Goal: Task Accomplishment & Management: Use online tool/utility

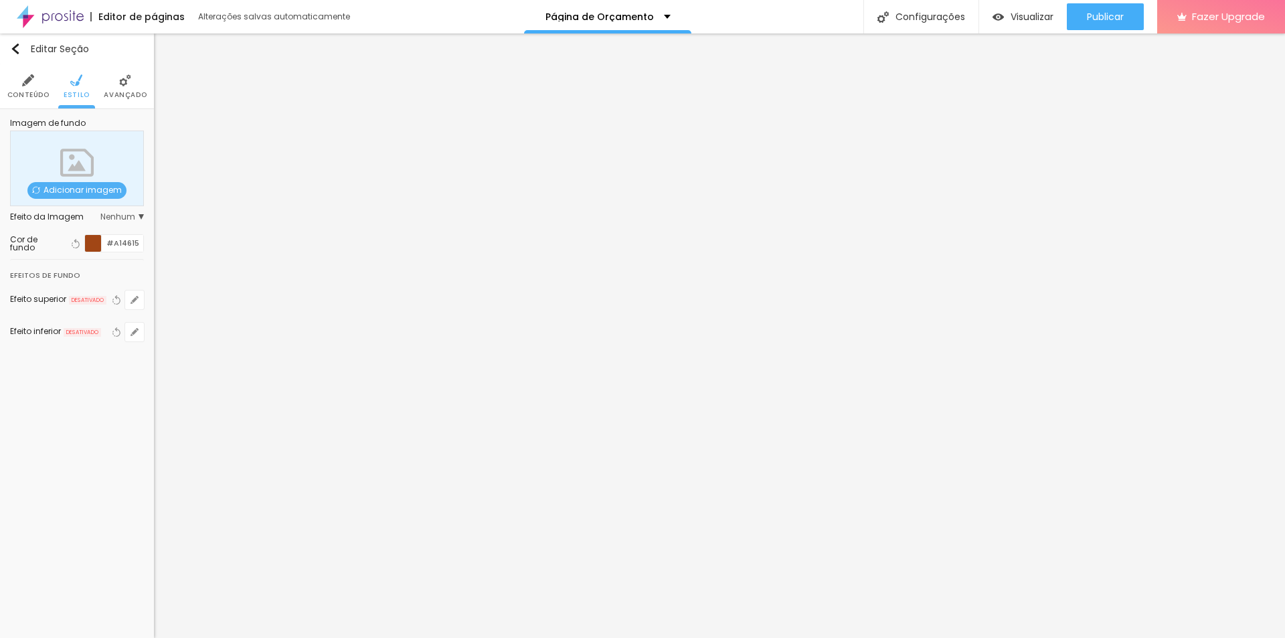
click at [37, 85] on li "Conteúdo" at bounding box center [28, 86] width 42 height 44
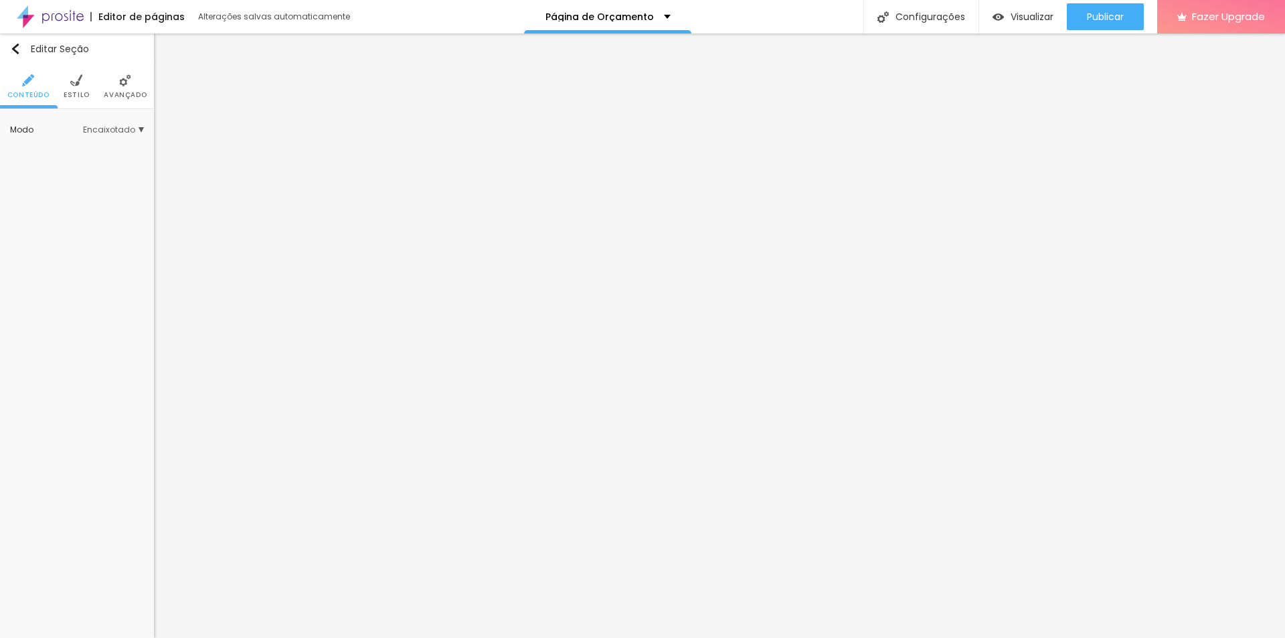
click at [121, 84] on img at bounding box center [125, 80] width 12 height 12
click at [124, 130] on span "Encaixotado" at bounding box center [113, 130] width 61 height 8
click at [98, 165] on span "Completo" at bounding box center [96, 167] width 91 height 8
click at [82, 82] on li "Estilo" at bounding box center [77, 86] width 26 height 44
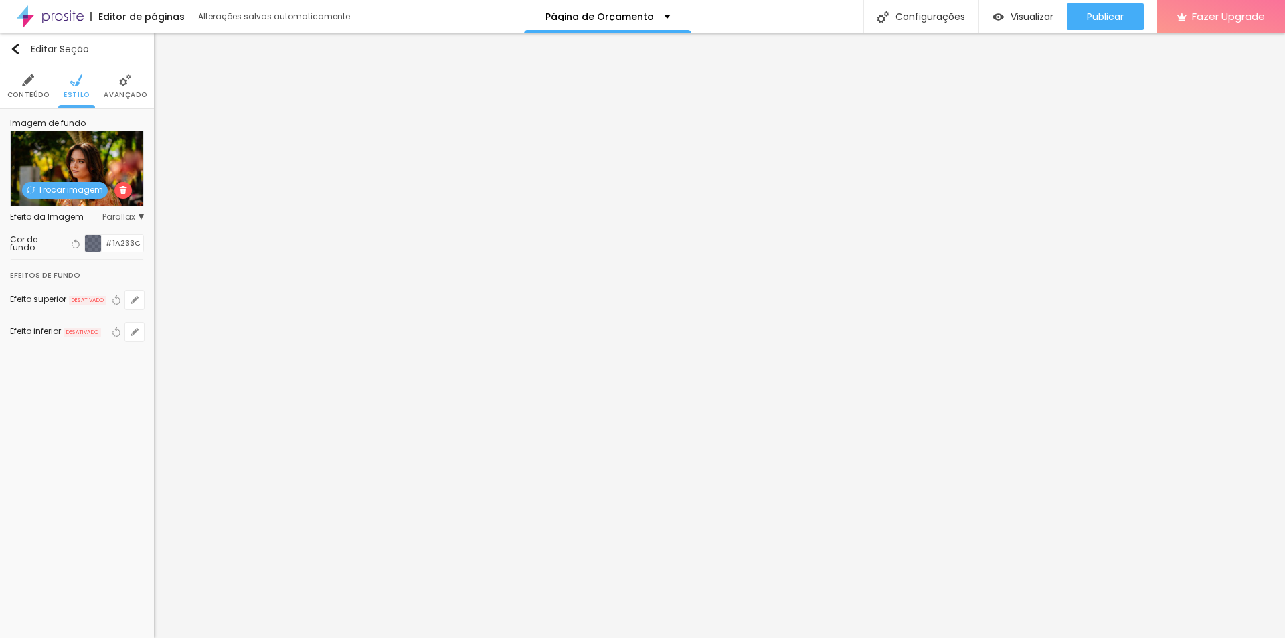
click at [116, 87] on li "Avançado" at bounding box center [125, 86] width 43 height 44
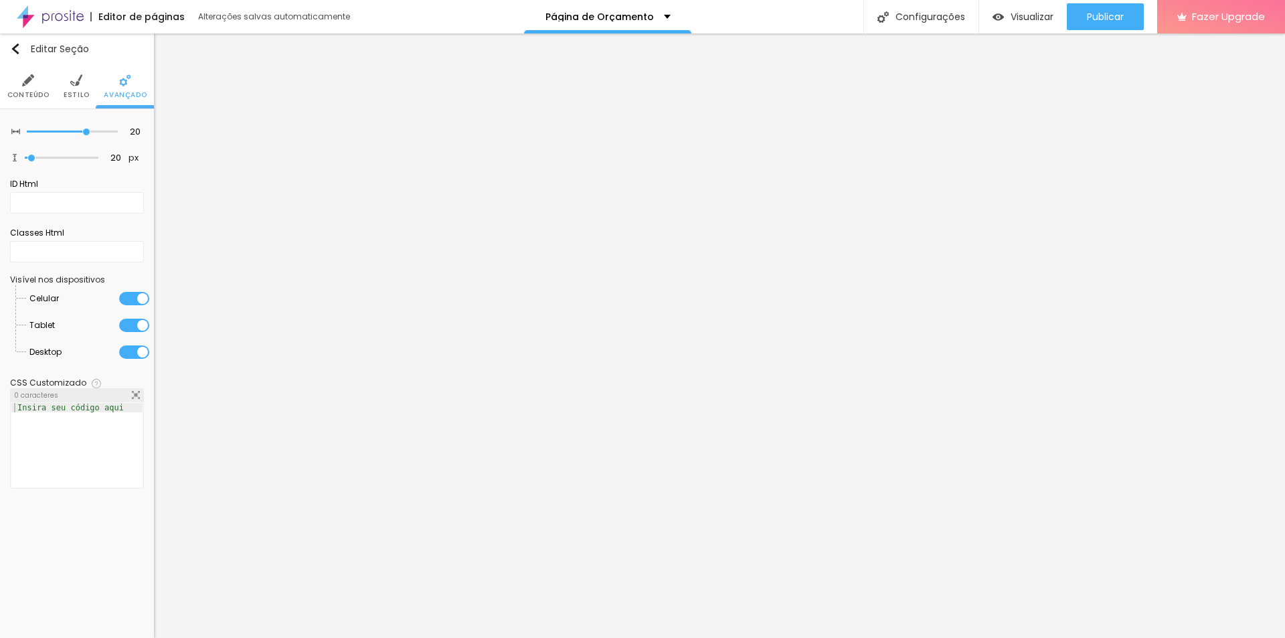
click at [80, 92] on span "Estilo" at bounding box center [77, 95] width 26 height 7
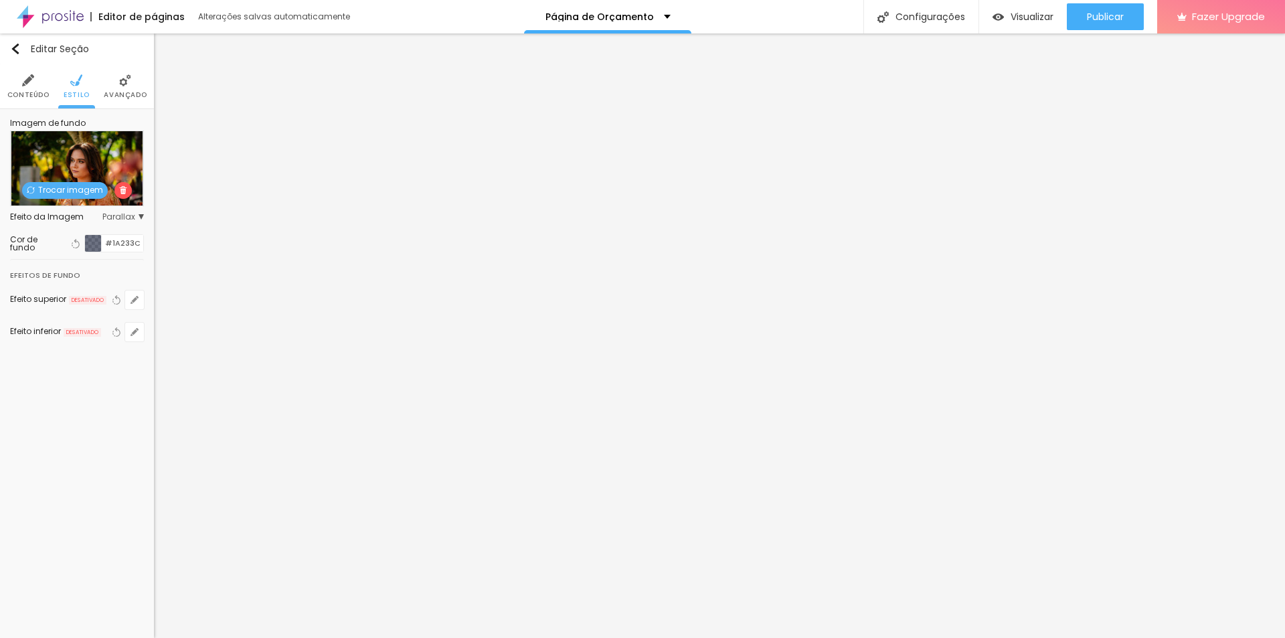
click at [95, 244] on div at bounding box center [93, 243] width 17 height 17
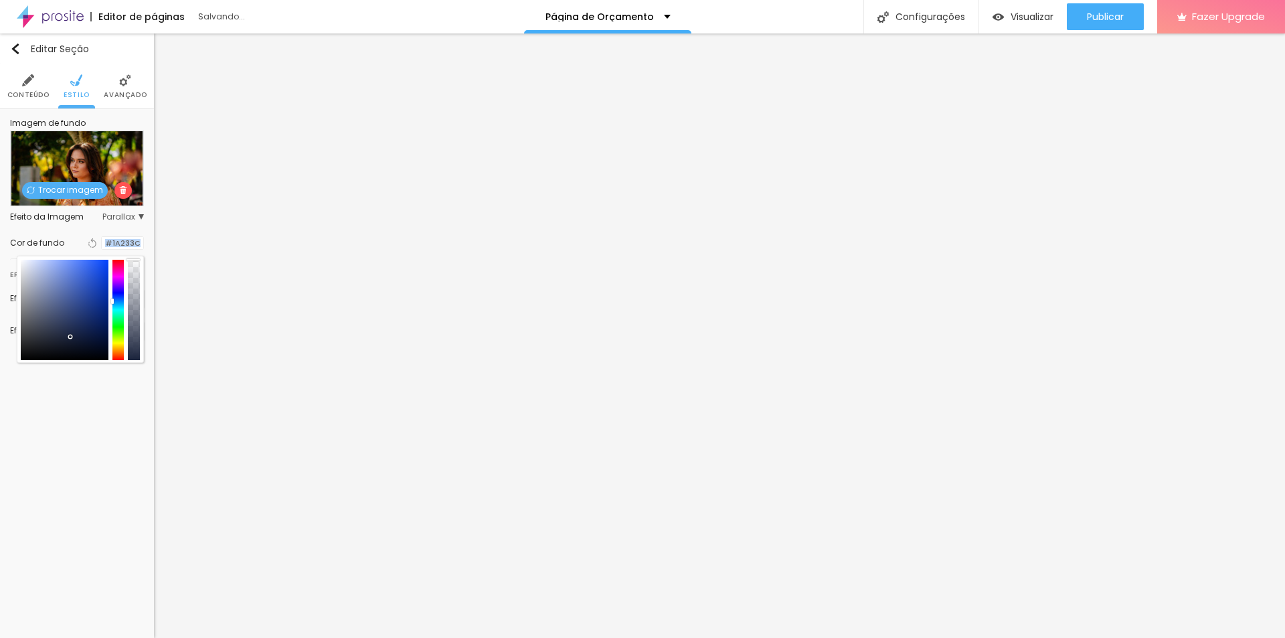
drag, startPoint x: 134, startPoint y: 287, endPoint x: 134, endPoint y: 238, distance: 49.5
click at [134, 238] on div "Cor de fundo Voltar ao padrão #1A233C" at bounding box center [77, 242] width 134 height 17
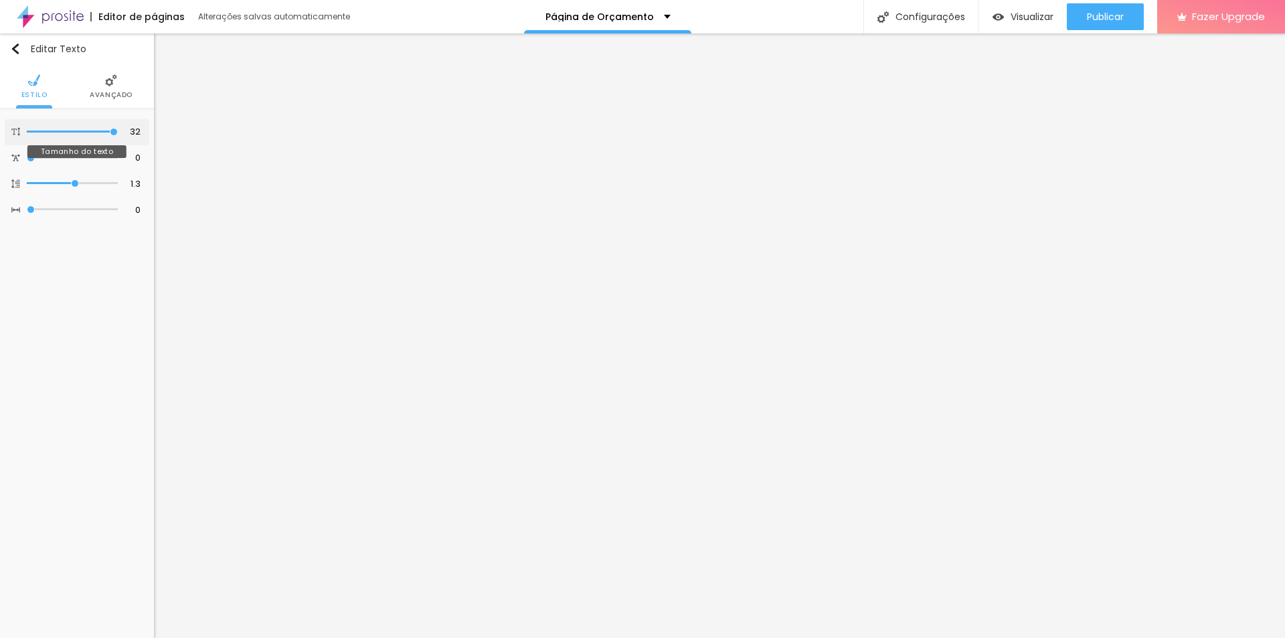
type input "31"
type input "30"
type input "27"
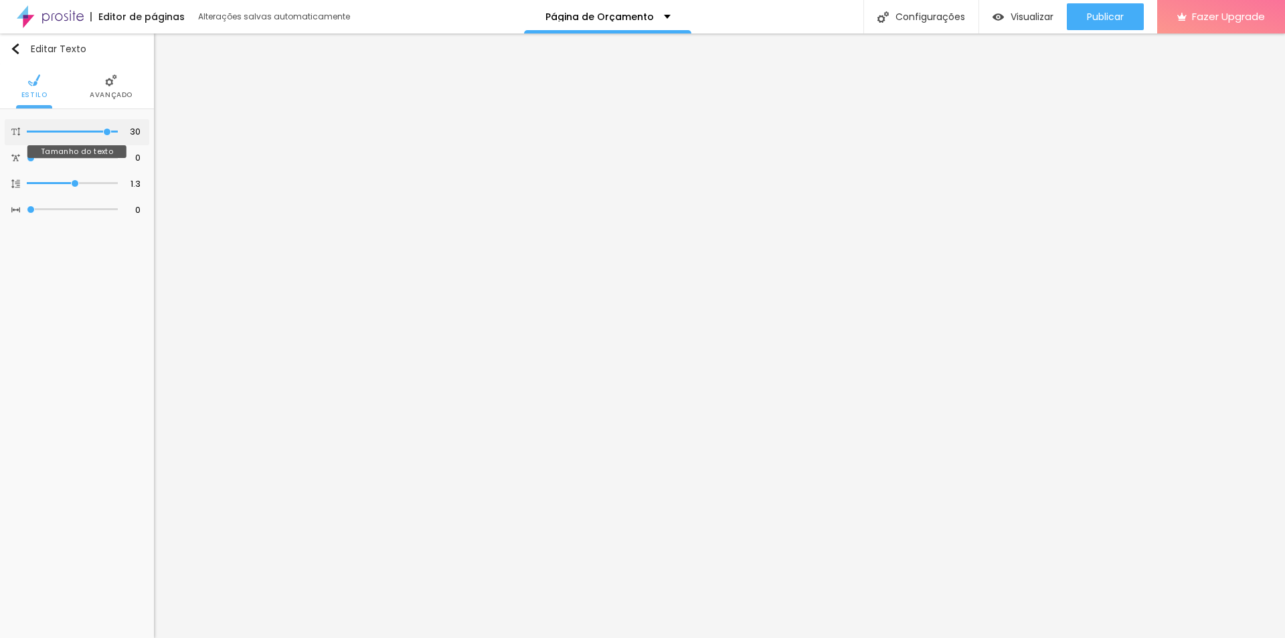
type input "27"
type input "23"
type input "22"
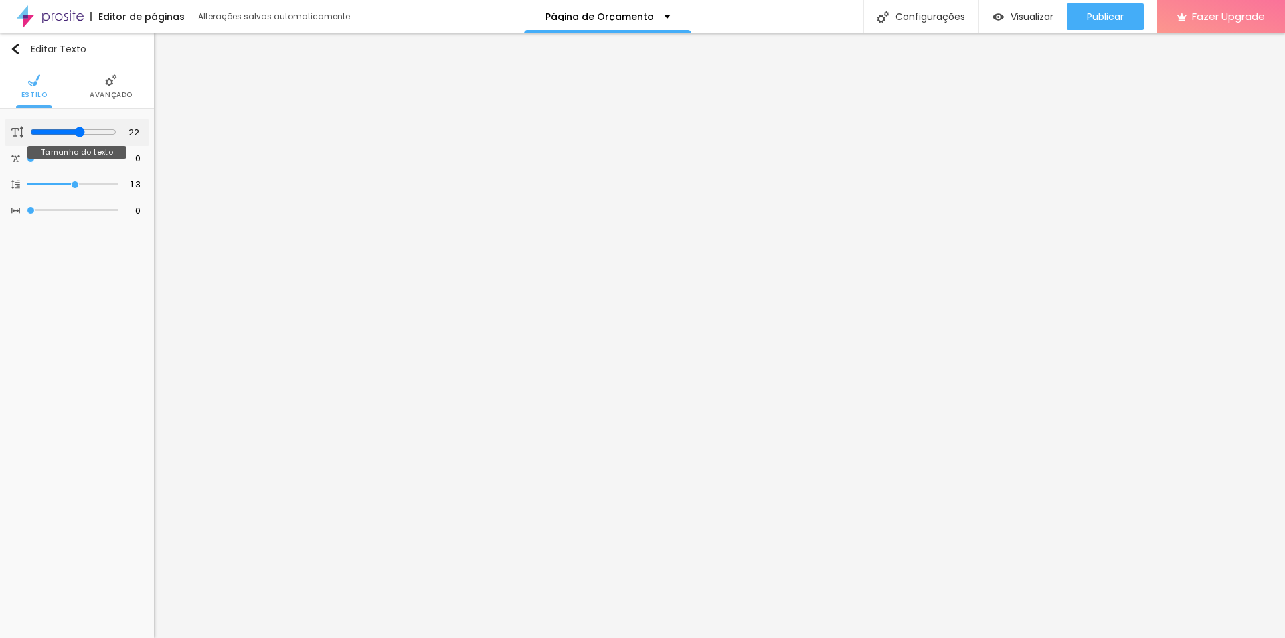
type input "21"
type input "20"
type input "19"
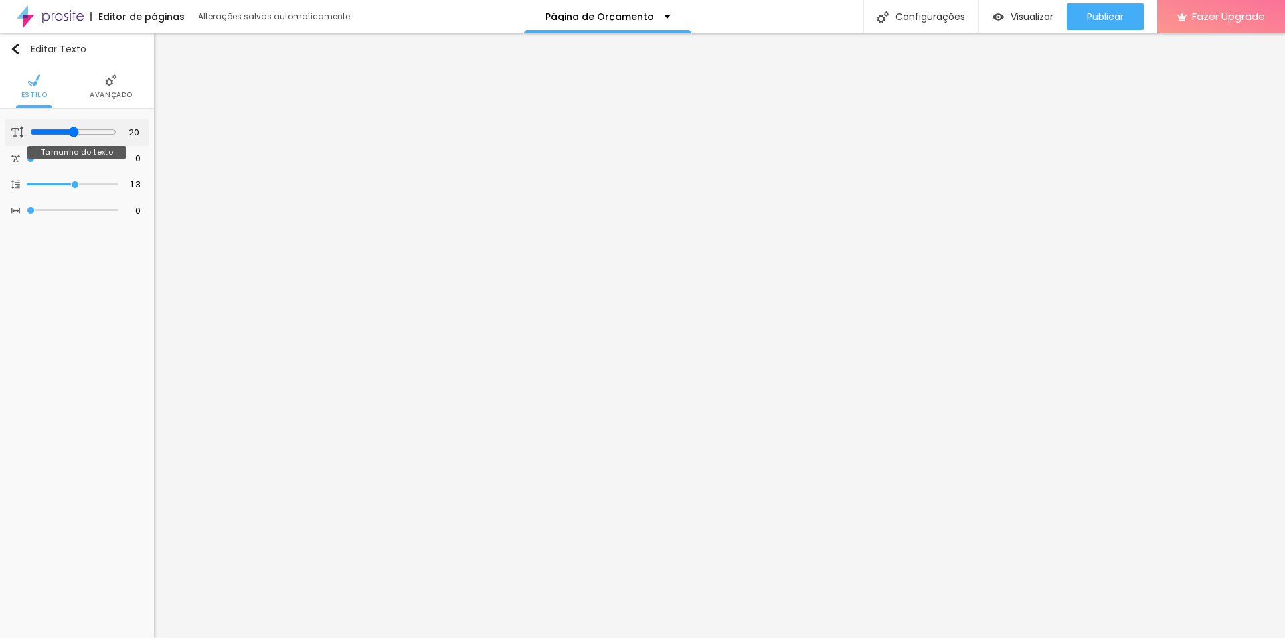
type input "19"
drag, startPoint x: 115, startPoint y: 135, endPoint x: 69, endPoint y: 139, distance: 46.3
type input "19"
click at [69, 137] on input "range" at bounding box center [73, 132] width 86 height 11
click at [86, 96] on span "Estilo" at bounding box center [77, 95] width 26 height 7
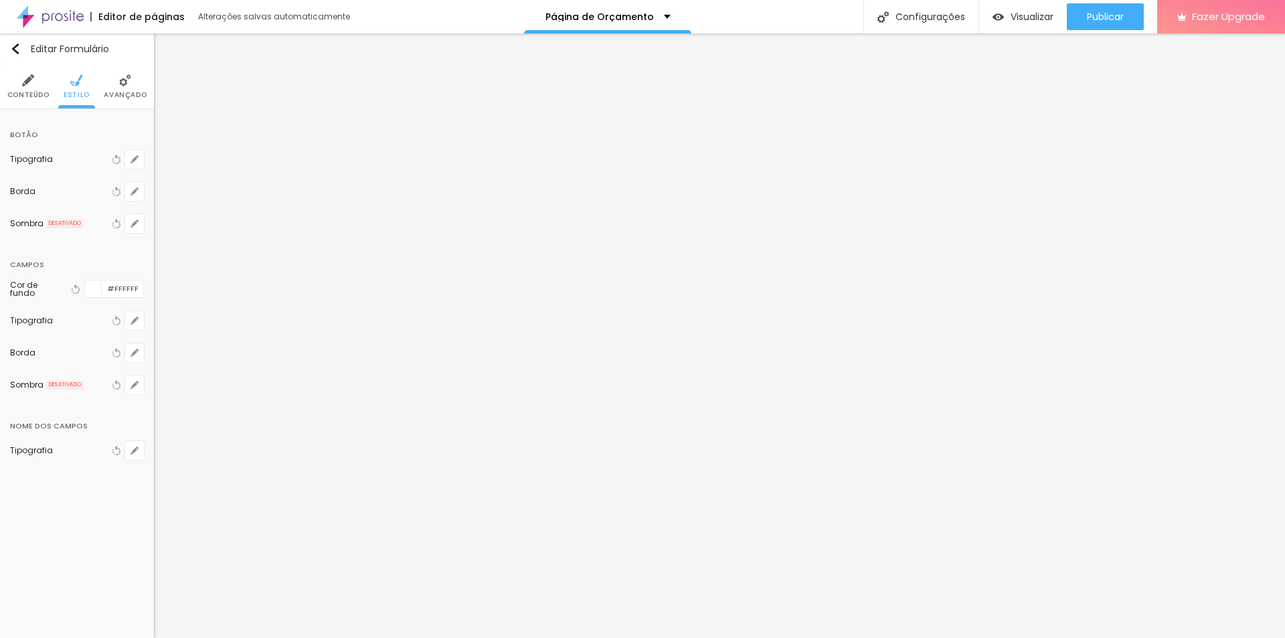
click at [34, 92] on span "Conteúdo" at bounding box center [28, 95] width 42 height 7
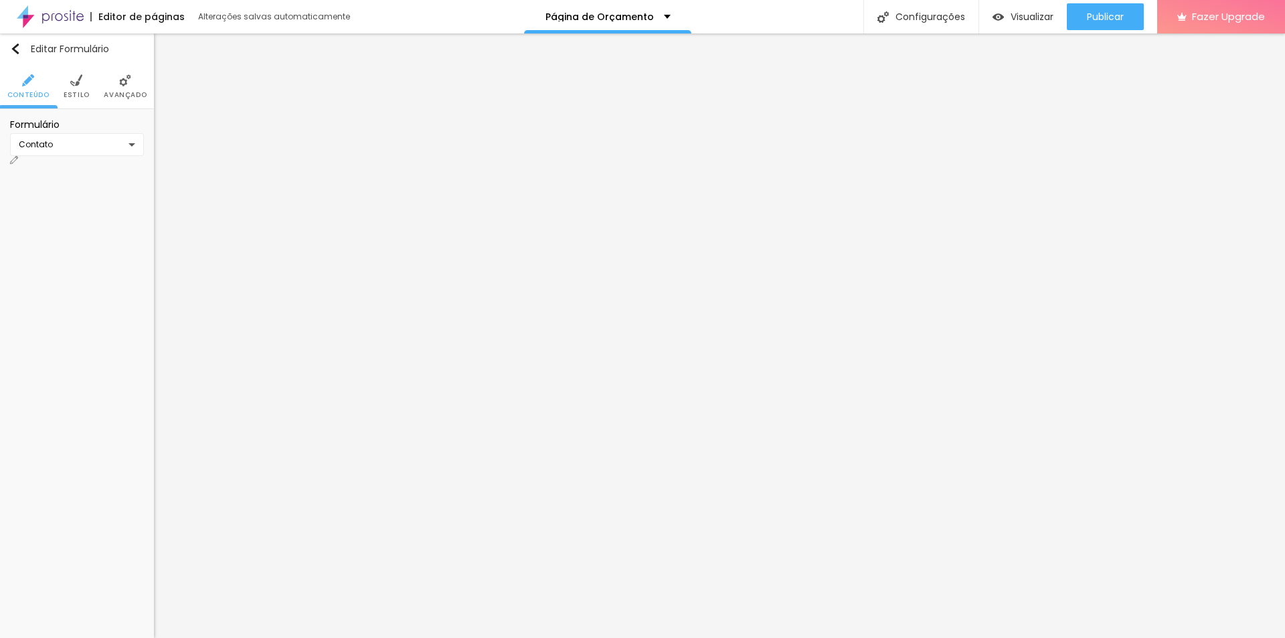
click at [129, 146] on div "Contato" at bounding box center [77, 144] width 134 height 23
click at [18, 156] on img at bounding box center [14, 160] width 8 height 8
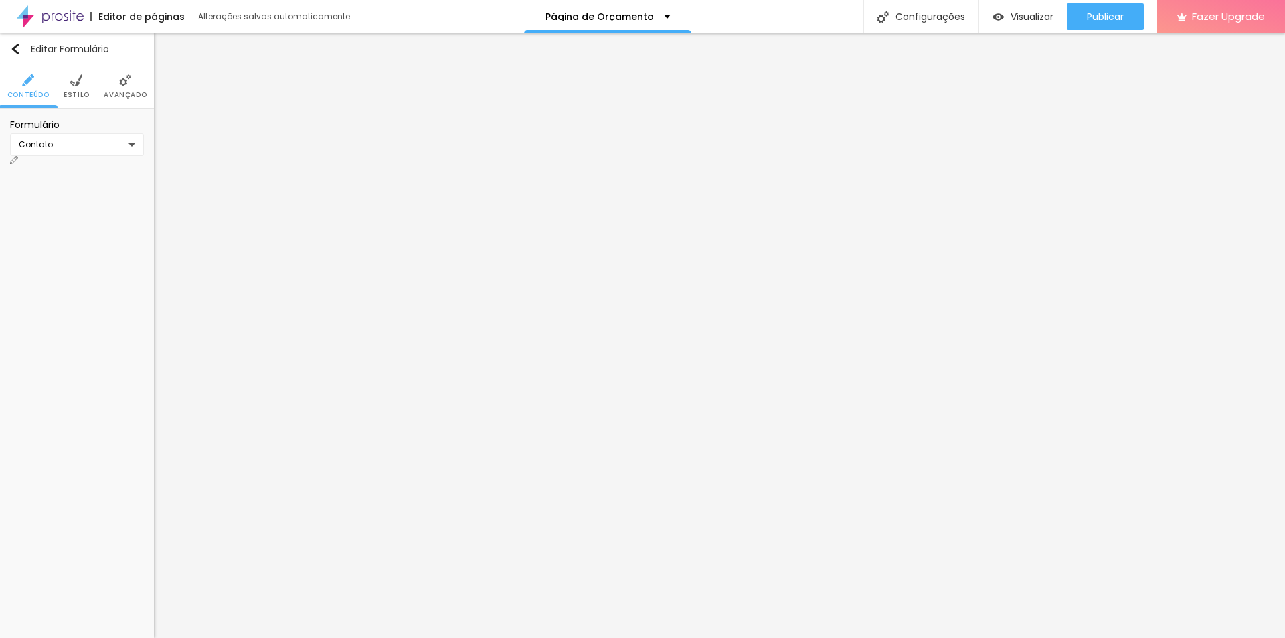
drag, startPoint x: 535, startPoint y: 90, endPoint x: 589, endPoint y: 86, distance: 53.8
click at [589, 637] on div "Editor de formulário" at bounding box center [642, 648] width 1285 height 20
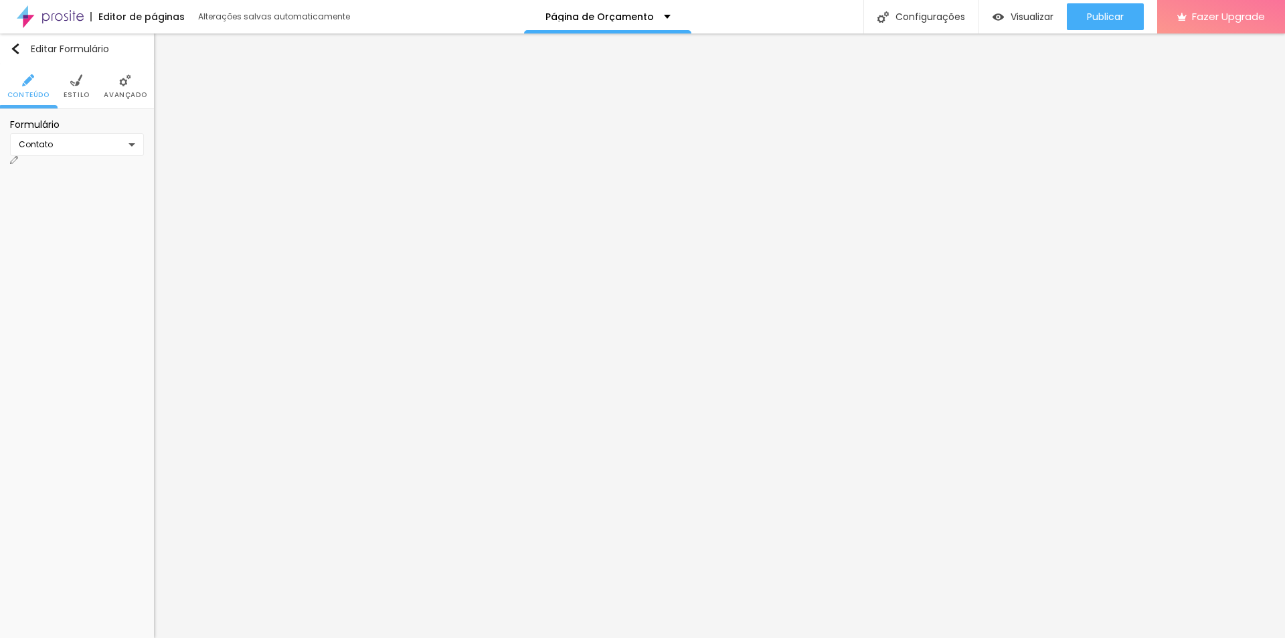
click at [78, 98] on span "Estilo" at bounding box center [77, 95] width 26 height 7
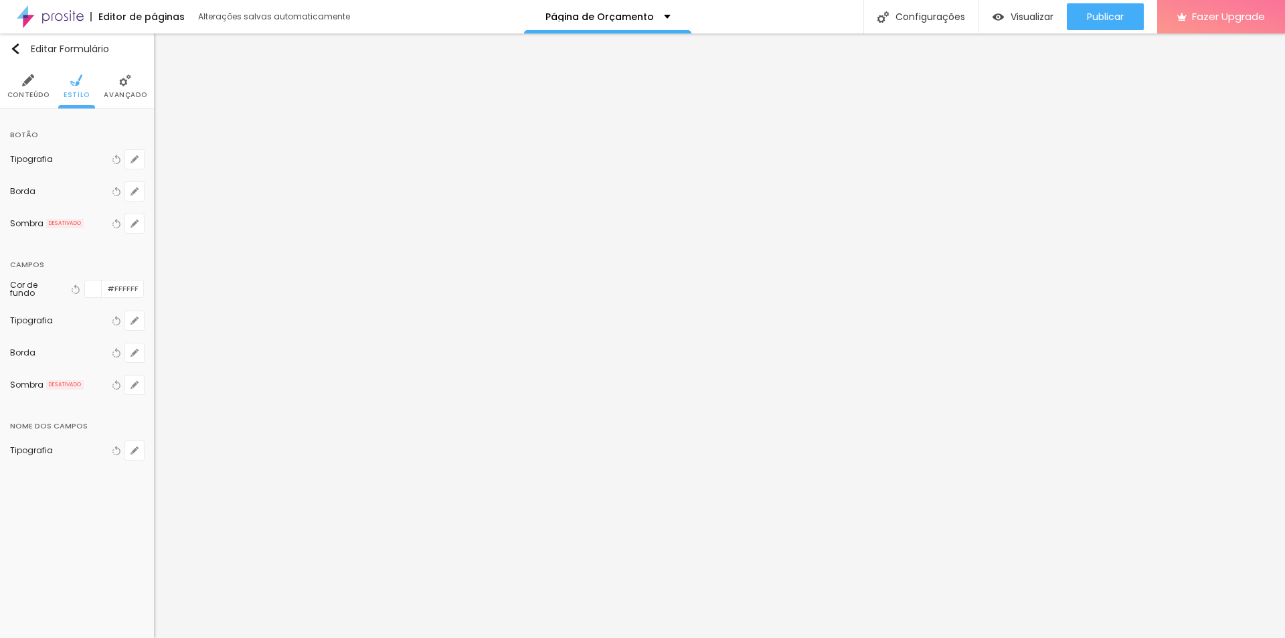
click at [96, 293] on div at bounding box center [93, 288] width 17 height 17
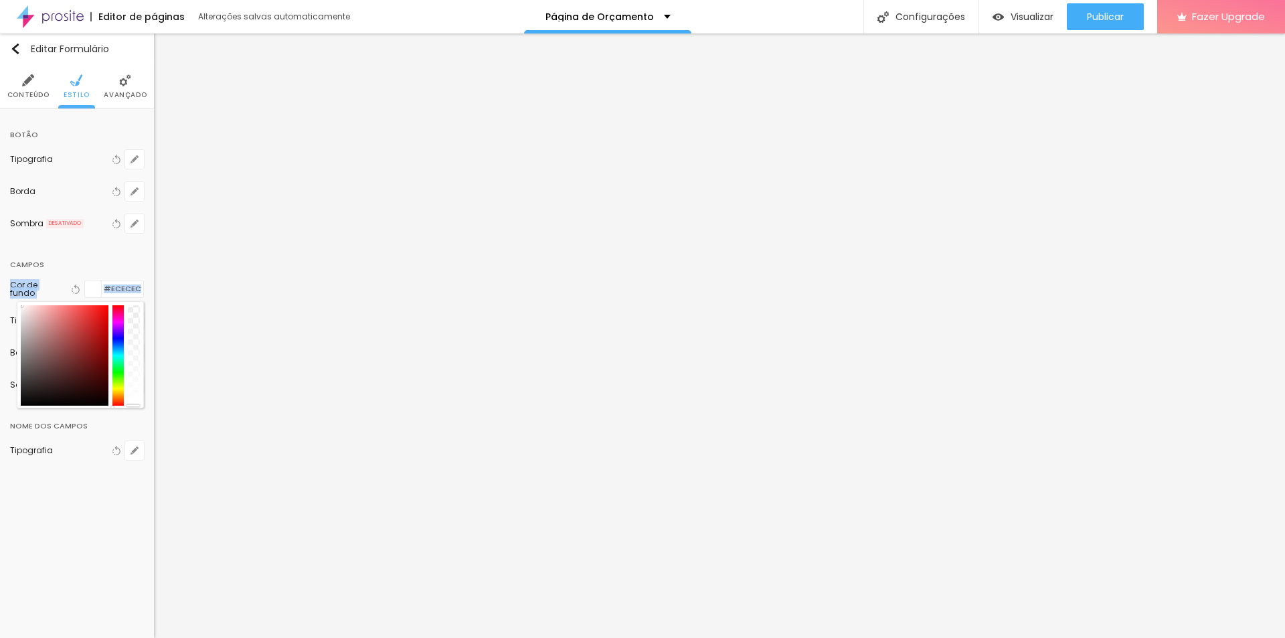
type input "#FFFFFF"
drag, startPoint x: 27, startPoint y: 315, endPoint x: 0, endPoint y: 280, distance: 43.8
click at [0, 280] on div "Botão Tipografia Voltar ao padrão Borda Voltar ao padrão Sombra DESATIVADO Volt…" at bounding box center [77, 297] width 154 height 377
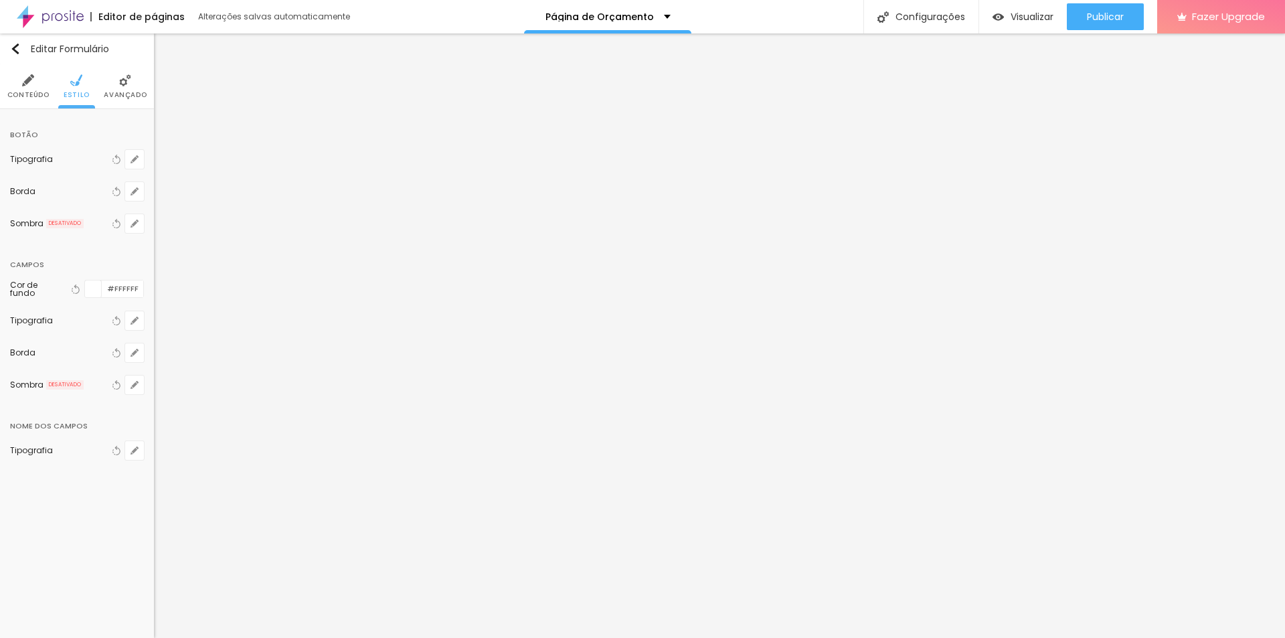
click at [64, 239] on div "Sombra DESATIVADO Voltar ao padrão" at bounding box center [77, 223] width 134 height 32
click at [96, 322] on div "Tipografia" at bounding box center [59, 321] width 99 height 8
click at [136, 324] on icon "button" at bounding box center [135, 321] width 8 height 8
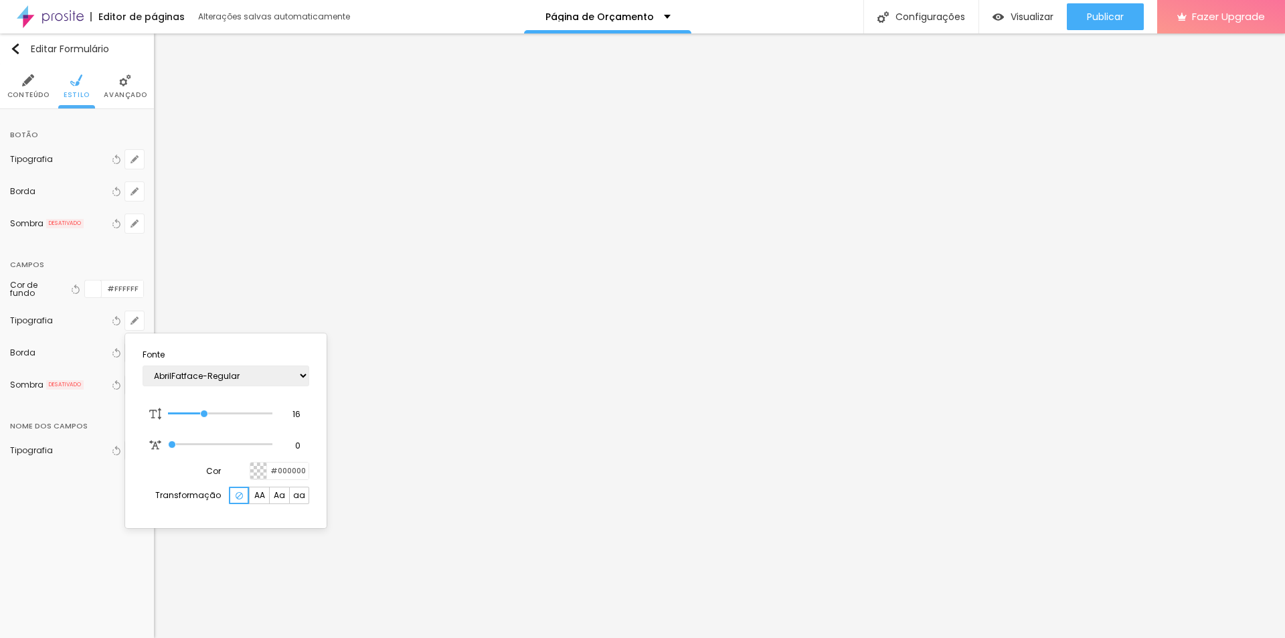
click at [254, 469] on div at bounding box center [258, 471] width 17 height 17
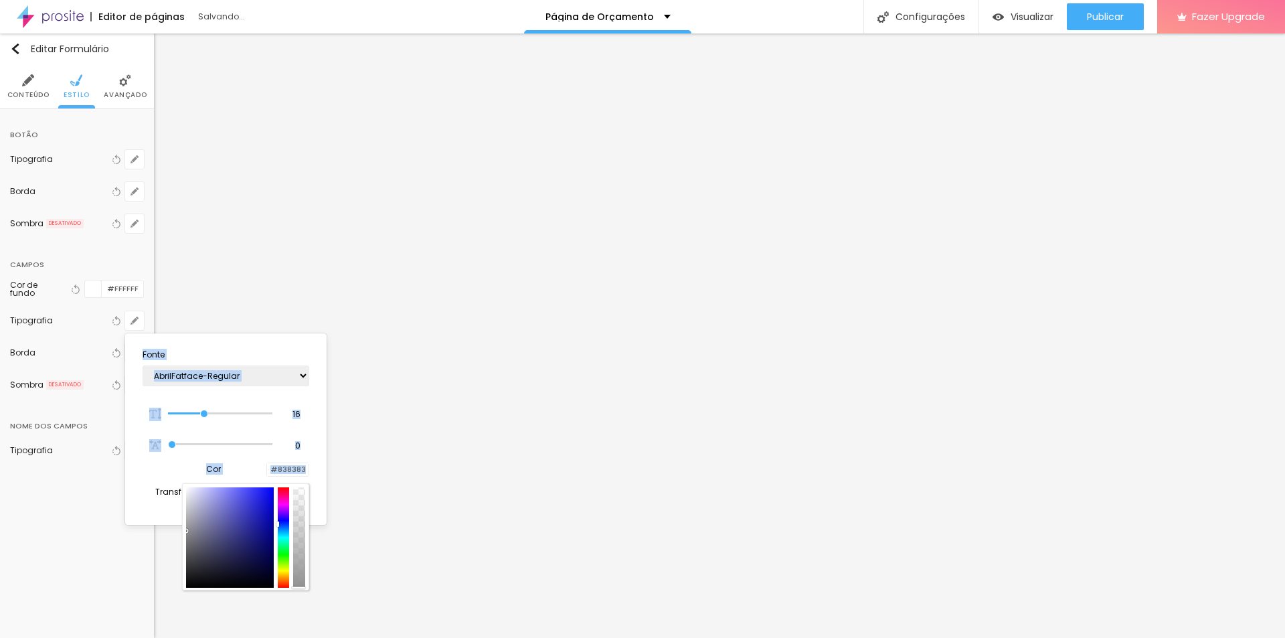
type input "#808080"
drag, startPoint x: 215, startPoint y: 521, endPoint x: 179, endPoint y: 538, distance: 39.2
click at [179, 538] on body "Editor de páginas Alterações [PERSON_NAME] automaticamente Página de Orçamento …" at bounding box center [642, 319] width 1285 height 638
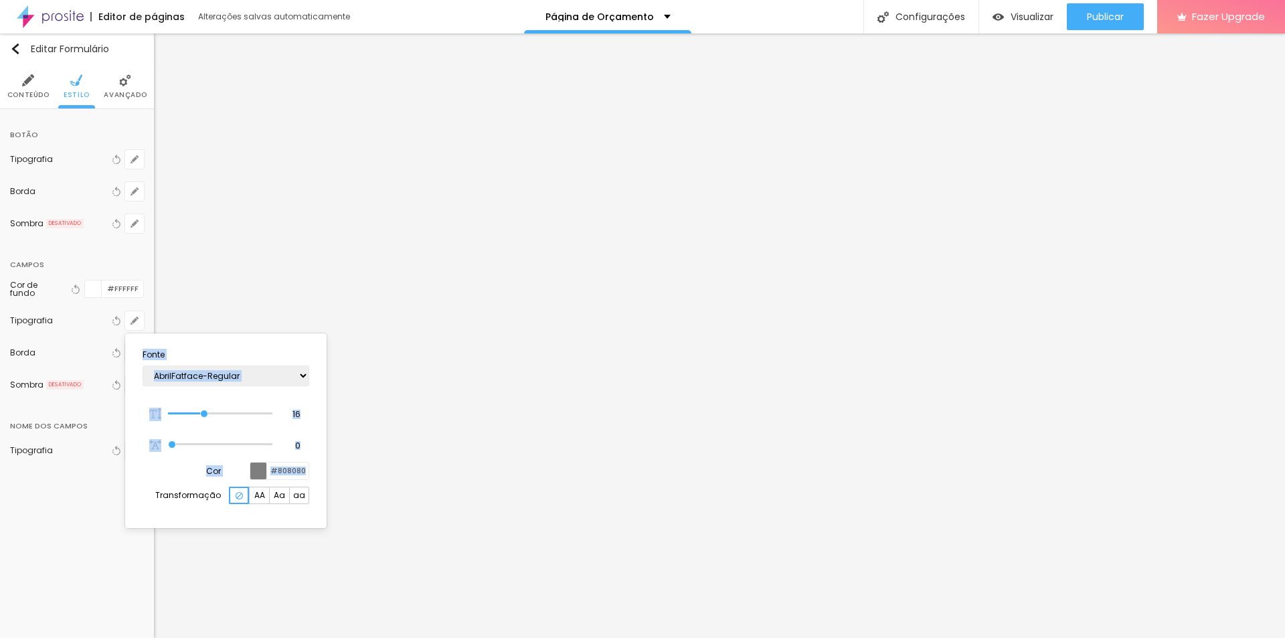
click at [90, 545] on div at bounding box center [642, 319] width 1285 height 638
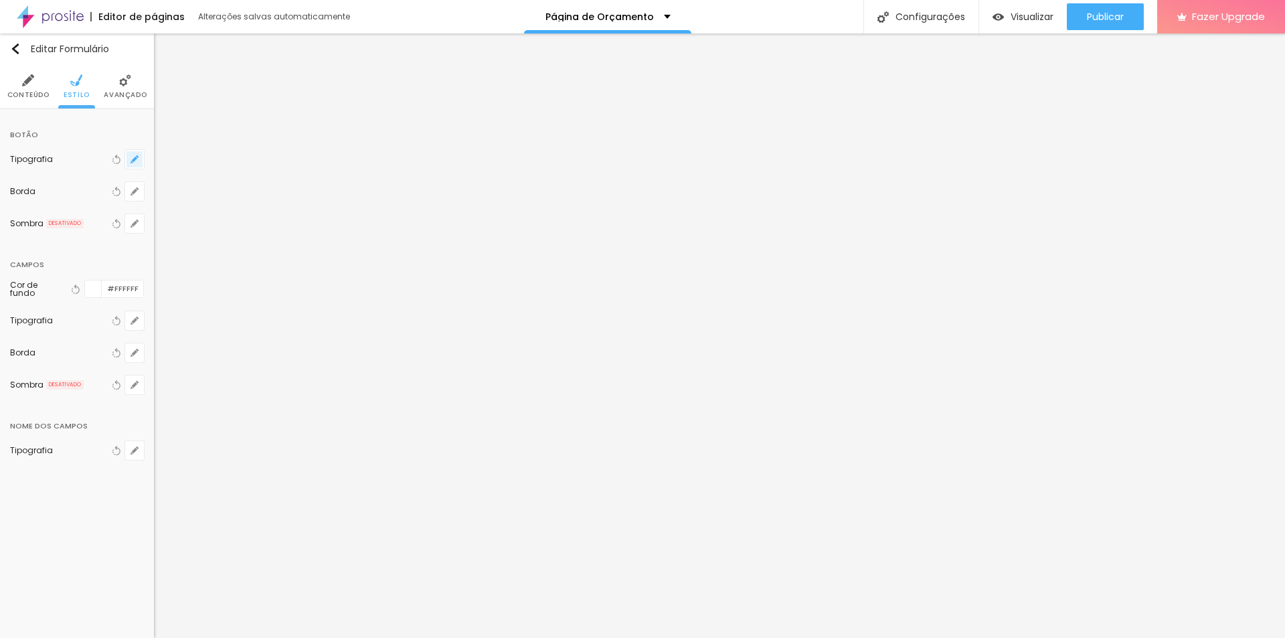
click at [133, 164] on button "button" at bounding box center [134, 159] width 19 height 19
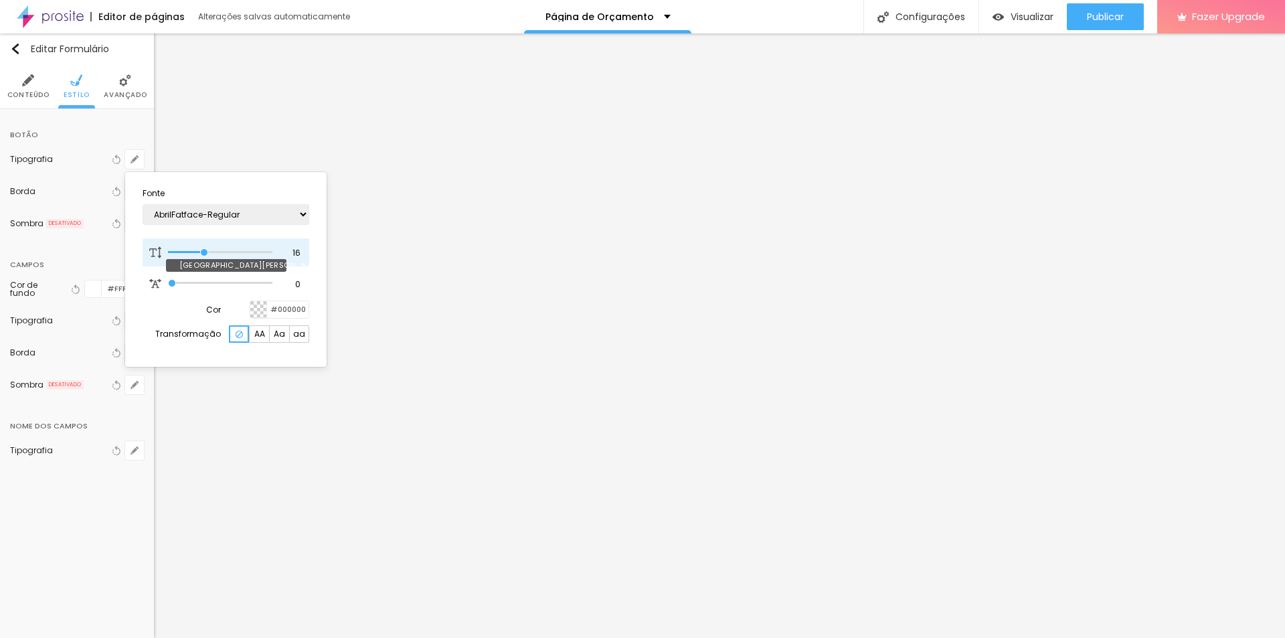
click at [202, 255] on div at bounding box center [220, 252] width 104 height 13
type input "17"
type input "22"
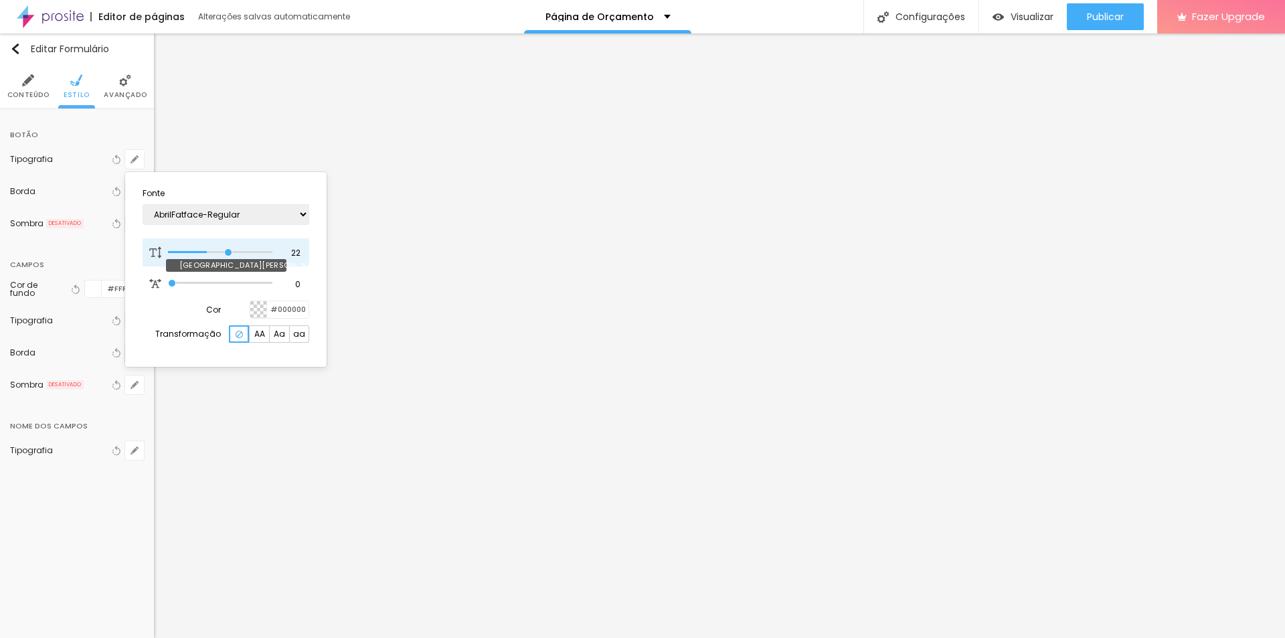
type input "23"
type input "22"
type input "21"
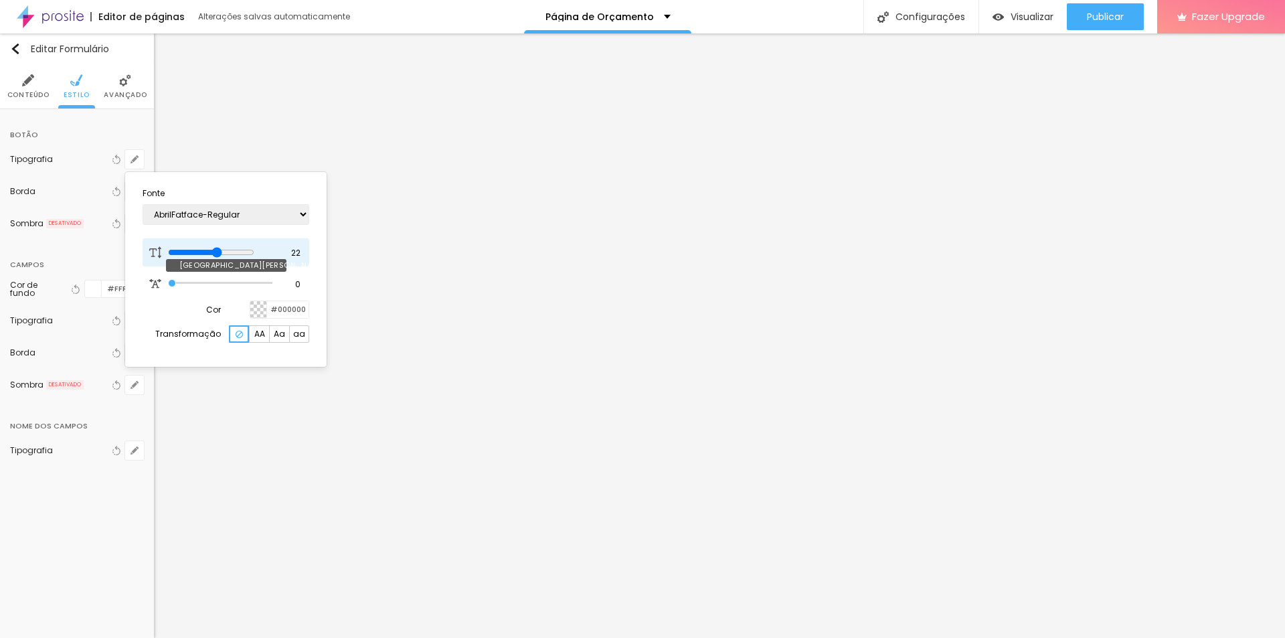
type input "21"
type input "20"
type input "19"
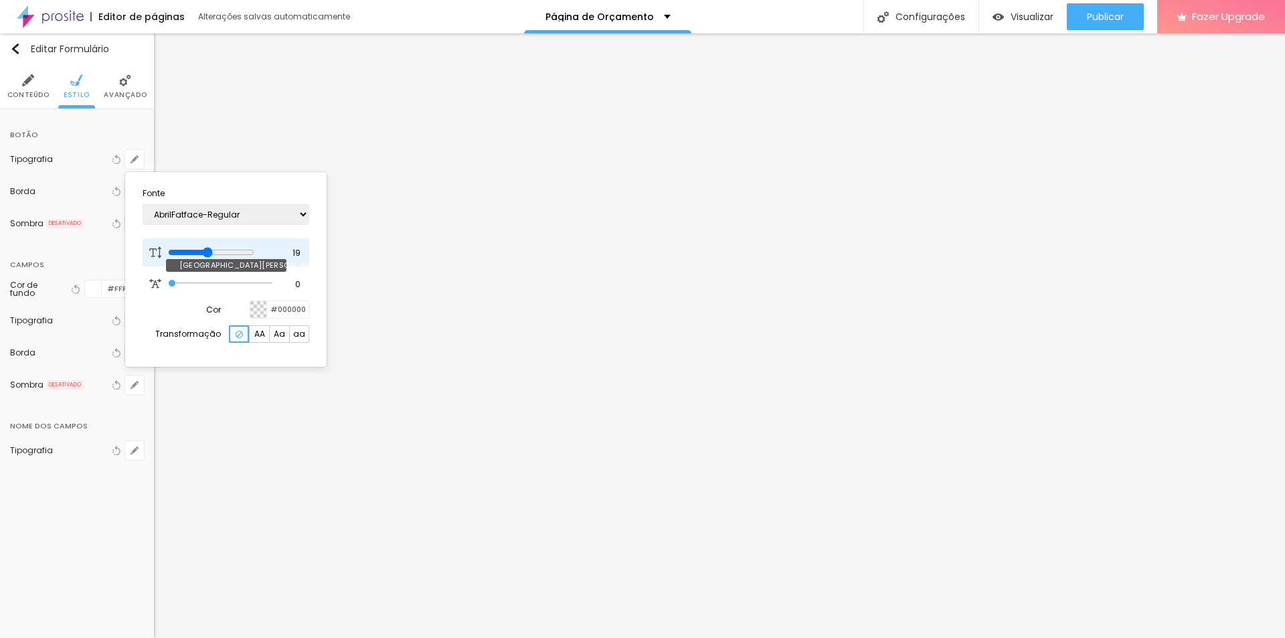
type input "17"
type input "12"
type input "10"
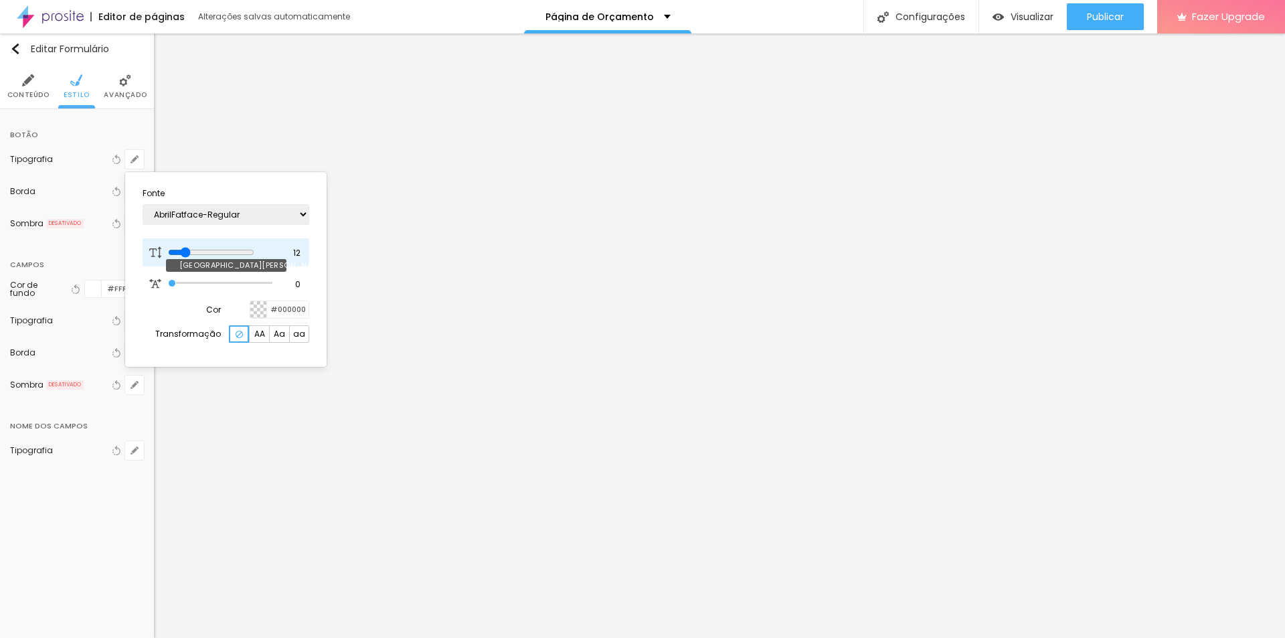
type input "10"
type input "8"
type input "11"
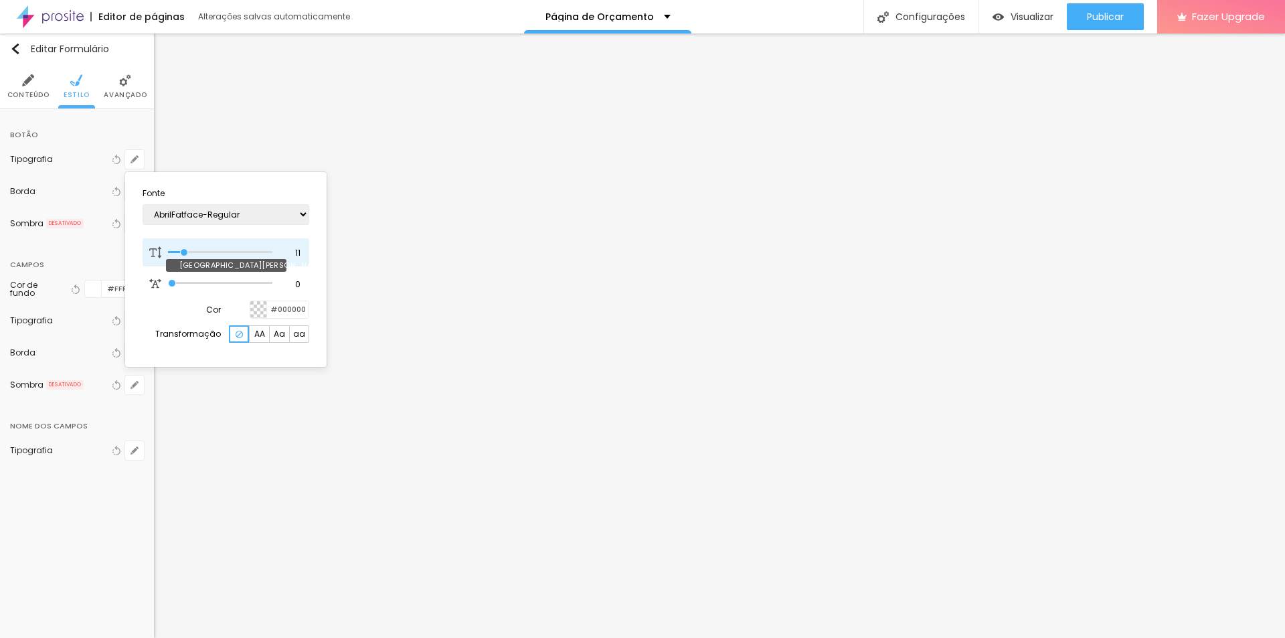
type input "12"
drag, startPoint x: 210, startPoint y: 252, endPoint x: 187, endPoint y: 252, distance: 22.8
type input "12"
click at [187, 252] on input "range" at bounding box center [220, 252] width 104 height 7
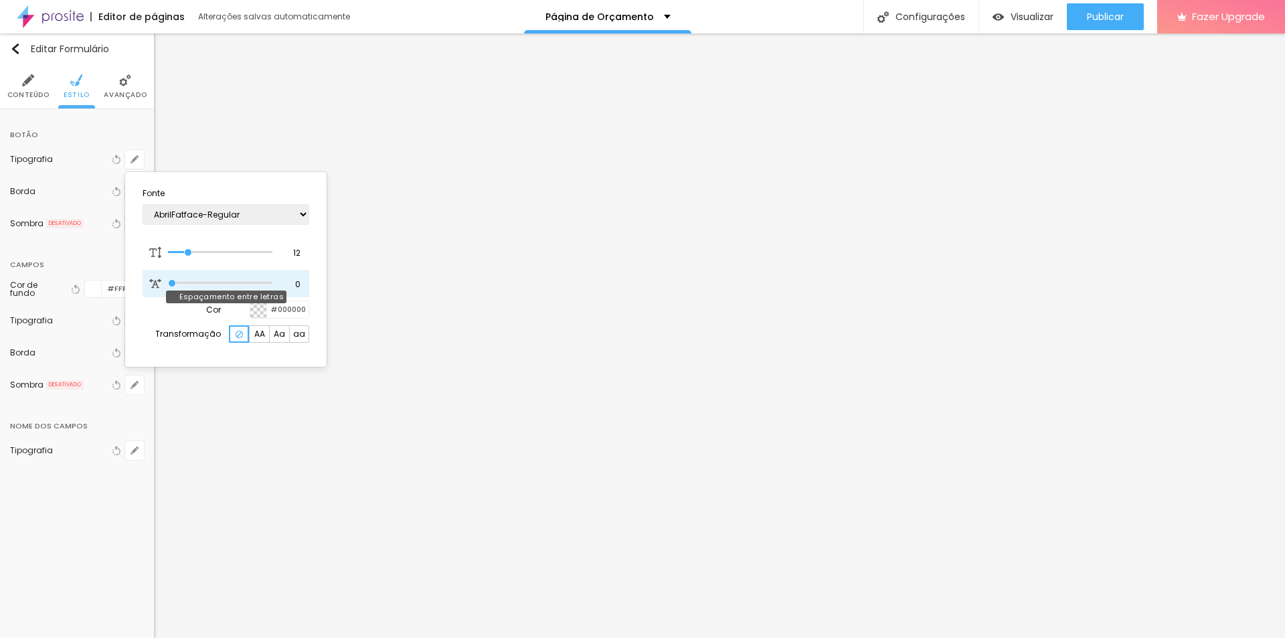
type input "4"
type input "0"
drag, startPoint x: 171, startPoint y: 282, endPoint x: 151, endPoint y: 292, distance: 22.2
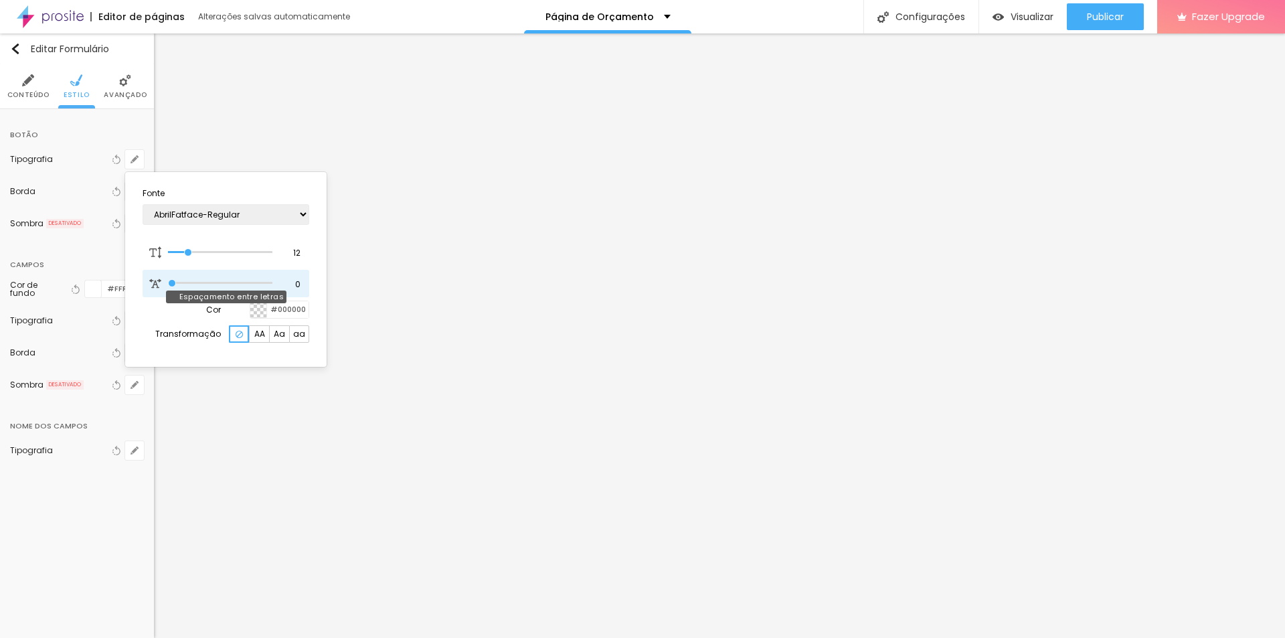
click at [168, 284] on input "range" at bounding box center [220, 283] width 104 height 7
click at [258, 336] on span "AA" at bounding box center [259, 334] width 11 height 8
click at [235, 309] on div "#000000" at bounding box center [268, 310] width 84 height 18
click at [250, 313] on div "#000000" at bounding box center [276, 310] width 65 height 18
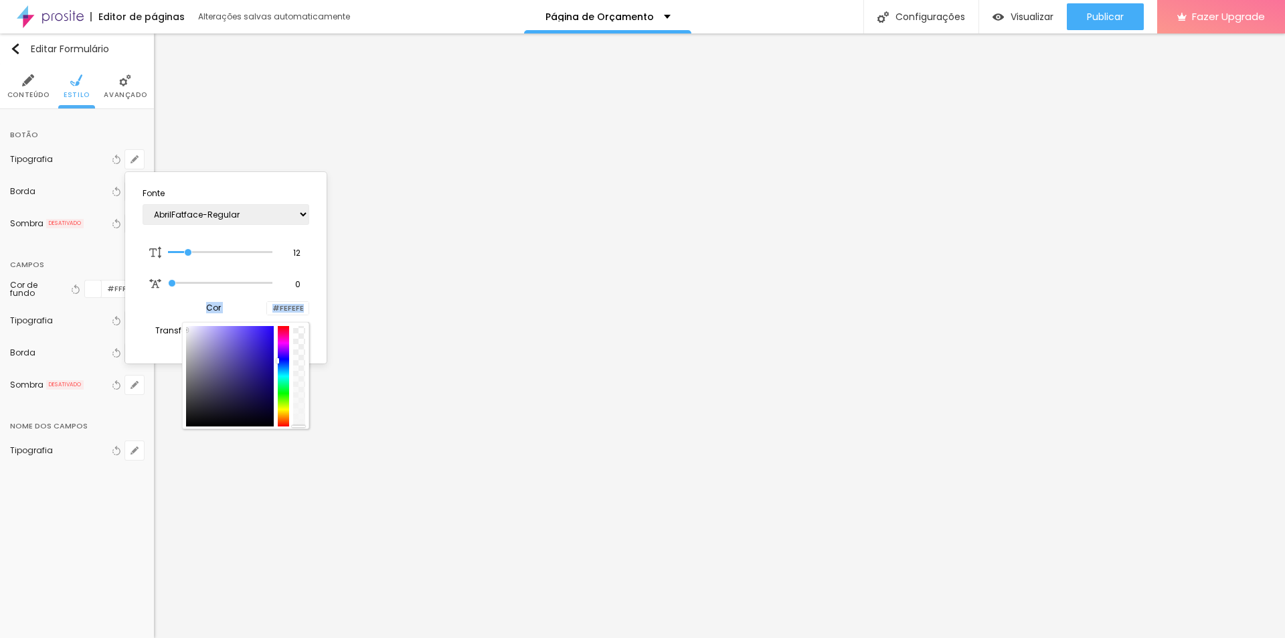
type input "#FFFFFF"
drag, startPoint x: 210, startPoint y: 348, endPoint x: 131, endPoint y: 290, distance: 97.7
click at [131, 290] on section "Fonte AbrilFatface-Regular Actor-Regular Alegreya AlegreyaBlack [PERSON_NAME] […" at bounding box center [226, 269] width 191 height 184
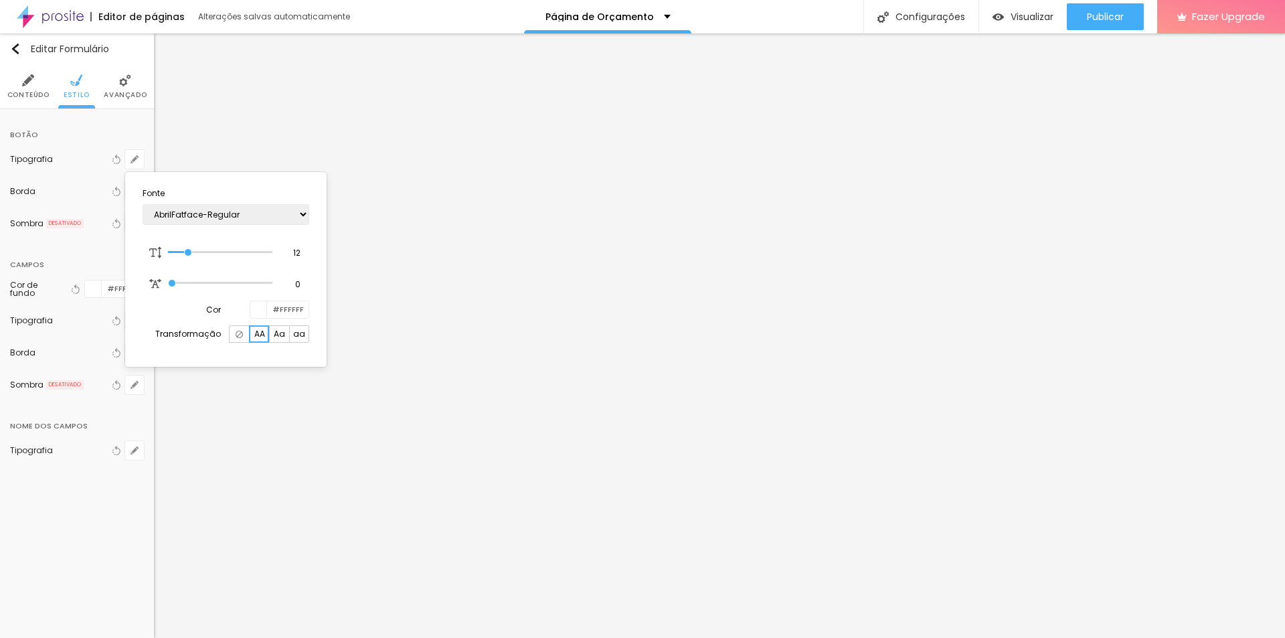
click at [94, 506] on div at bounding box center [642, 319] width 1285 height 638
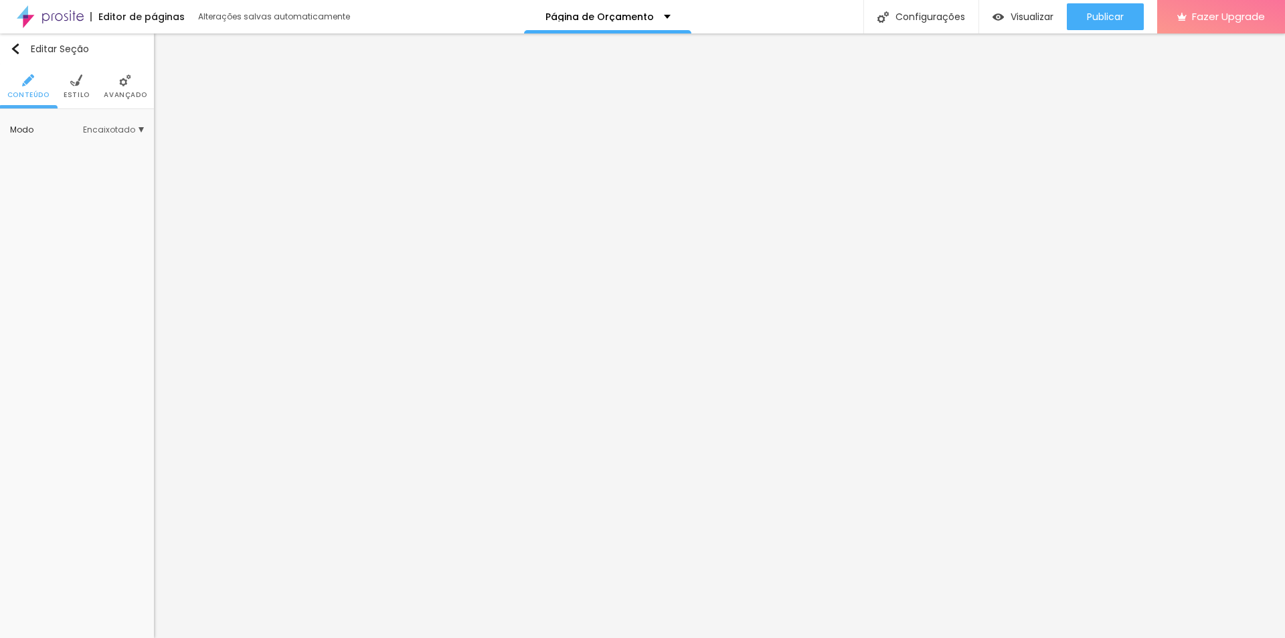
click at [84, 82] on li "Estilo" at bounding box center [77, 86] width 26 height 44
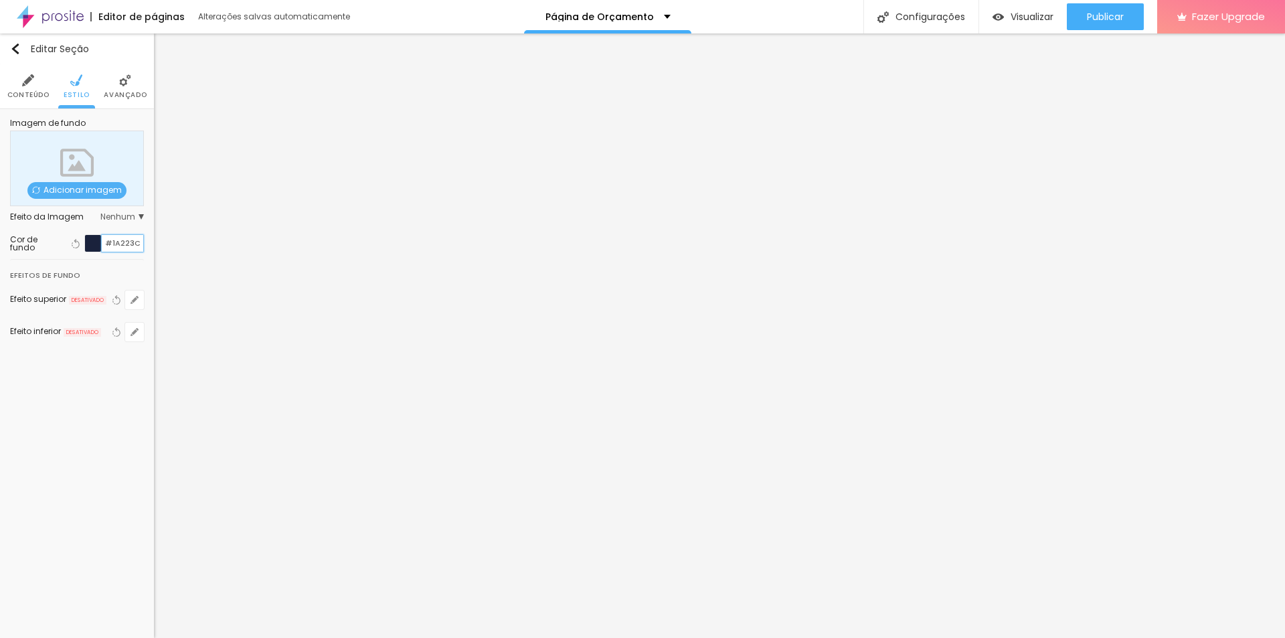
click at [112, 242] on input "#1A223C" at bounding box center [122, 243] width 41 height 17
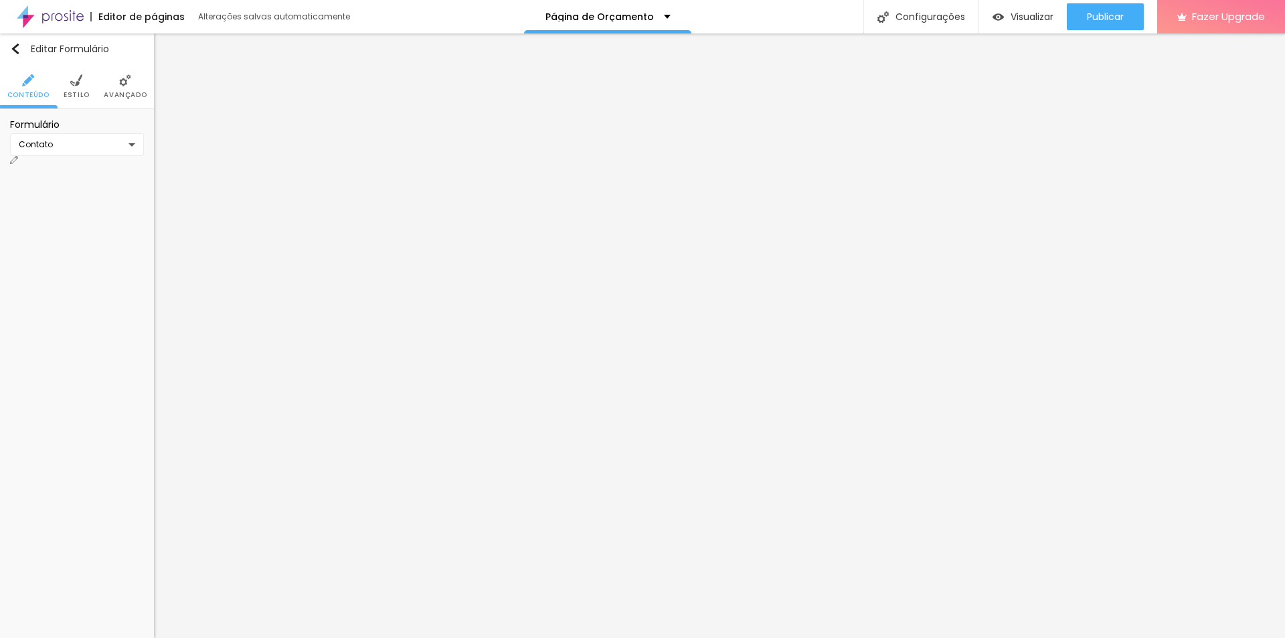
click at [70, 92] on span "Estilo" at bounding box center [77, 95] width 26 height 7
click at [72, 92] on span "Estilo" at bounding box center [77, 95] width 26 height 7
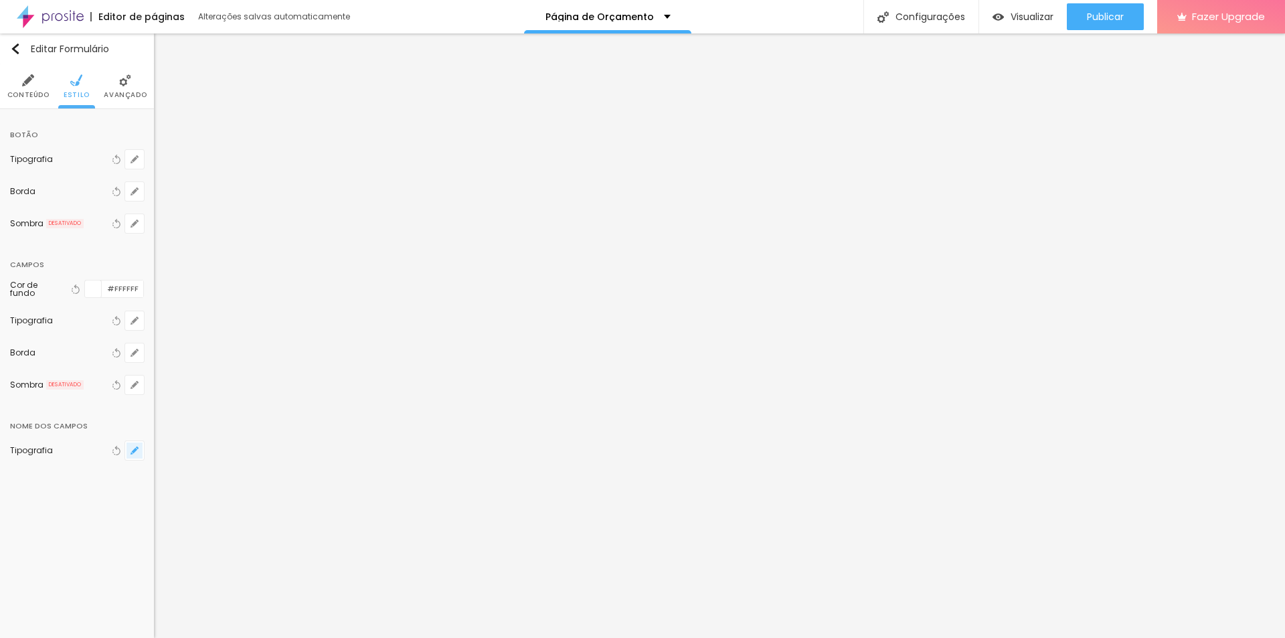
click at [138, 450] on icon "button" at bounding box center [135, 450] width 8 height 8
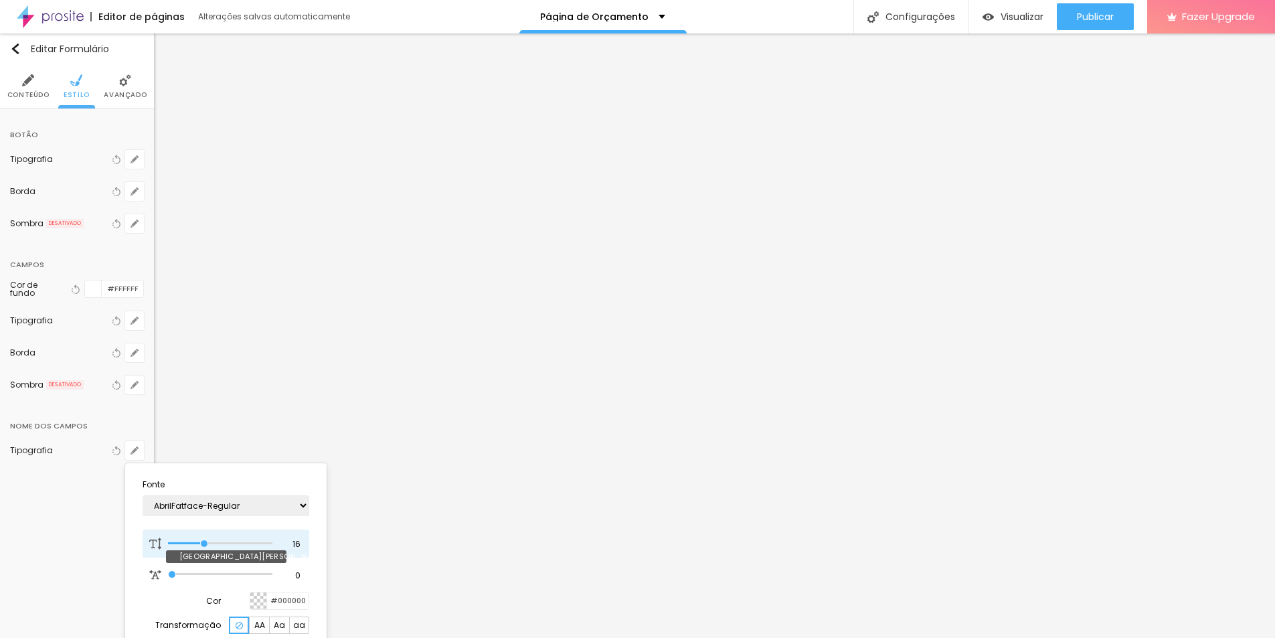
type input "19"
type input "23"
type input "21"
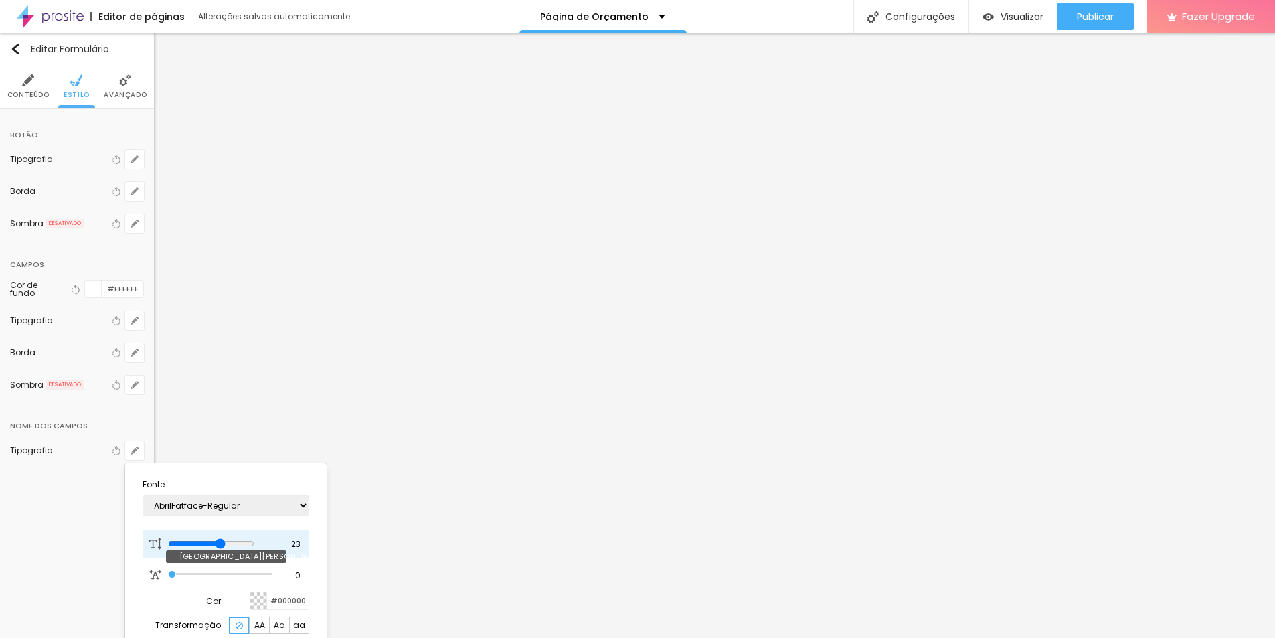
type input "21"
type input "20"
type input "19"
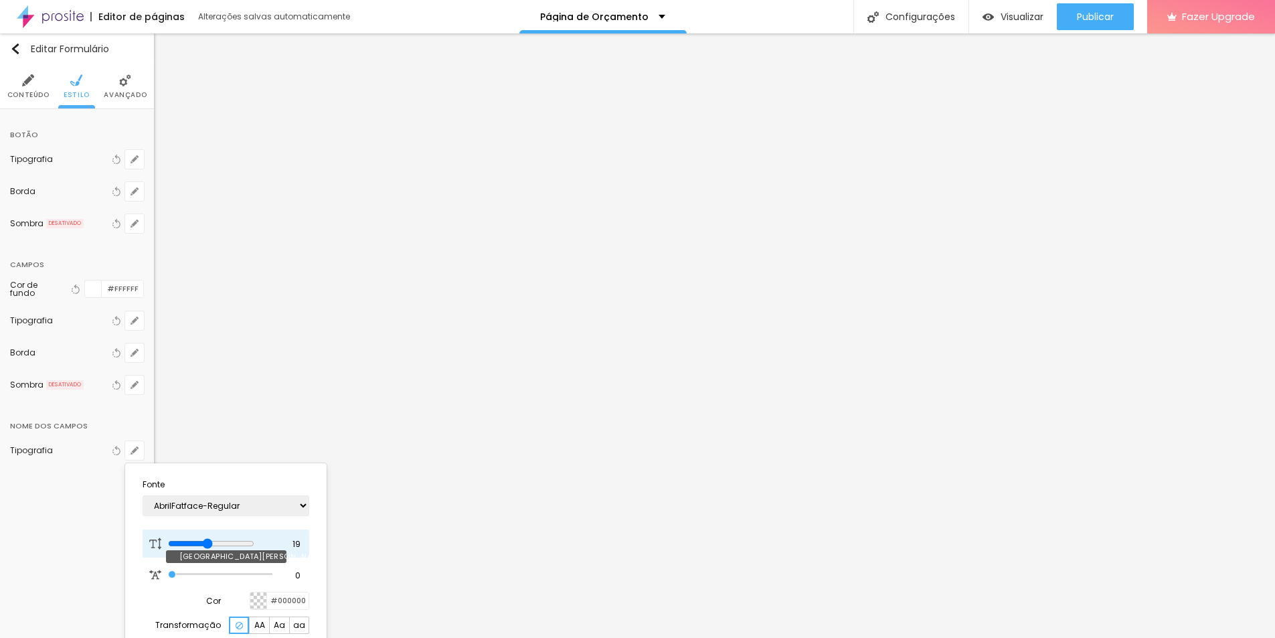
type input "18"
type input "17"
type input "16"
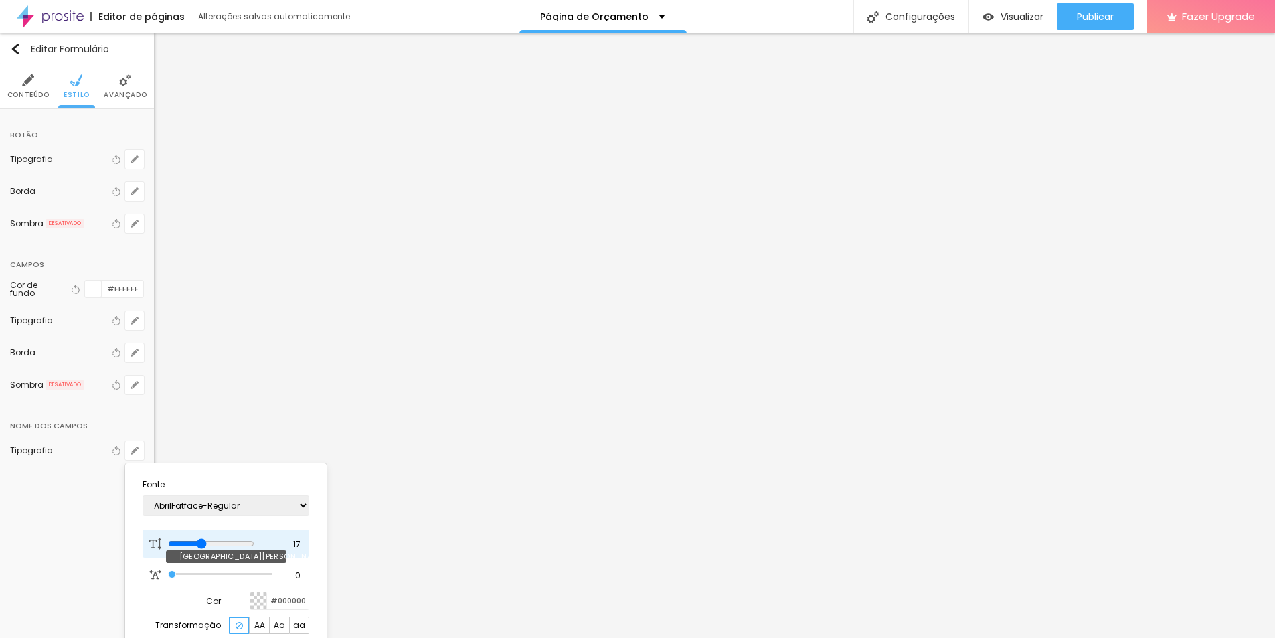
type input "16"
type input "15"
type input "14"
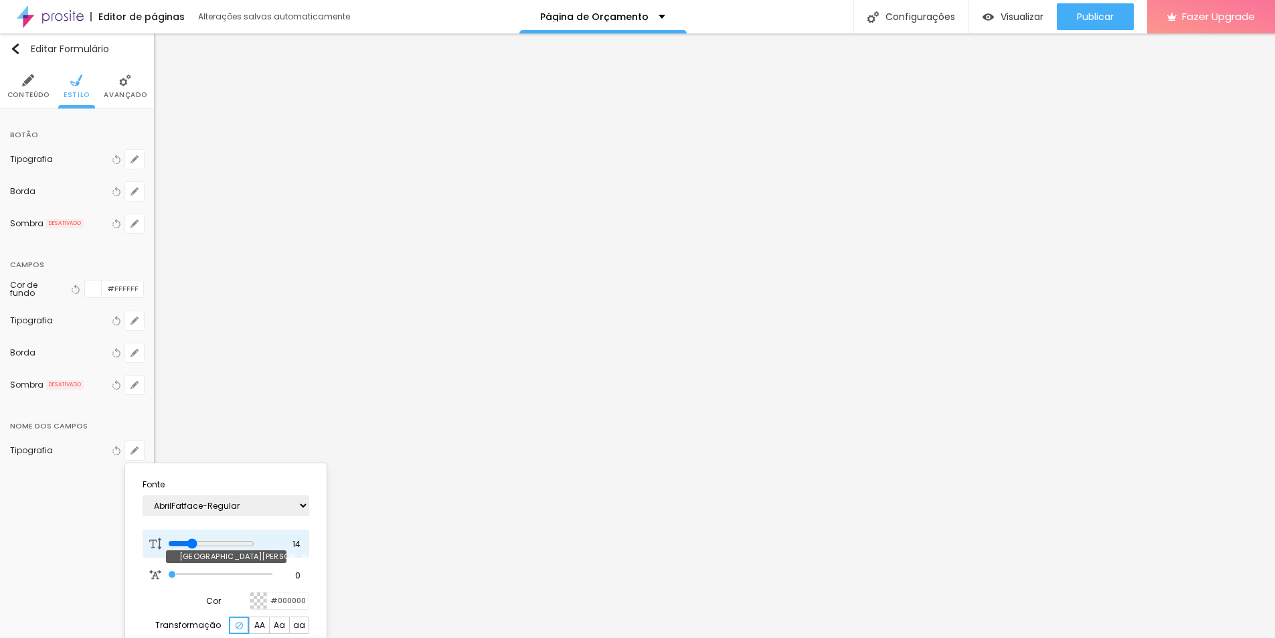
type input "13"
type input "12"
type input "13"
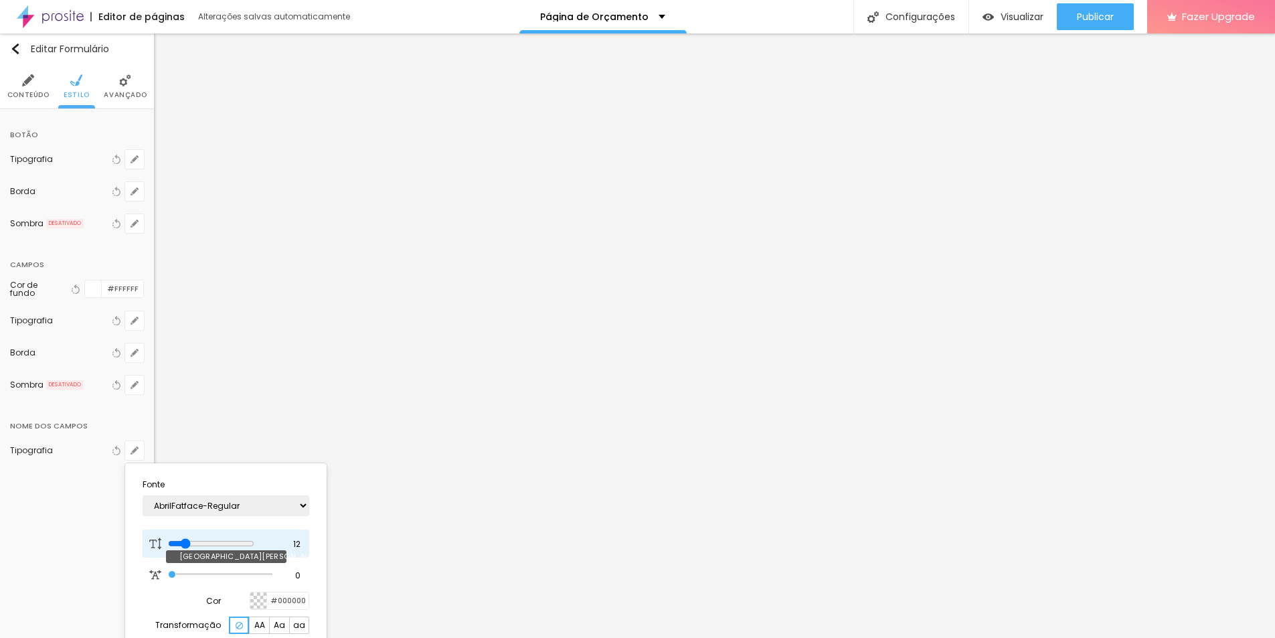
type input "13"
type input "14"
type input "15"
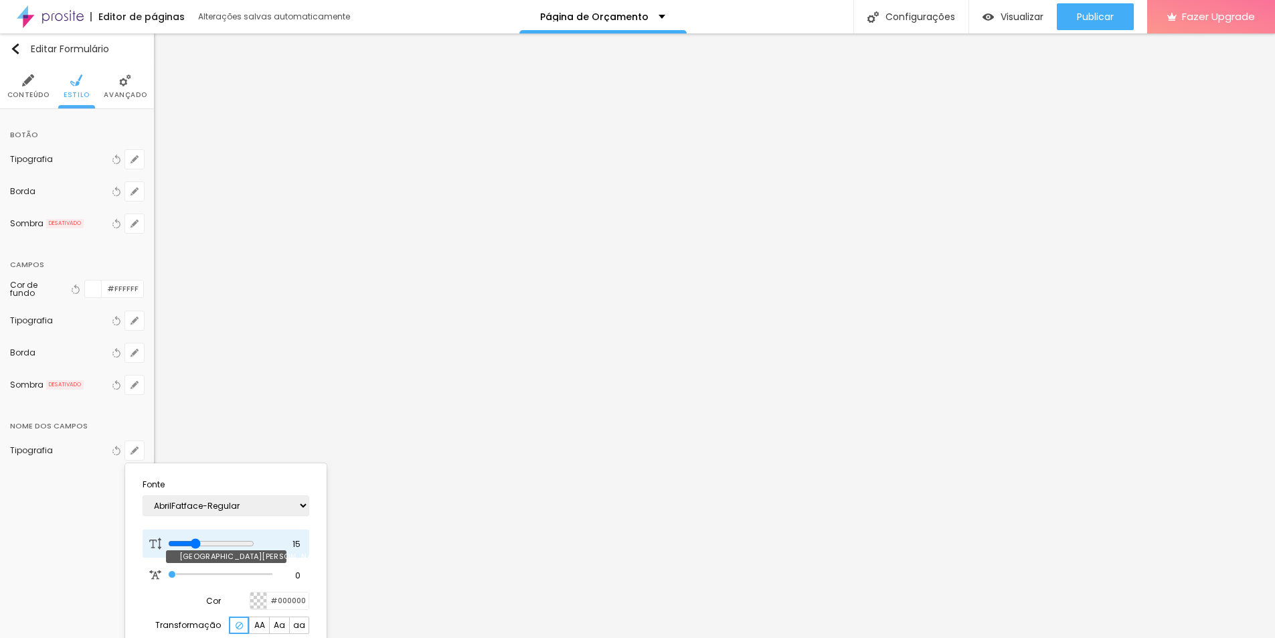
type input "16"
click at [203, 544] on input "range" at bounding box center [220, 543] width 104 height 7
click at [363, 555] on div at bounding box center [637, 319] width 1275 height 638
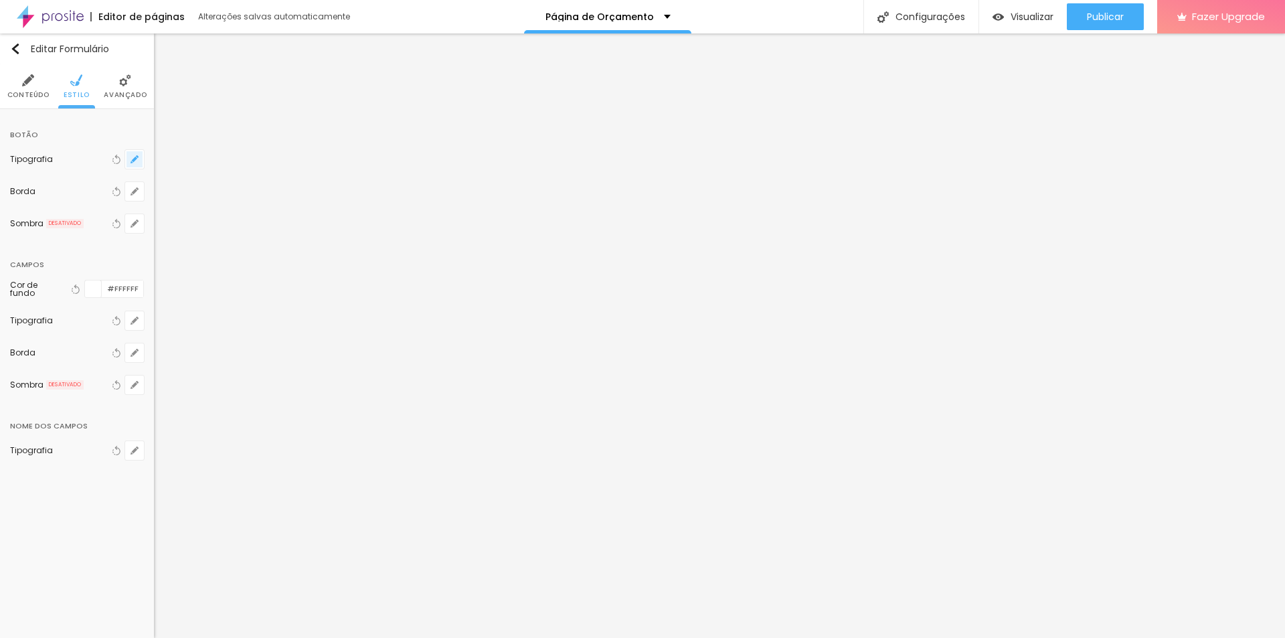
click at [137, 160] on icon "button" at bounding box center [135, 159] width 8 height 8
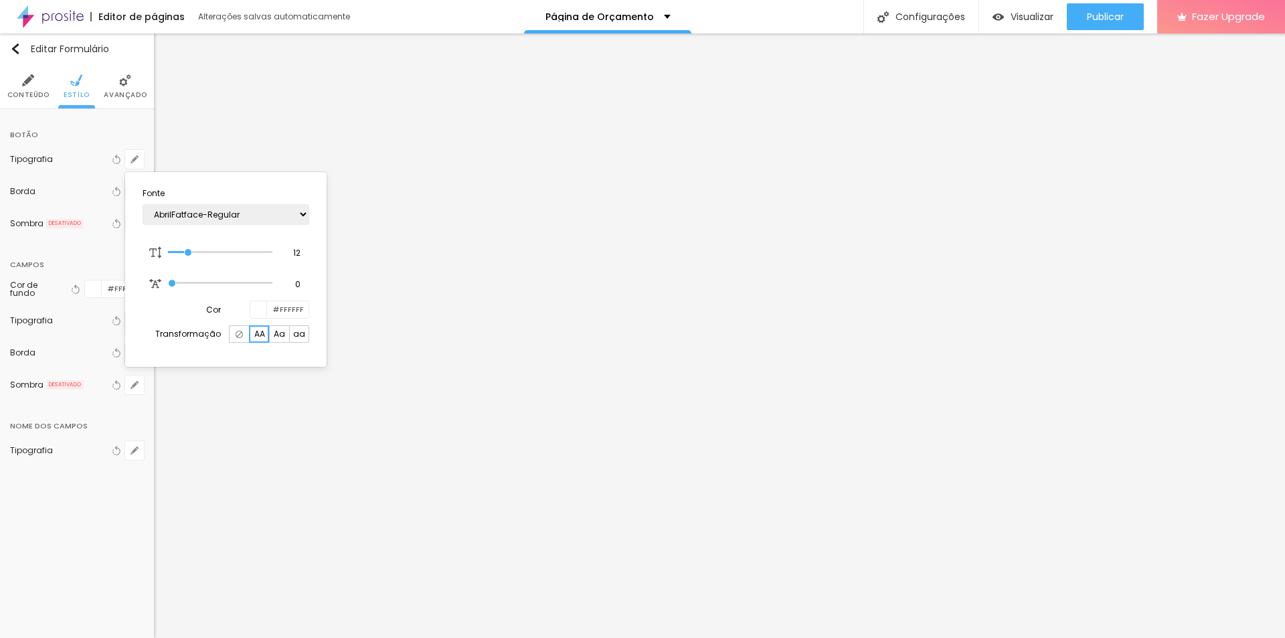
click at [66, 189] on div at bounding box center [642, 319] width 1285 height 638
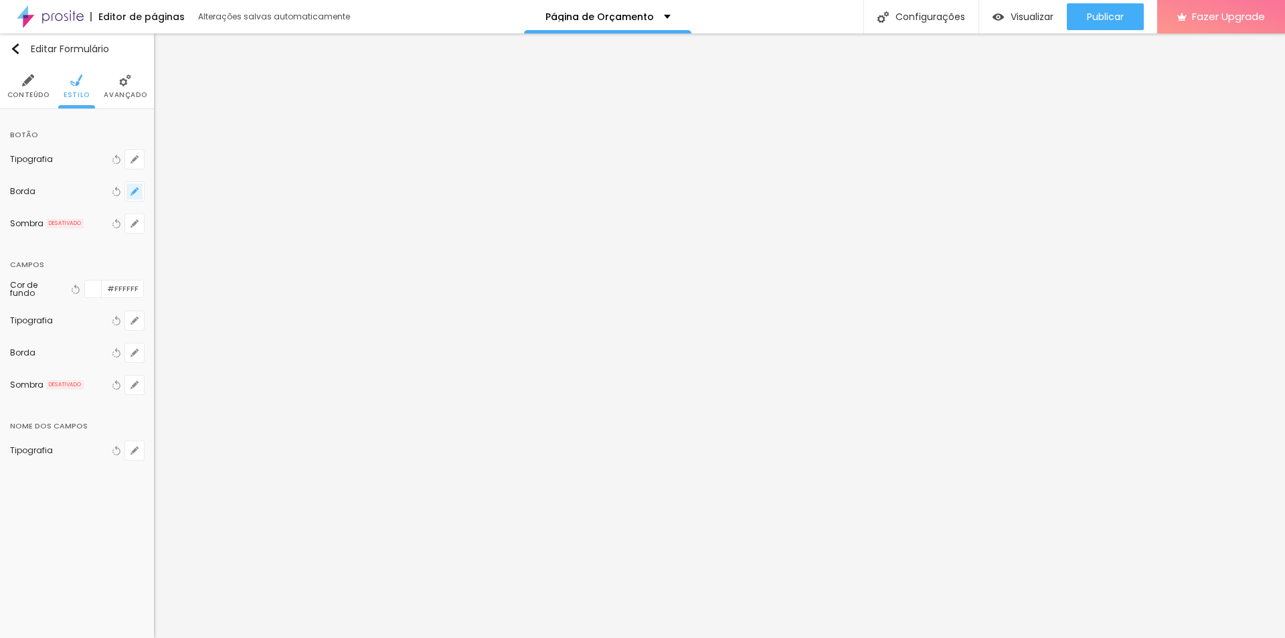
click at [134, 192] on icon "button" at bounding box center [134, 191] width 5 height 5
click at [58, 198] on div at bounding box center [642, 319] width 1285 height 638
click at [137, 195] on icon "button" at bounding box center [135, 191] width 8 height 8
type input "1"
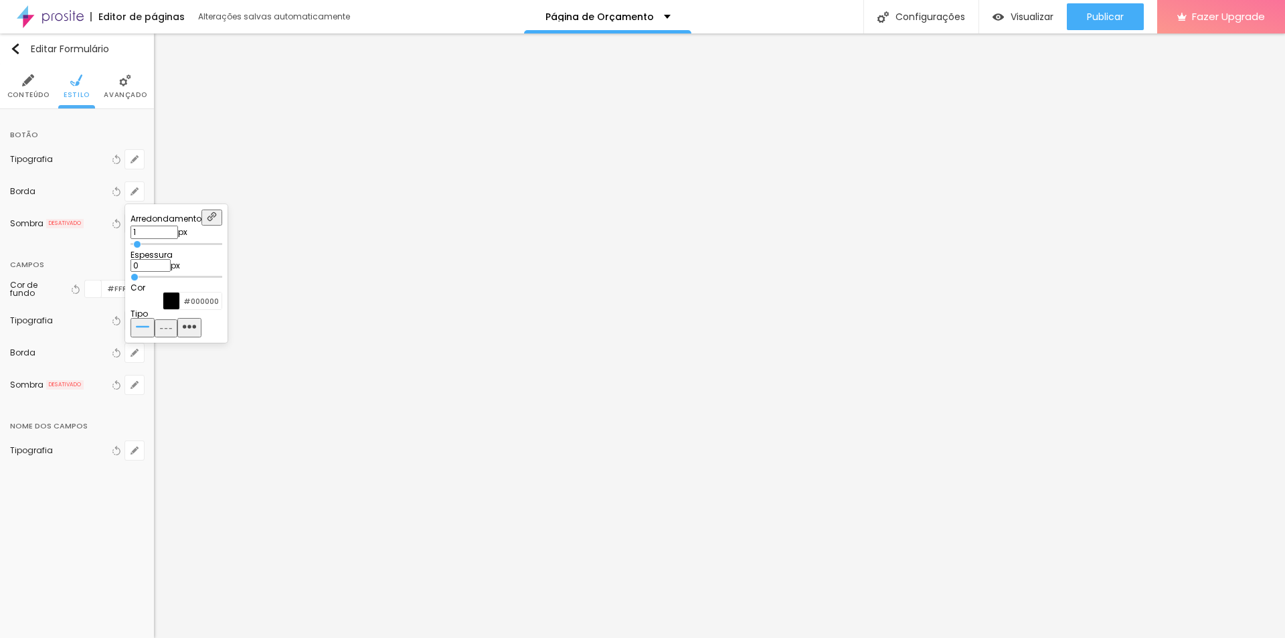
type input "2"
type input "3"
type input "4"
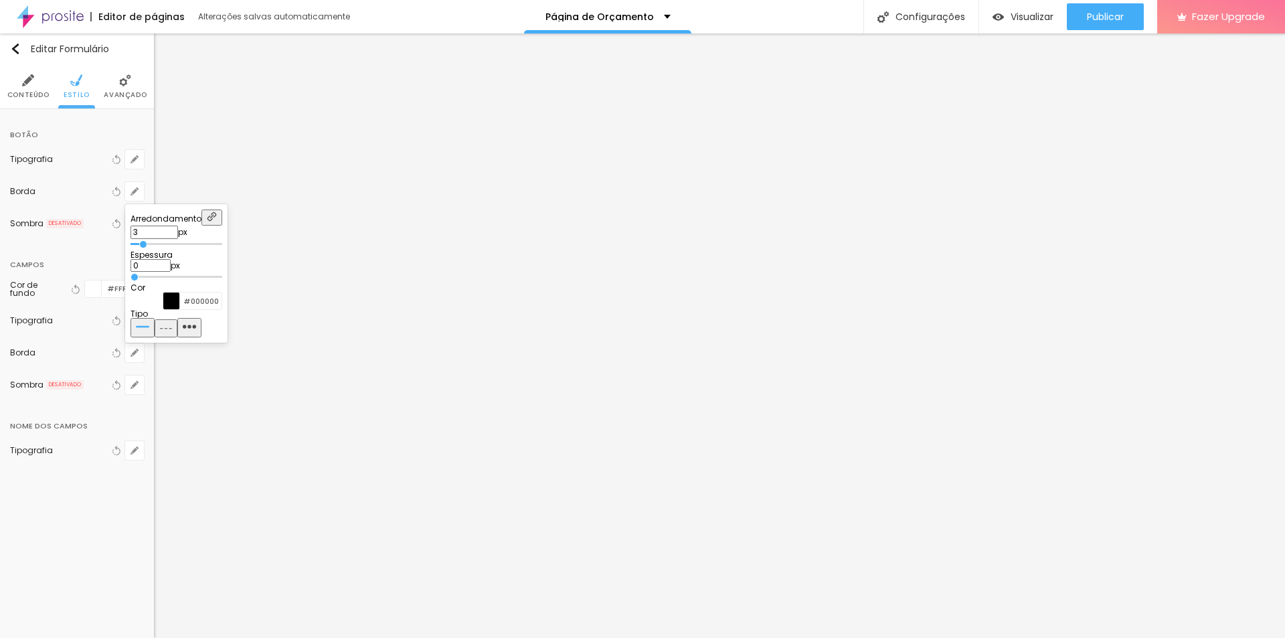
type input "4"
type input "1"
type input "0"
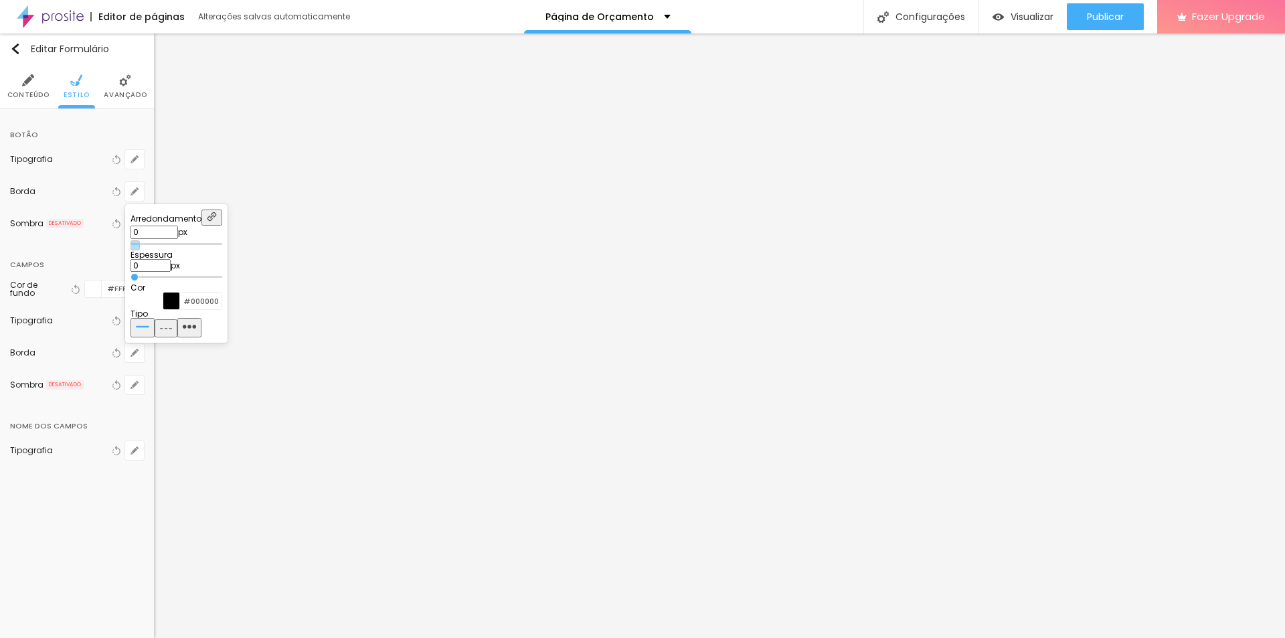
drag, startPoint x: 145, startPoint y: 238, endPoint x: 132, endPoint y: 236, distance: 13.5
click at [132, 241] on input "range" at bounding box center [177, 244] width 92 height 7
click at [23, 297] on div at bounding box center [642, 319] width 1285 height 638
click at [94, 288] on div at bounding box center [93, 288] width 17 height 17
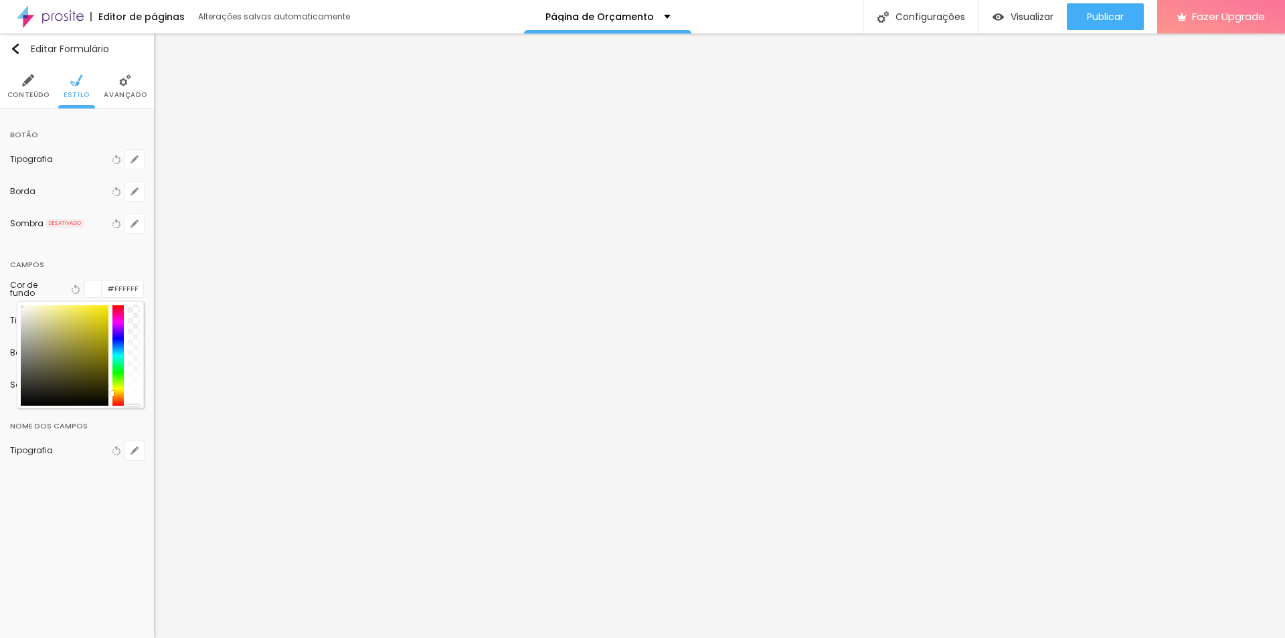
drag, startPoint x: 118, startPoint y: 357, endPoint x: 105, endPoint y: 398, distance: 42.8
click at [113, 404] on div at bounding box center [118, 355] width 12 height 100
type input "#FFFFFF"
drag, startPoint x: 58, startPoint y: 340, endPoint x: 66, endPoint y: 362, distance: 23.5
click at [0, 246] on div "Botão Tipografia Voltar ao padrão Borda Voltar ao padrão Sombra DESATIVADO Volt…" at bounding box center [77, 297] width 154 height 377
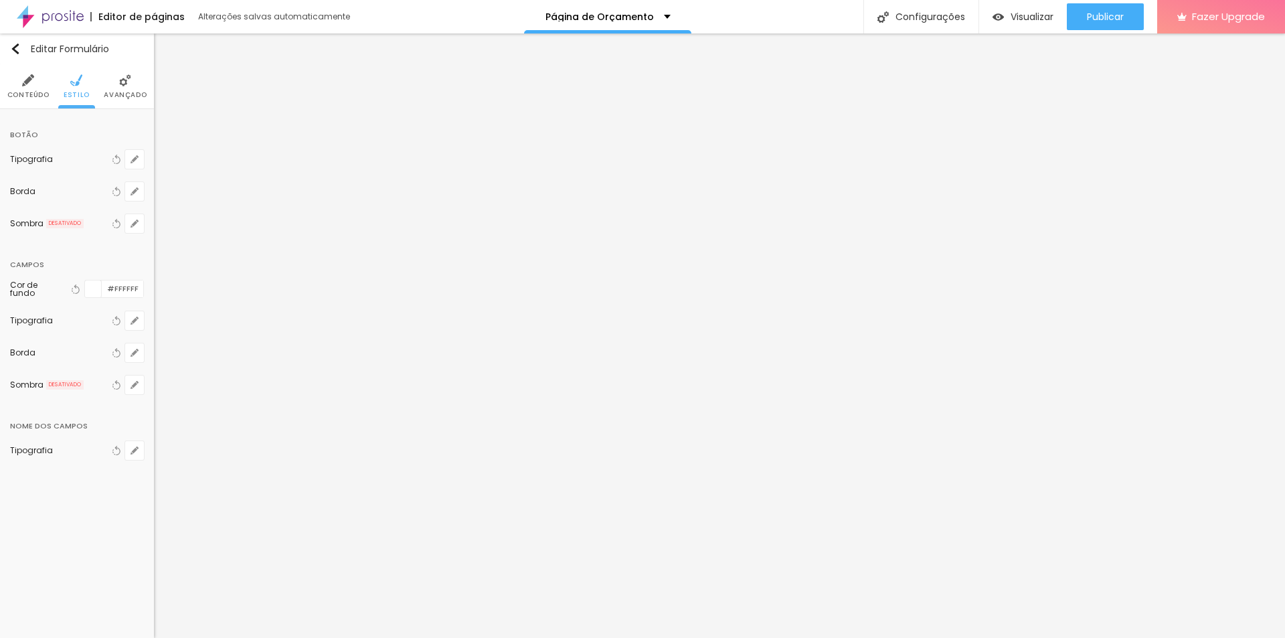
click at [81, 544] on div "Editar Formulário Conteúdo Estilo Avançado Botão Tipografia Voltar ao padrão [P…" at bounding box center [77, 335] width 154 height 604
click at [52, 500] on div "Editar Formulário Conteúdo Estilo Avançado Botão Tipografia Voltar ao padrão [P…" at bounding box center [77, 335] width 154 height 604
click at [120, 105] on li "Avançado" at bounding box center [125, 86] width 43 height 44
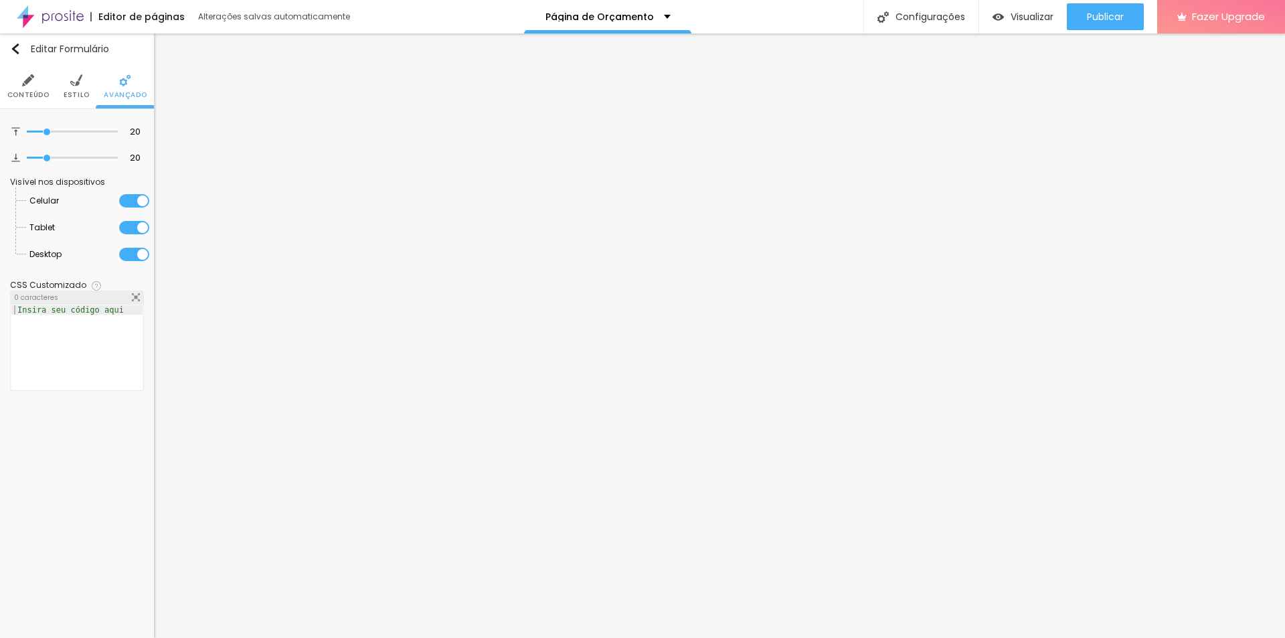
click at [32, 95] on span "Conteúdo" at bounding box center [28, 95] width 42 height 7
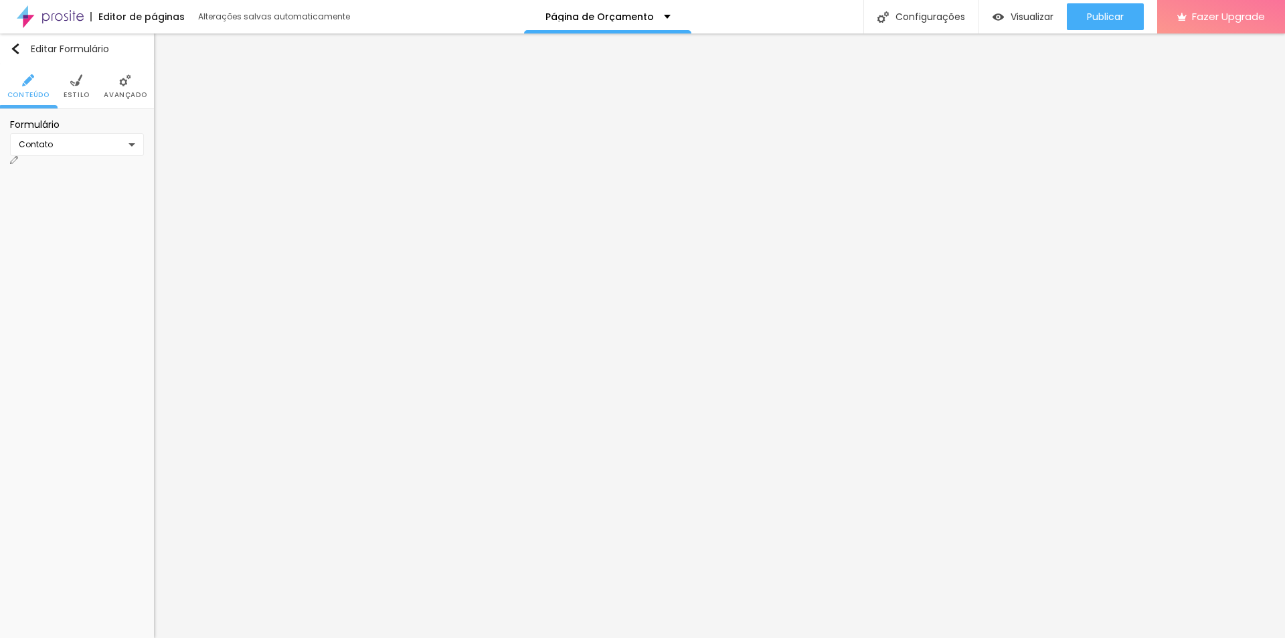
click at [53, 151] on div "Contato" at bounding box center [36, 145] width 34 height 12
click at [98, 129] on span "Encaixotado" at bounding box center [113, 130] width 61 height 8
click at [90, 167] on span "Completo" at bounding box center [96, 167] width 91 height 8
click at [89, 149] on span "Encaixotado" at bounding box center [77, 148] width 52 height 11
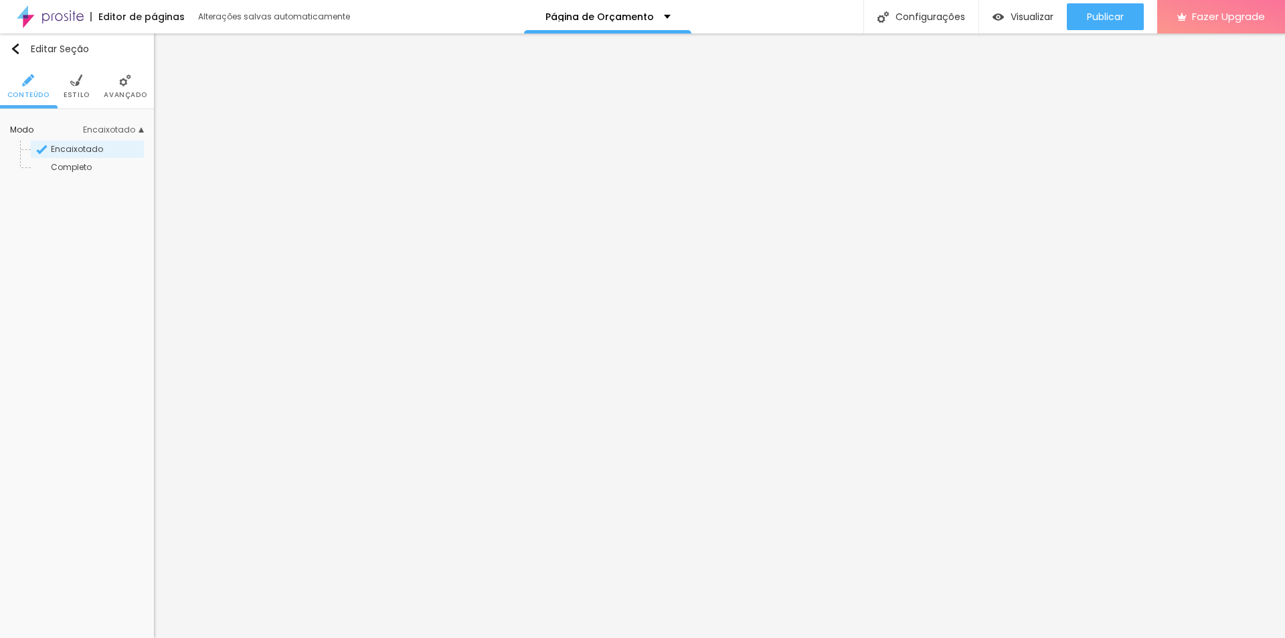
click at [78, 82] on img at bounding box center [76, 80] width 12 height 12
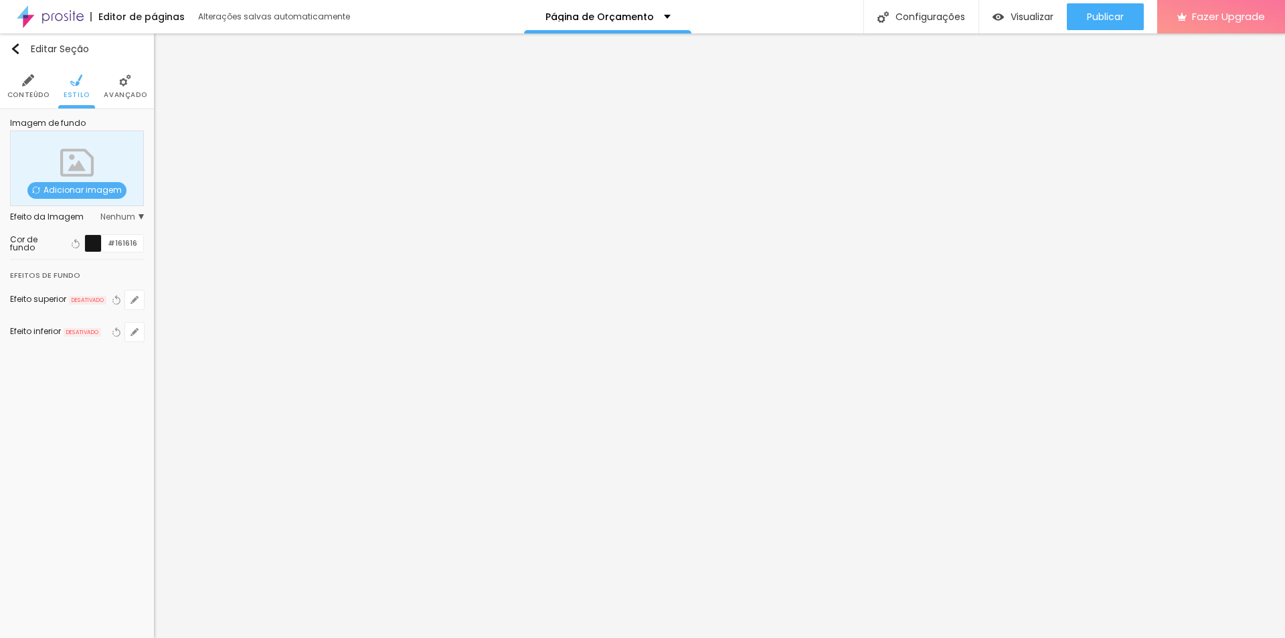
click at [86, 246] on div at bounding box center [93, 243] width 17 height 17
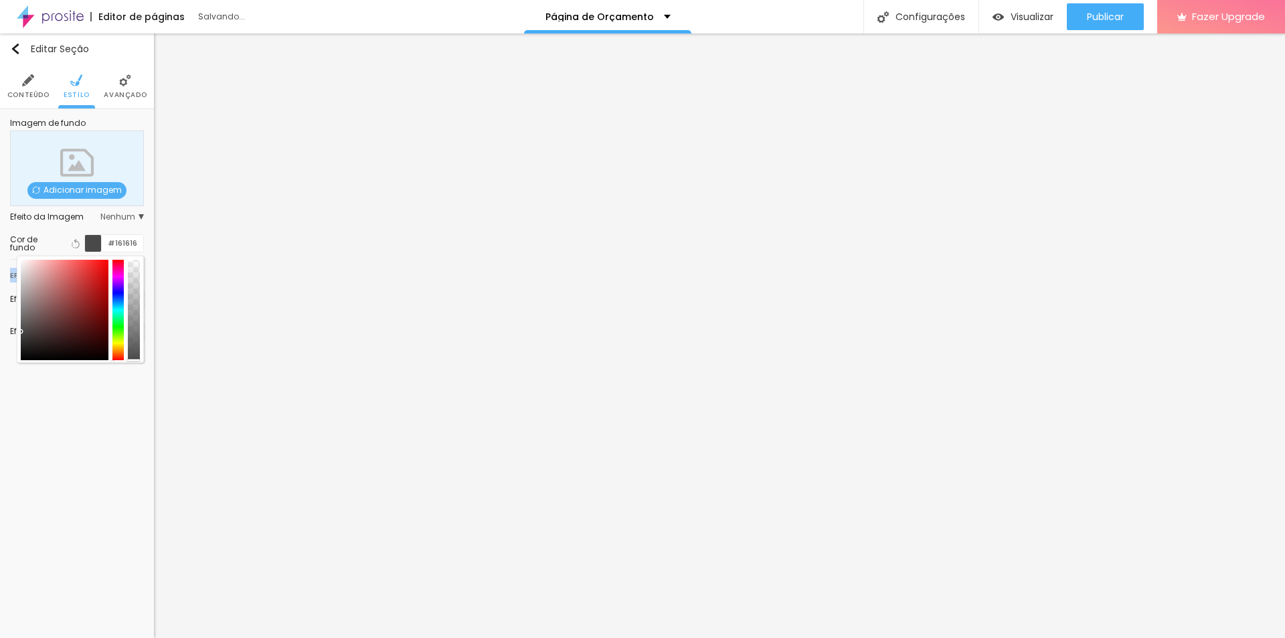
type input "#000000"
drag, startPoint x: 68, startPoint y: 301, endPoint x: 0, endPoint y: 383, distance: 106.5
click at [0, 383] on div "Editar Seção Conteúdo Estilo Avançado Imagem de fundo Adicionar imagem Efeito d…" at bounding box center [77, 335] width 154 height 604
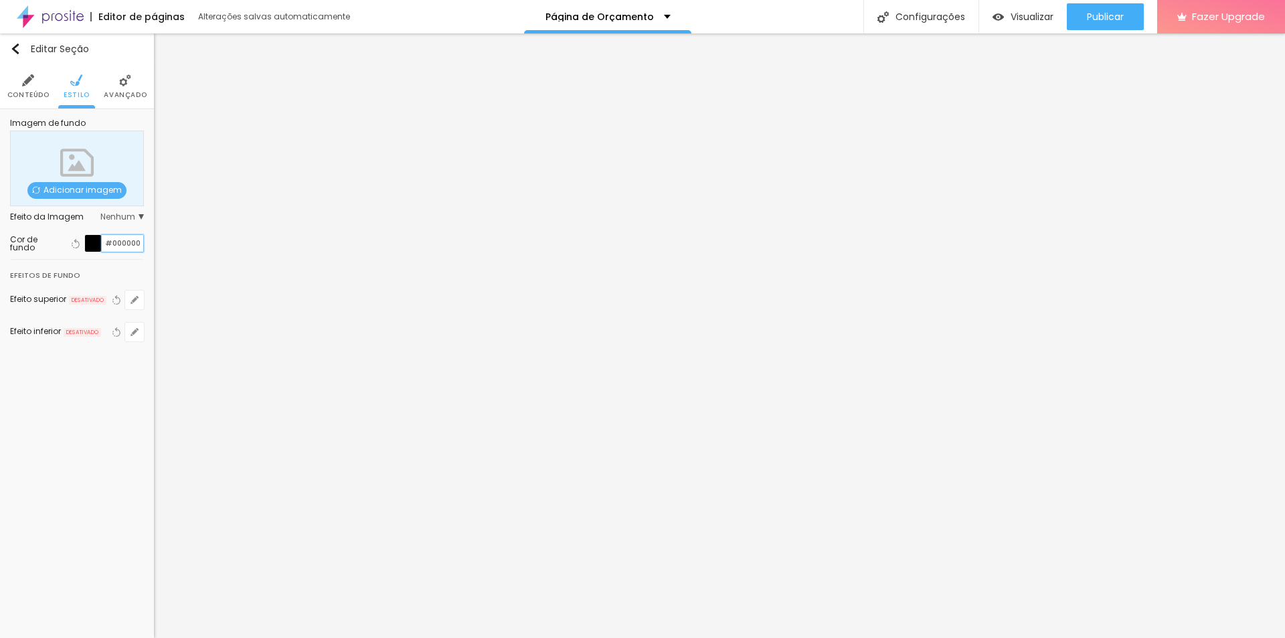
click at [124, 244] on input "#000000" at bounding box center [122, 243] width 41 height 17
click at [99, 244] on div at bounding box center [93, 243] width 17 height 17
click at [96, 248] on div at bounding box center [93, 243] width 17 height 17
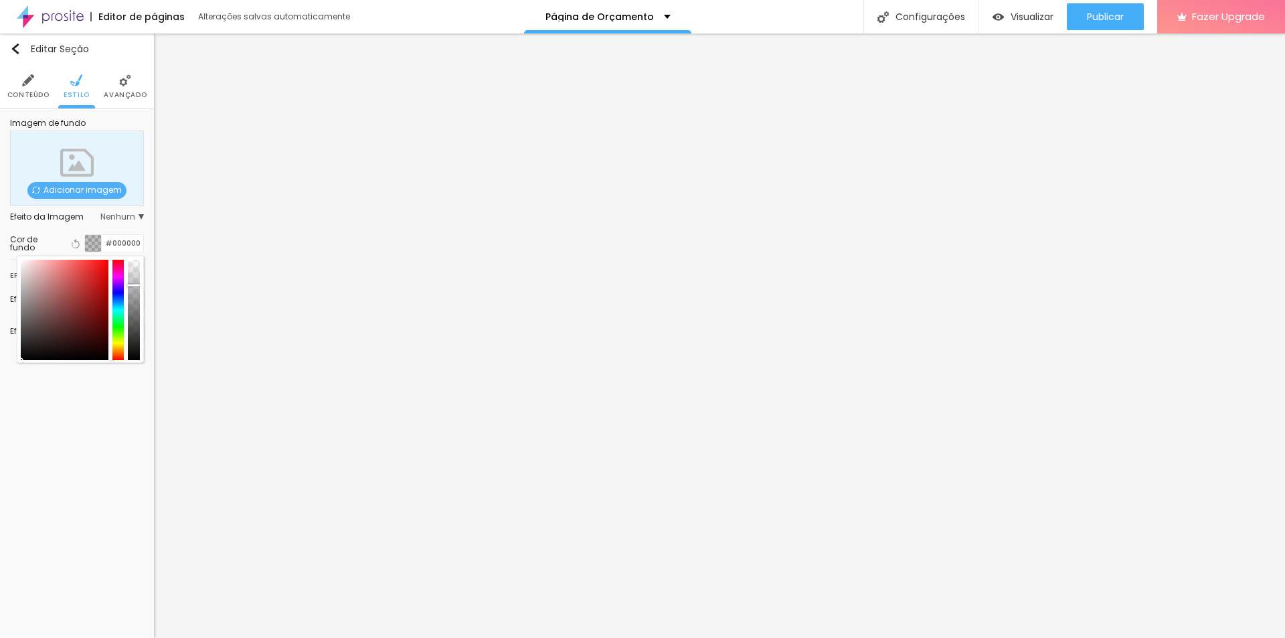
drag, startPoint x: 134, startPoint y: 297, endPoint x: 138, endPoint y: 284, distance: 12.7
click at [138, 284] on div at bounding box center [134, 310] width 12 height 100
click at [76, 495] on div "Editar Seção Conteúdo Estilo Avançado Imagem de fundo Adicionar imagem Efeito d…" at bounding box center [77, 335] width 154 height 604
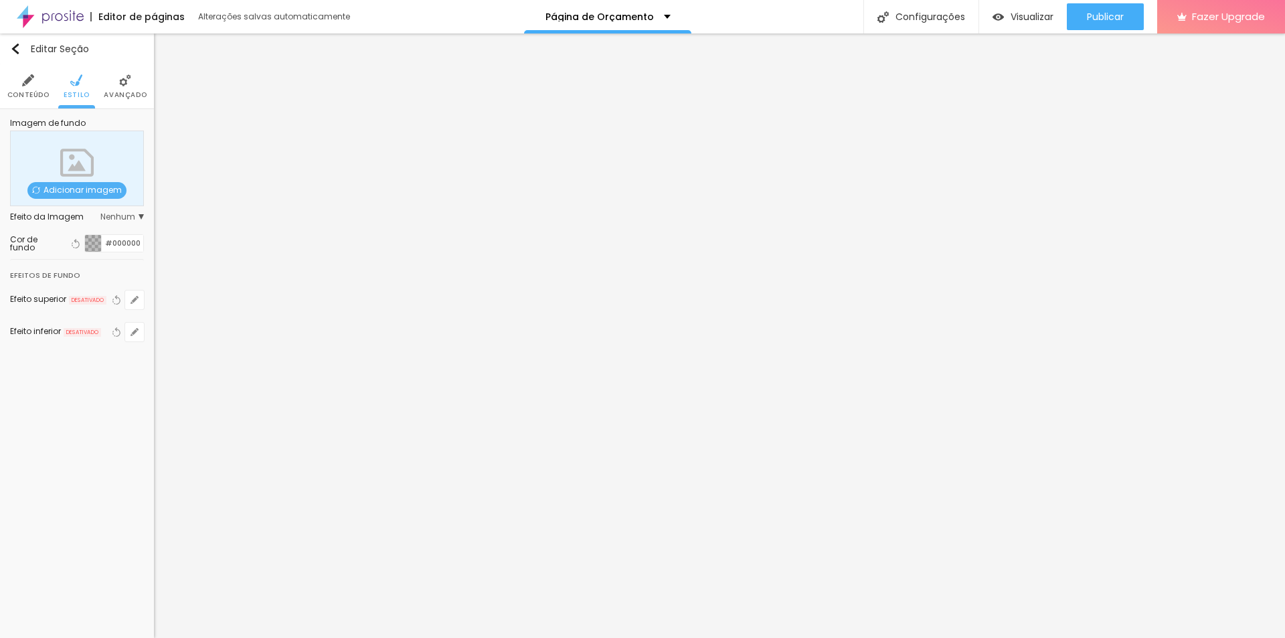
click at [84, 302] on span "DESATIVADO" at bounding box center [87, 300] width 37 height 9
click at [136, 301] on icon "button" at bounding box center [135, 300] width 8 height 8
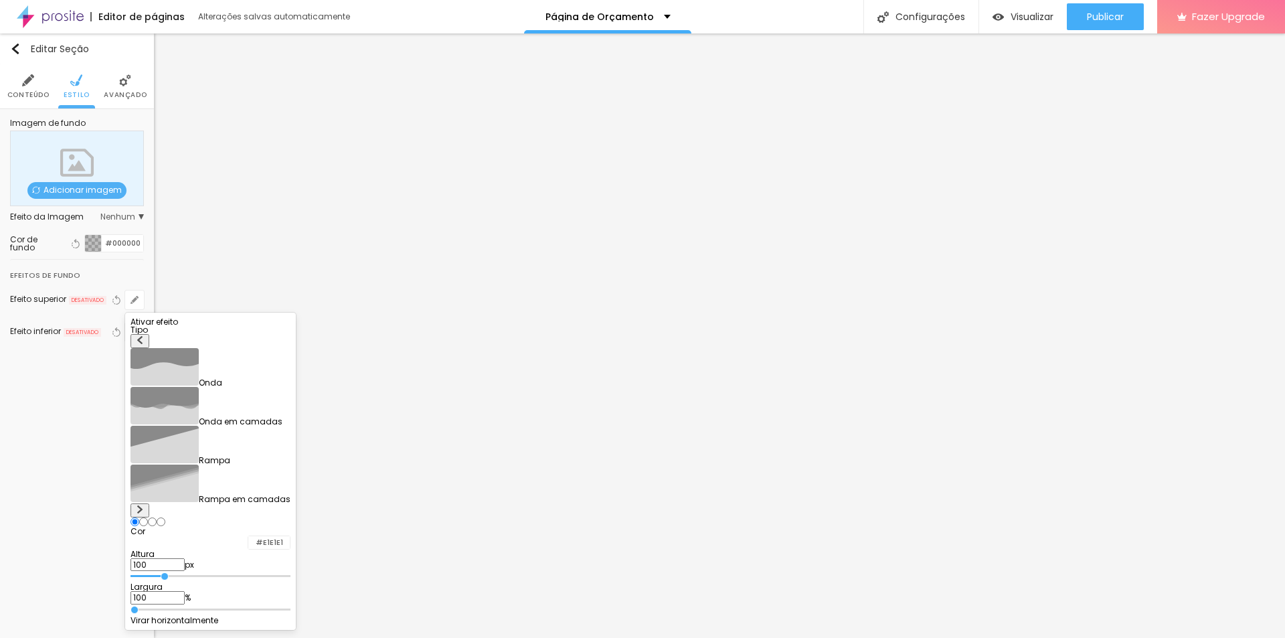
click at [275, 326] on div at bounding box center [211, 326] width 160 height 0
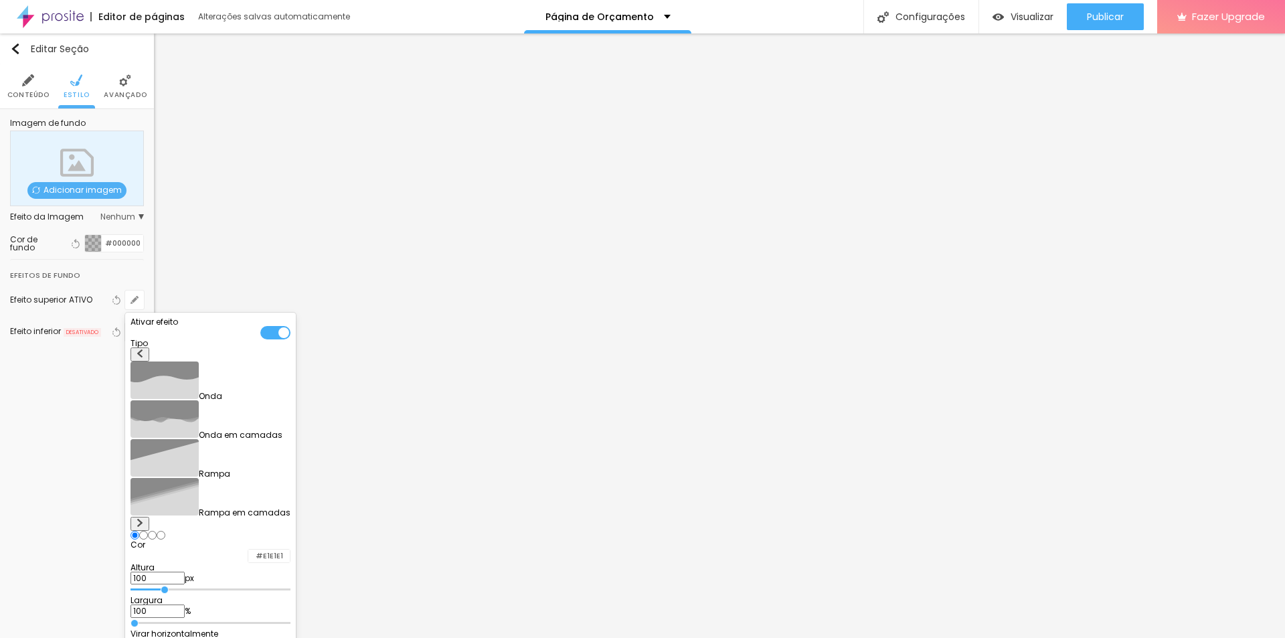
click at [290, 337] on div at bounding box center [275, 332] width 30 height 13
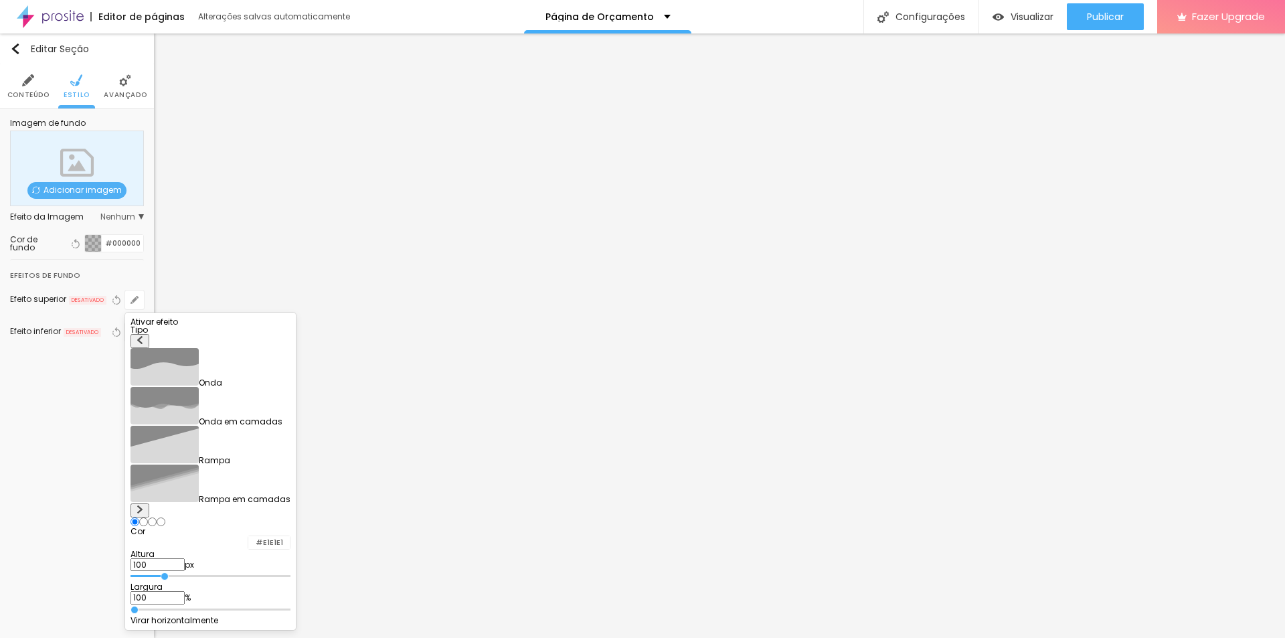
click at [290, 326] on div at bounding box center [211, 326] width 160 height 0
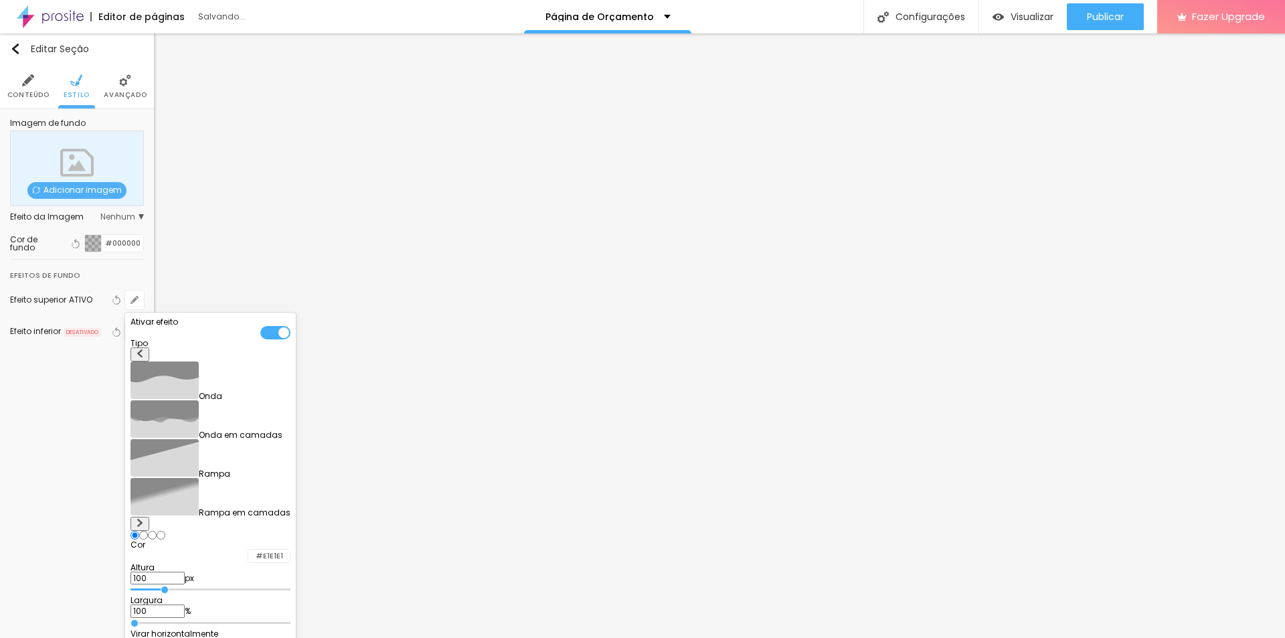
click at [149, 517] on button at bounding box center [140, 524] width 19 height 14
radio input "false"
click at [149, 517] on button at bounding box center [140, 524] width 19 height 14
radio input "false"
click at [149, 517] on button at bounding box center [140, 524] width 19 height 14
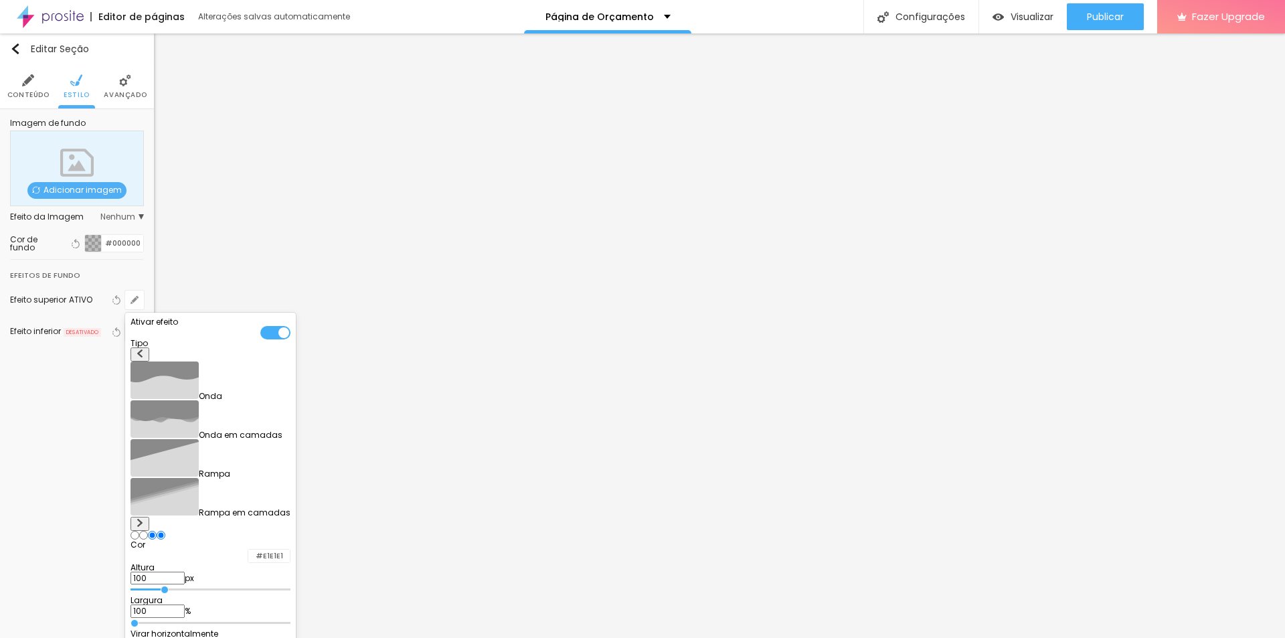
radio input "false"
radio input "true"
click at [144, 357] on img at bounding box center [140, 353] width 8 height 8
radio input "true"
radio input "false"
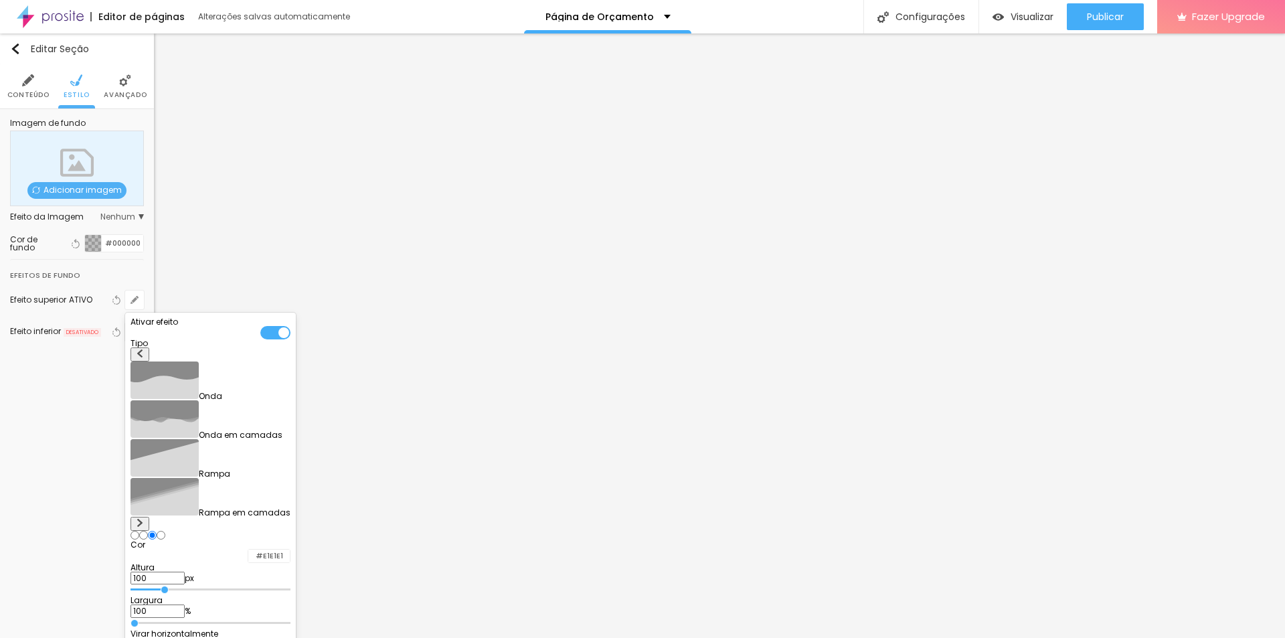
click at [144, 519] on img at bounding box center [140, 523] width 8 height 8
radio input "false"
radio input "true"
click at [144, 519] on img at bounding box center [140, 523] width 8 height 8
radio input "true"
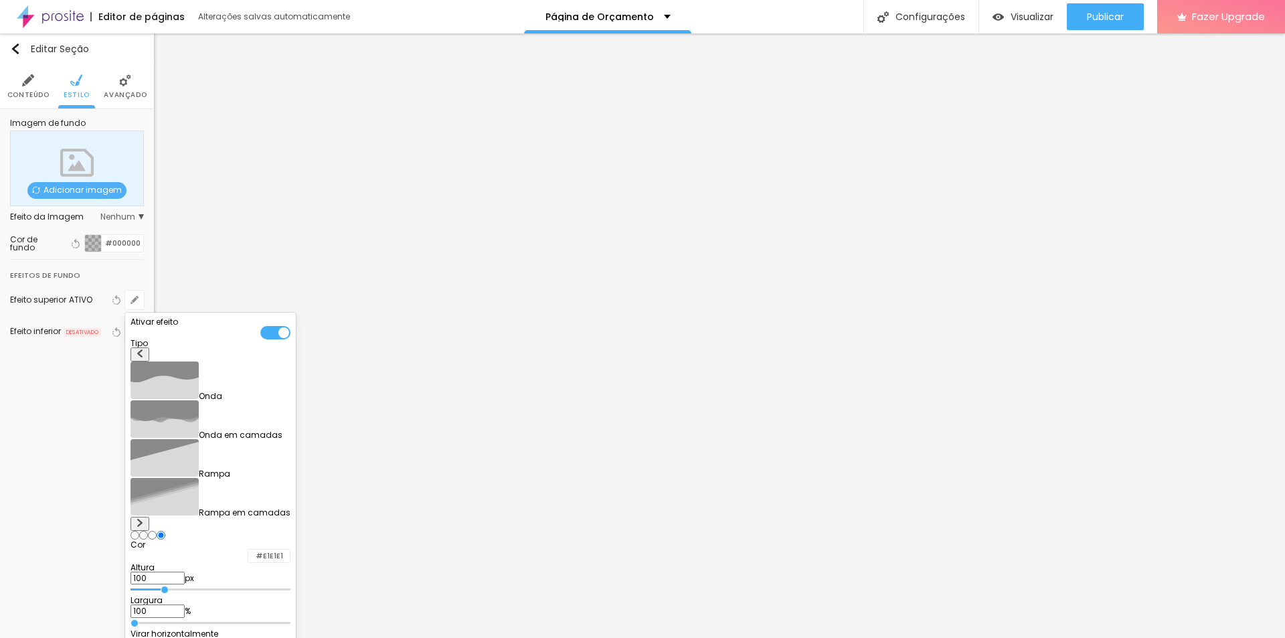
radio input "false"
click at [144, 357] on img at bounding box center [140, 353] width 8 height 8
radio input "false"
radio input "true"
click at [144, 357] on img at bounding box center [140, 353] width 8 height 8
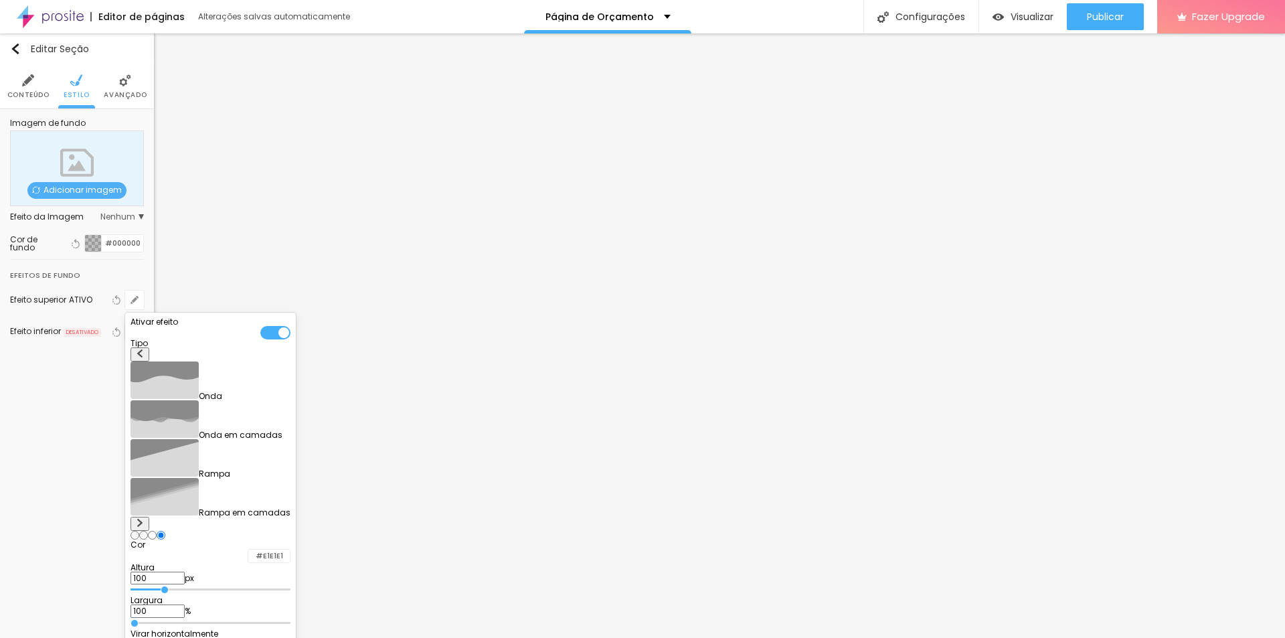
radio input "true"
radio input "false"
type input "125"
type input "220"
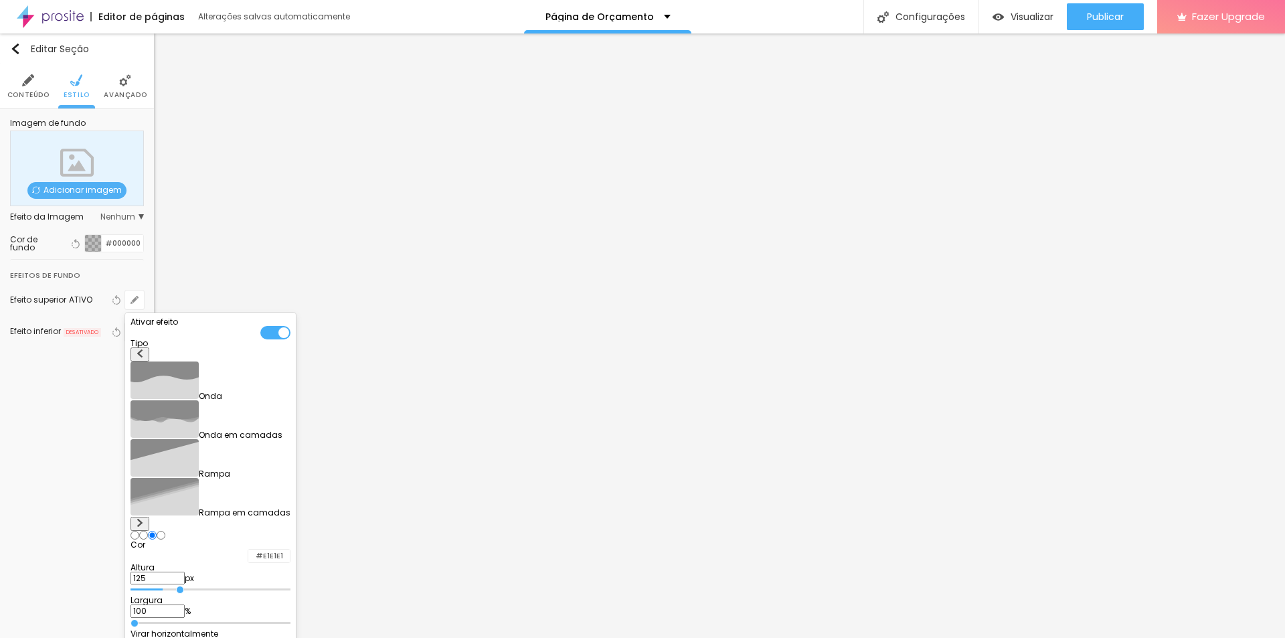
type input "220"
type input "210"
type input "190"
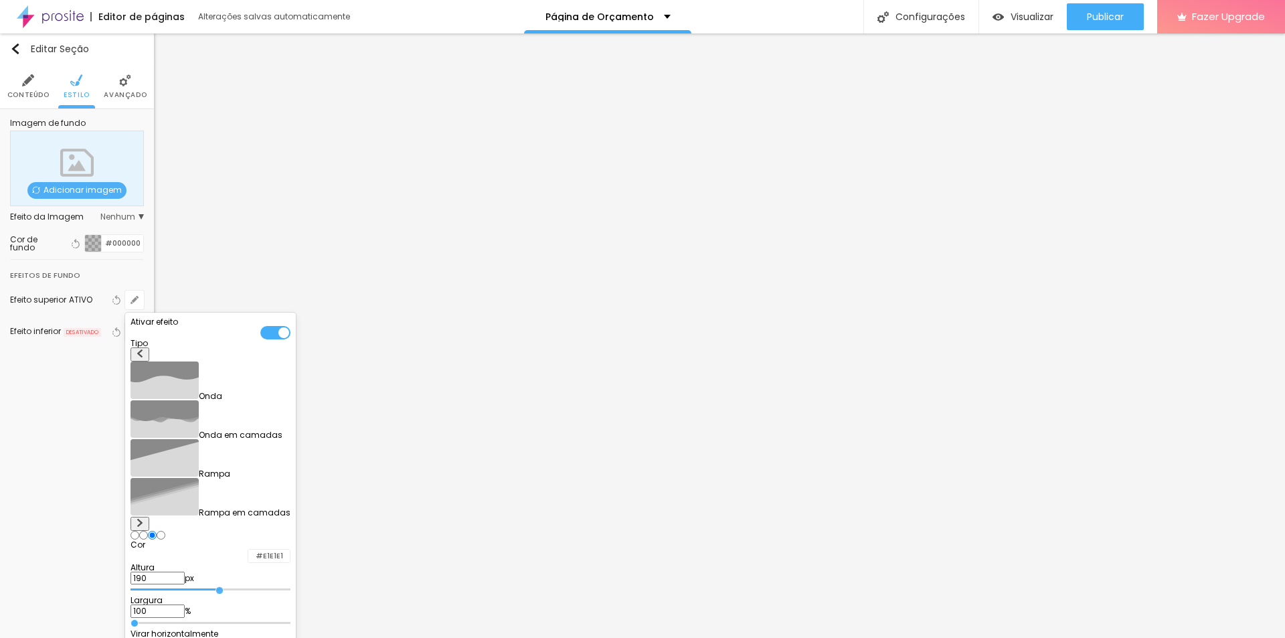
type input "155"
type input "110"
type input "70"
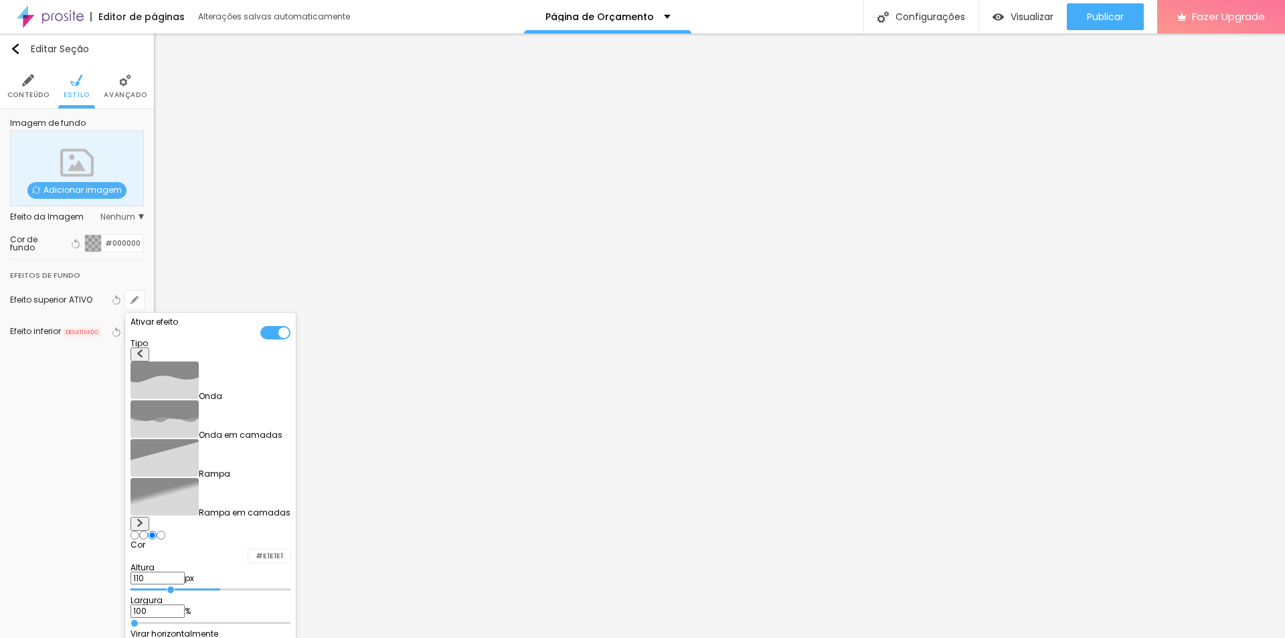
type input "70"
type input "55"
type input "50"
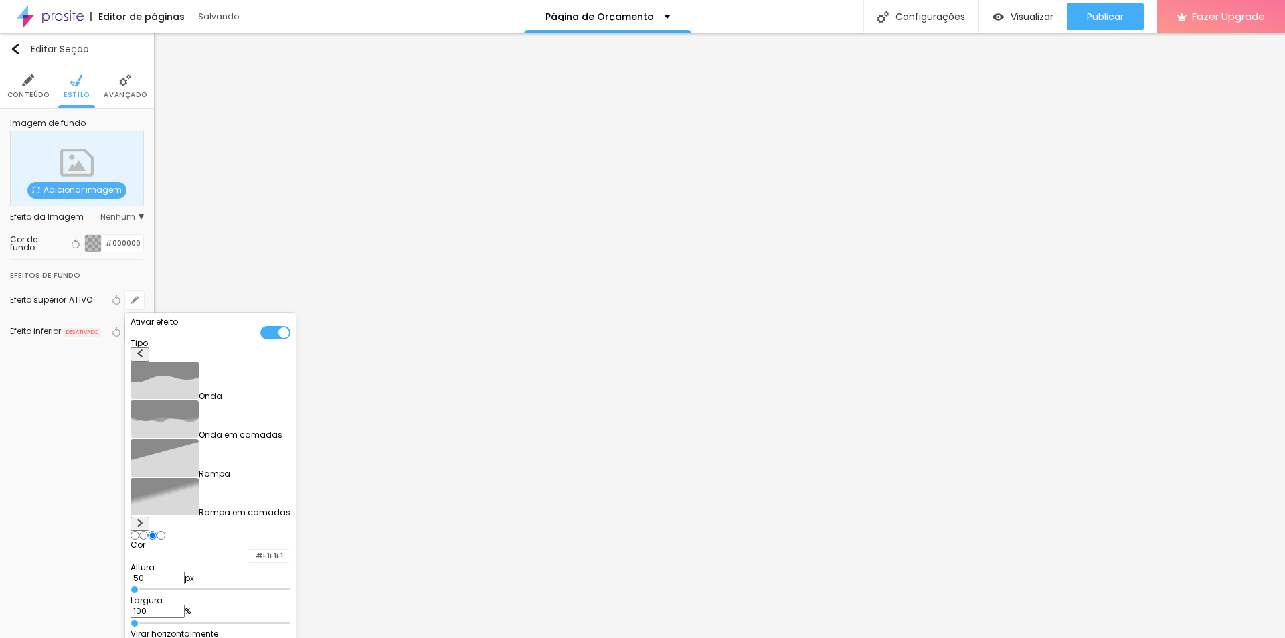
type input "155"
type input "300"
type input "280"
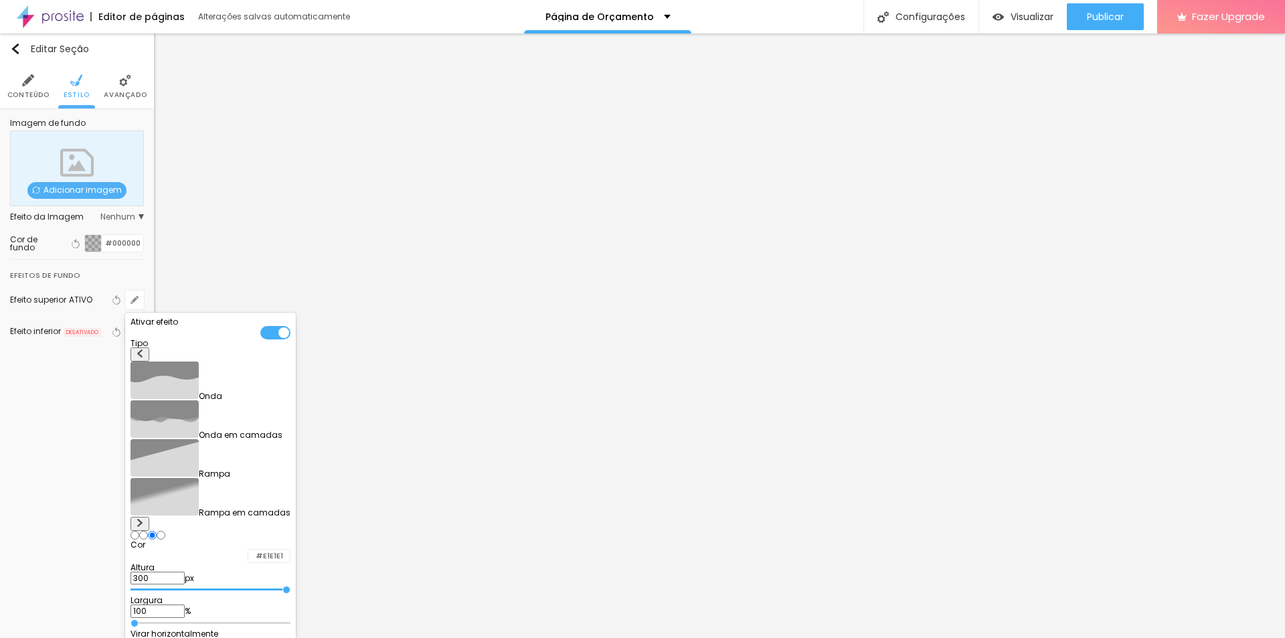
type input "280"
type input "180"
type input "170"
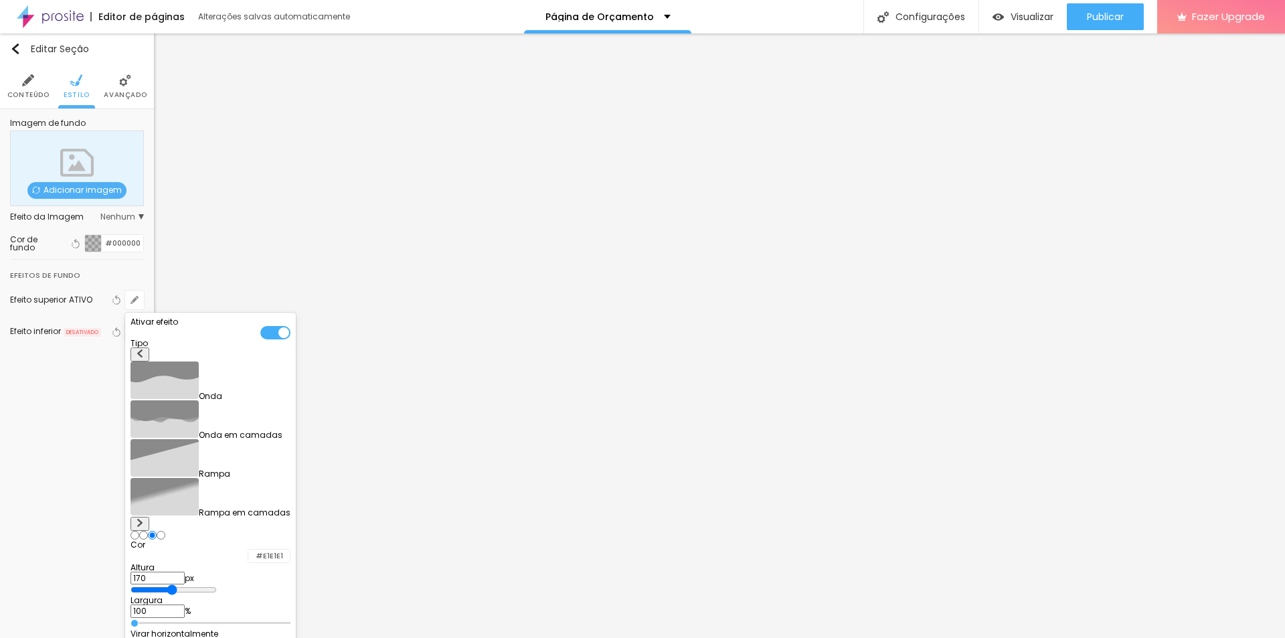
type input "165"
type input "155"
type input "140"
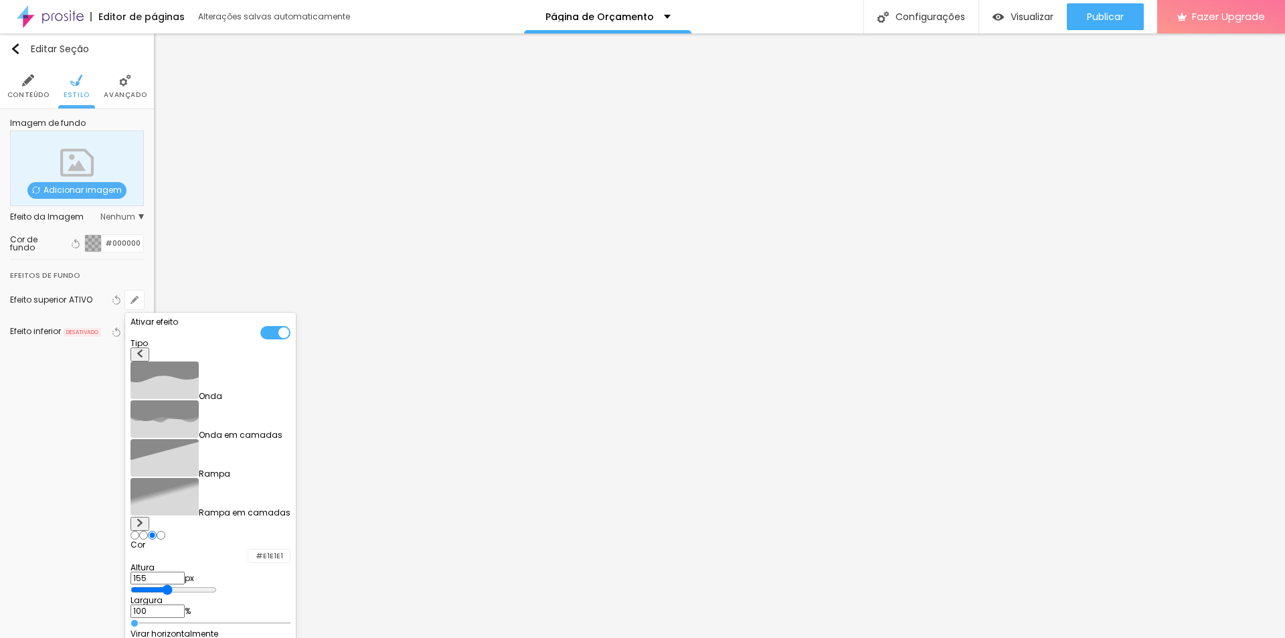
type input "140"
type input "130"
type input "125"
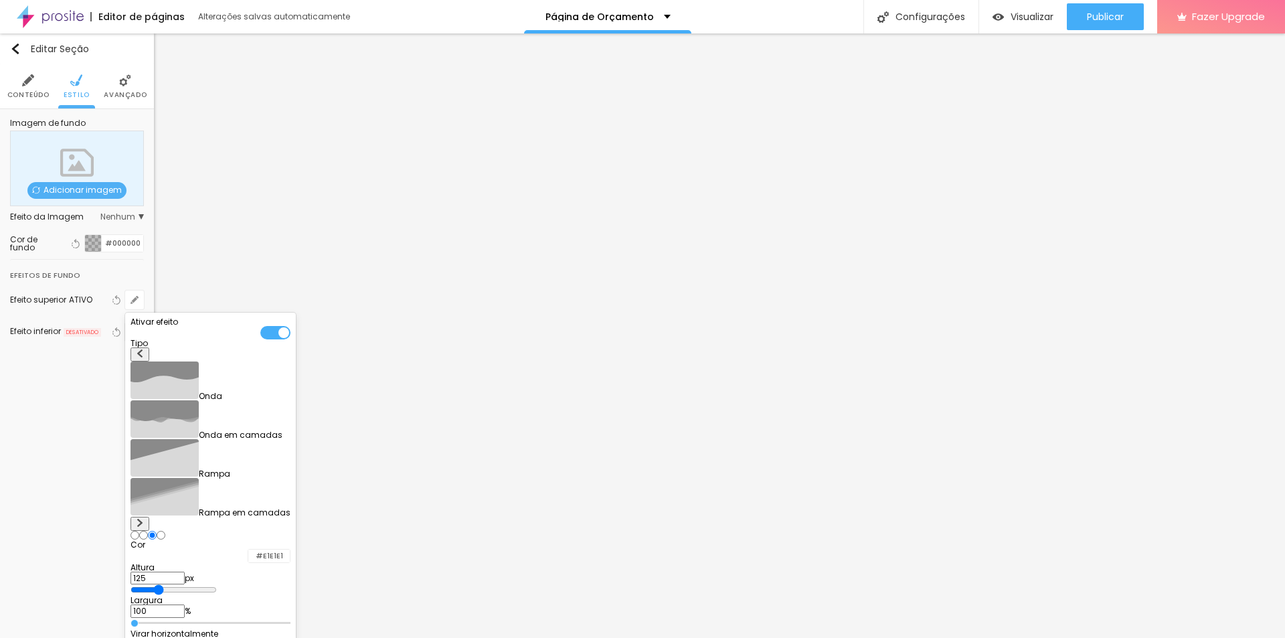
type input "120"
type input "115"
type input "105"
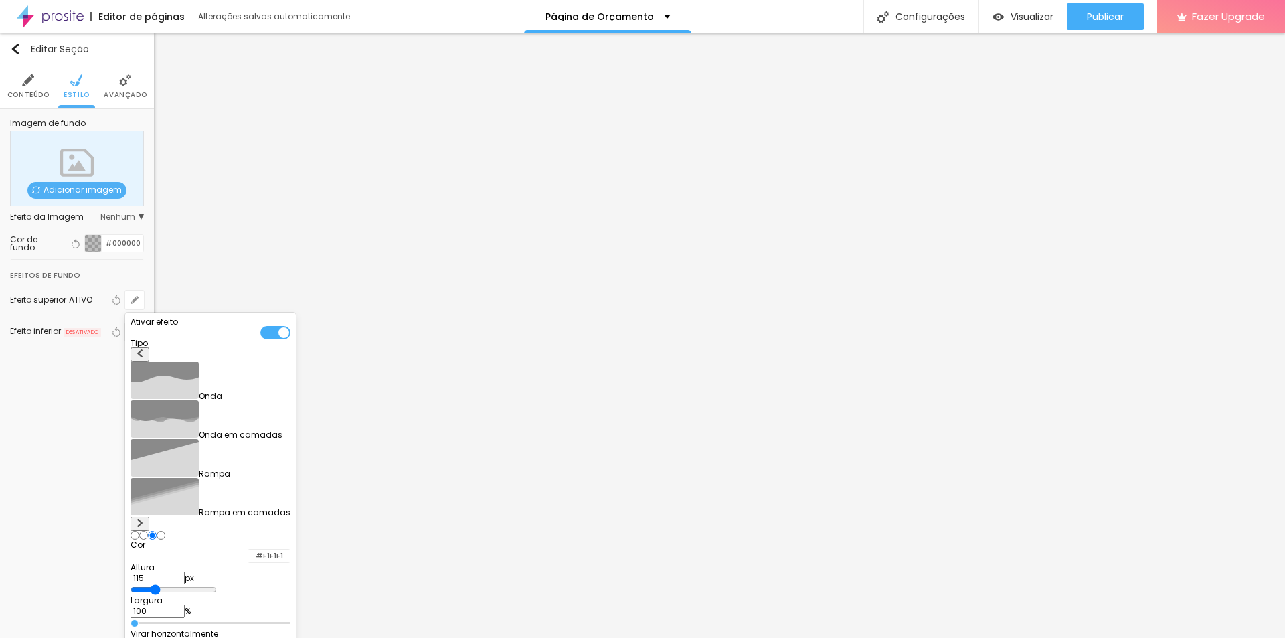
type input "105"
type input "100"
type input "95"
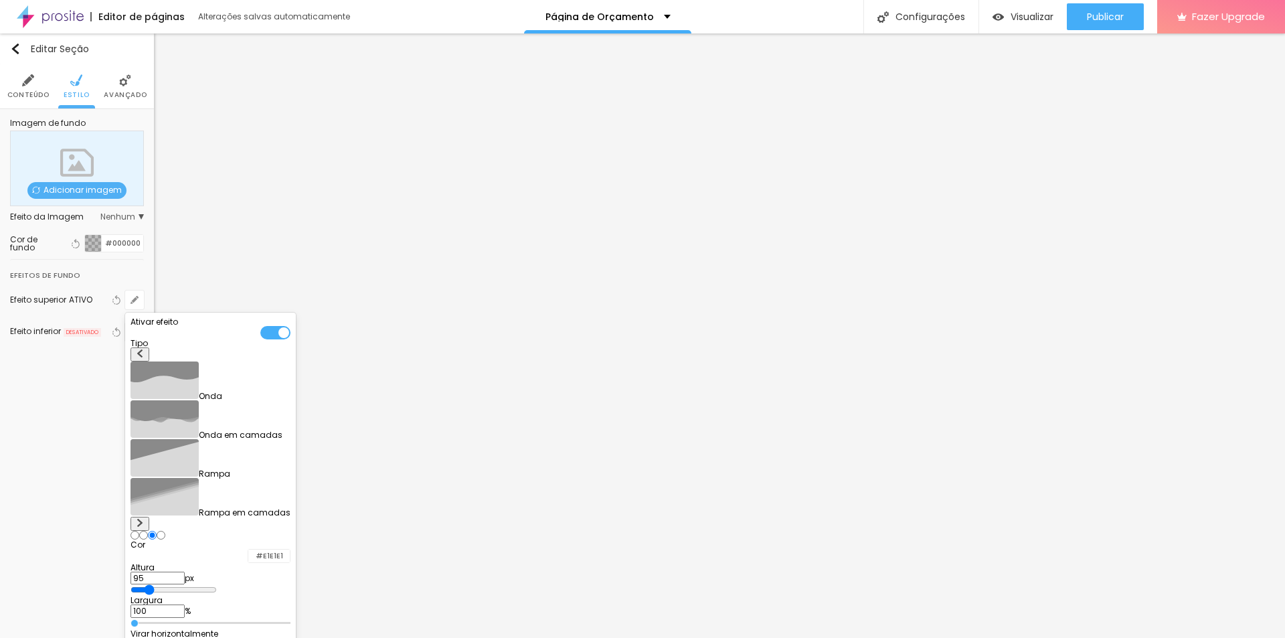
type input "85"
type input "75"
type input "65"
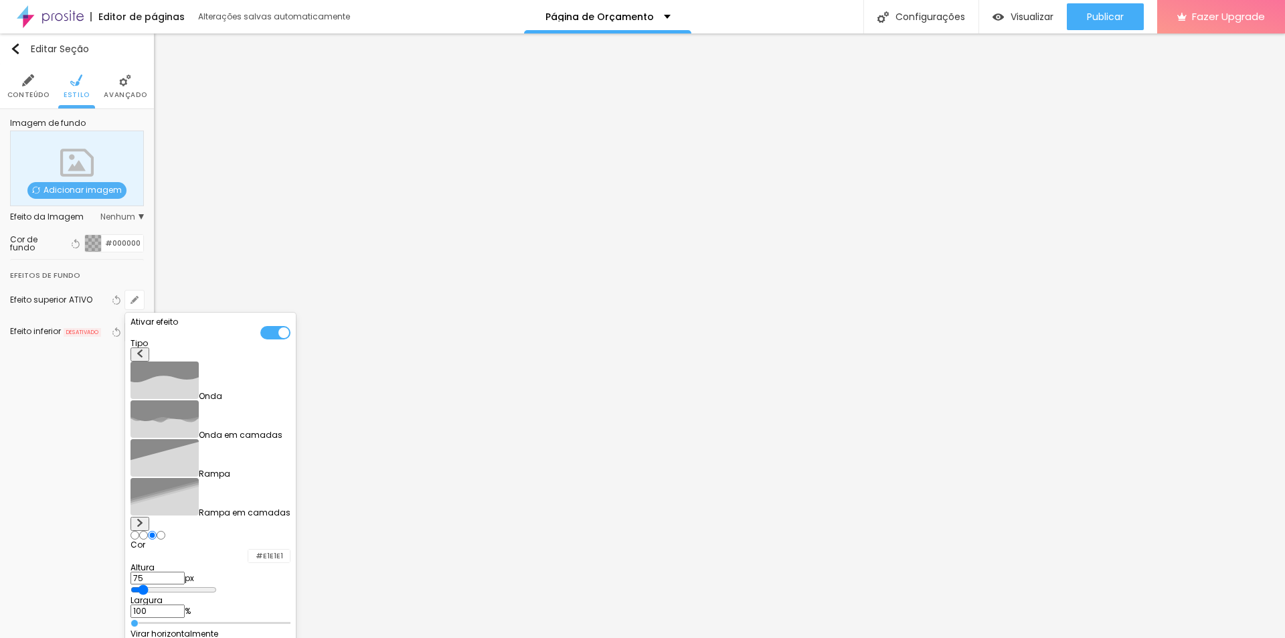
type input "65"
type input "55"
type input "50"
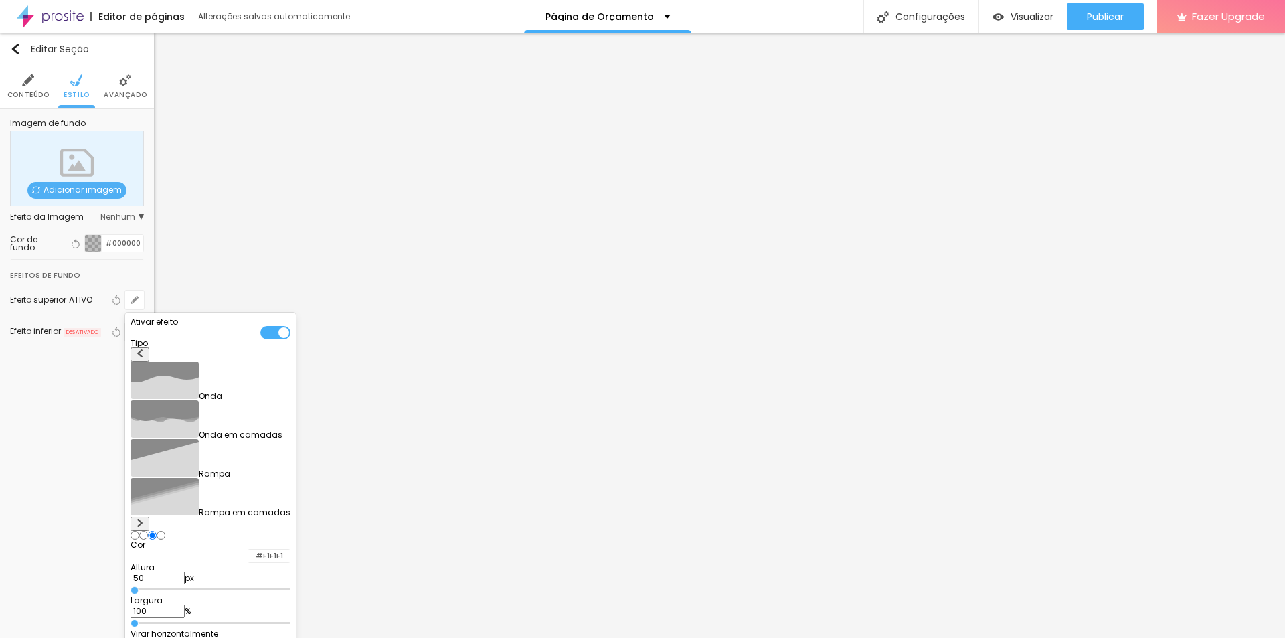
type input "55"
type input "125"
drag, startPoint x: 177, startPoint y: 481, endPoint x: 191, endPoint y: 473, distance: 15.9
type input "125"
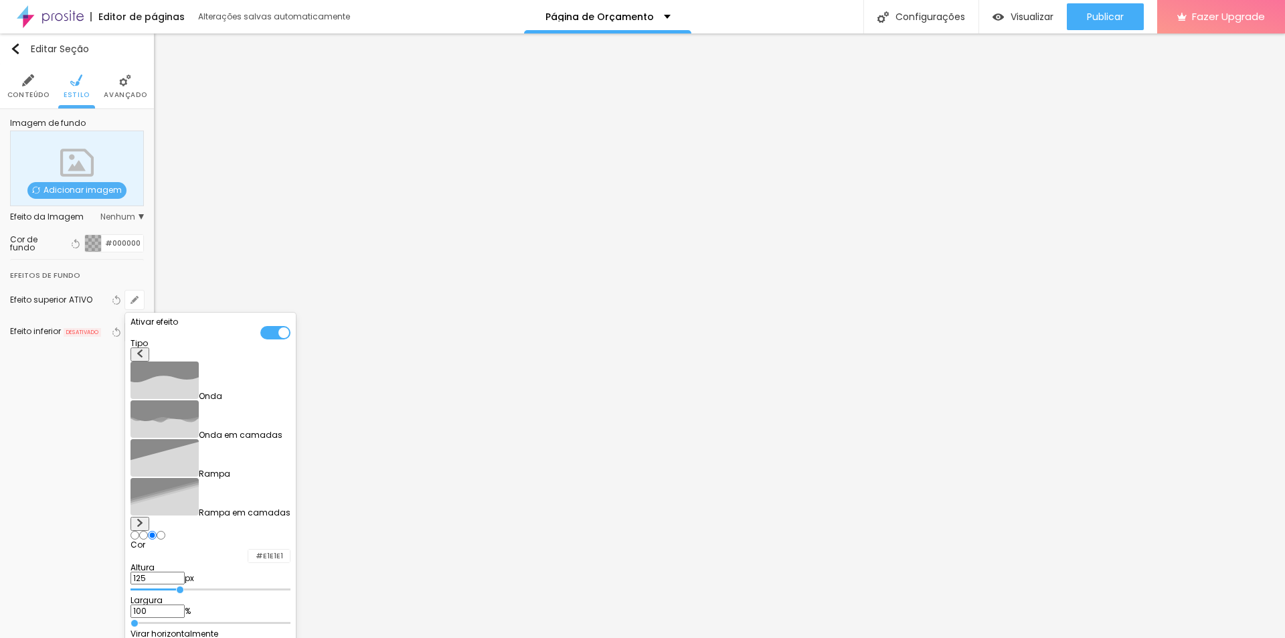
click at [191, 586] on input "range" at bounding box center [211, 589] width 160 height 7
type input "220"
type input "485"
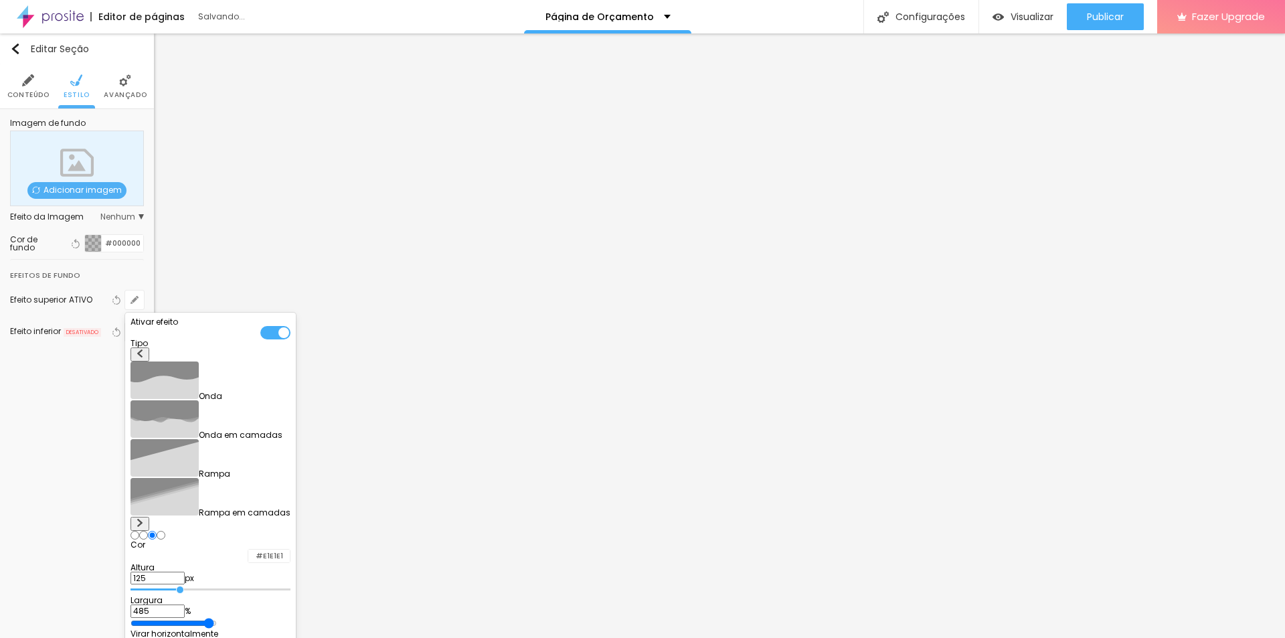
type input "480"
type input "230"
type input "185"
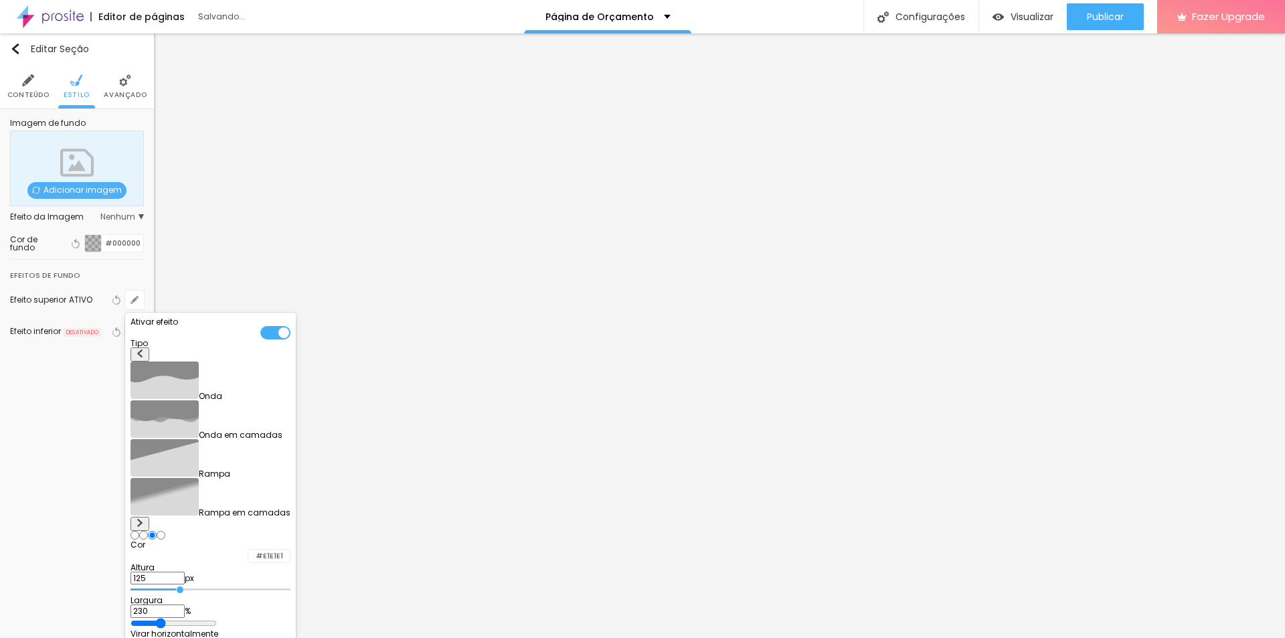
type input "185"
type input "135"
type input "100"
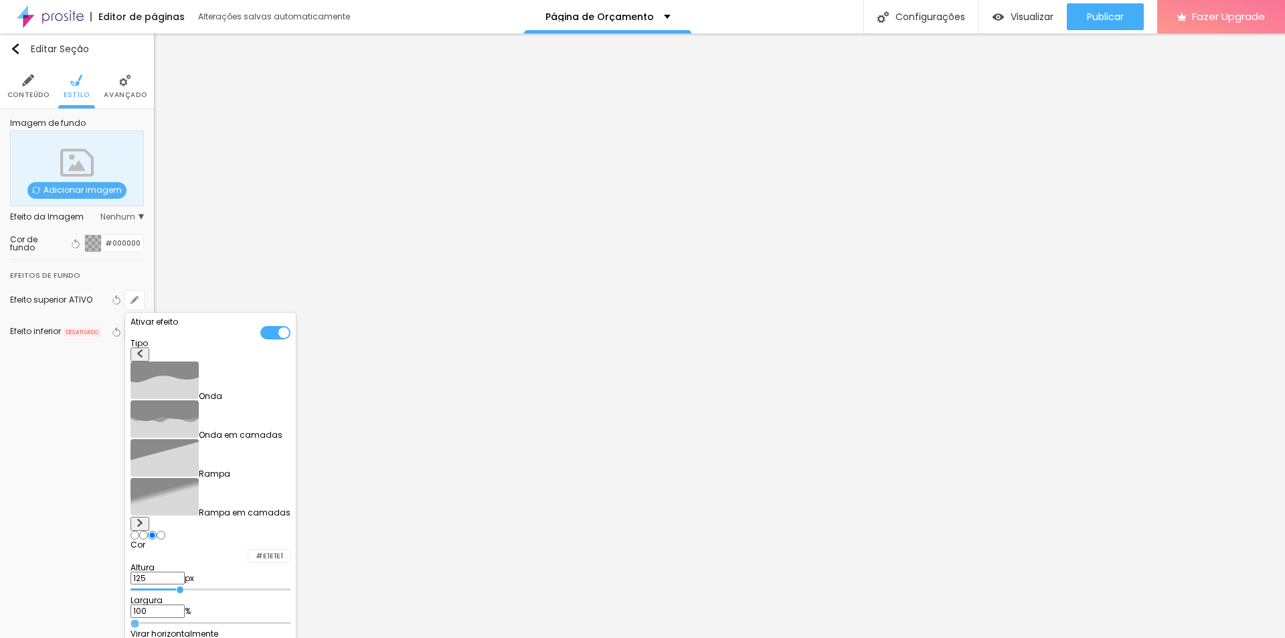
drag, startPoint x: 146, startPoint y: 522, endPoint x: 94, endPoint y: 507, distance: 53.8
click at [131, 620] on input "range" at bounding box center [211, 623] width 160 height 7
click at [285, 637] on div at bounding box center [211, 638] width 160 height 0
click at [285, 637] on div at bounding box center [275, 644] width 30 height 13
click at [290, 336] on div at bounding box center [275, 332] width 30 height 13
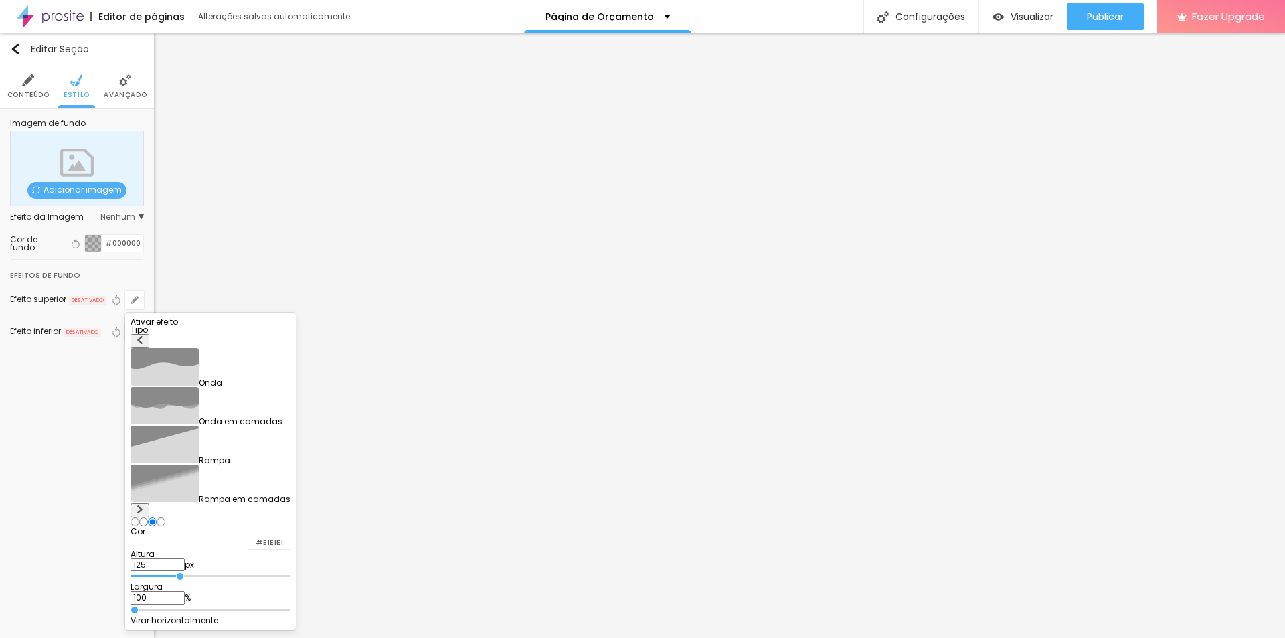
click at [74, 330] on div at bounding box center [642, 319] width 1285 height 638
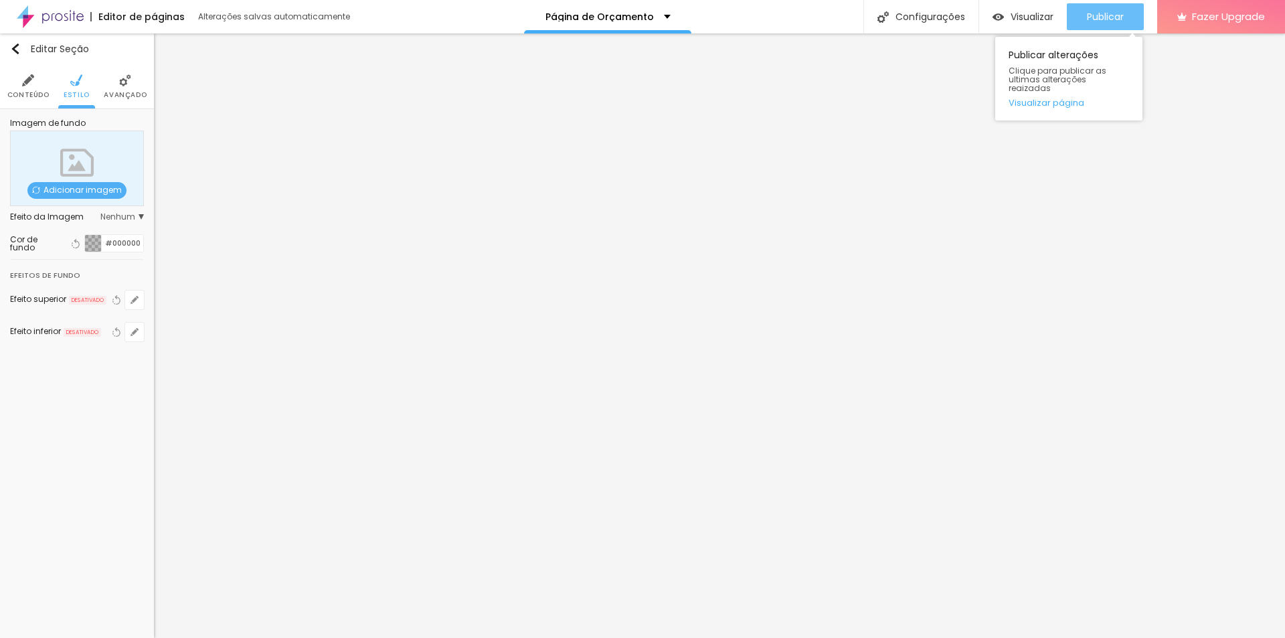
click at [1084, 9] on button "Publicar" at bounding box center [1105, 16] width 77 height 27
click at [19, 46] on img "button" at bounding box center [15, 49] width 11 height 11
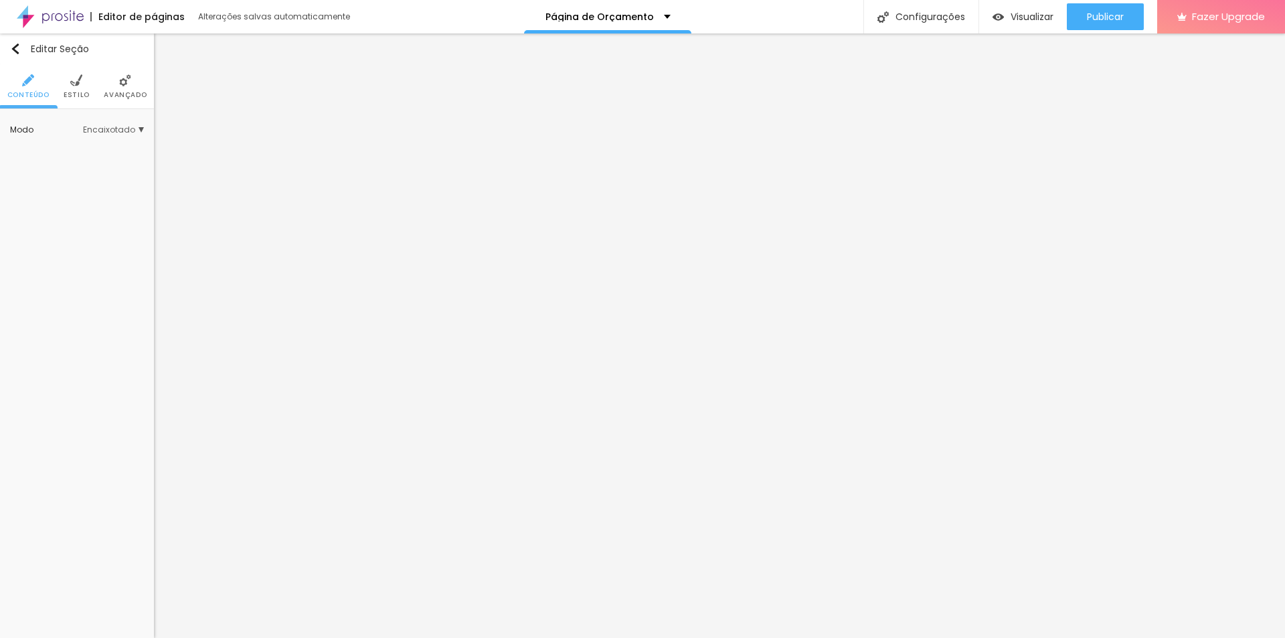
click at [84, 94] on span "Estilo" at bounding box center [77, 95] width 26 height 7
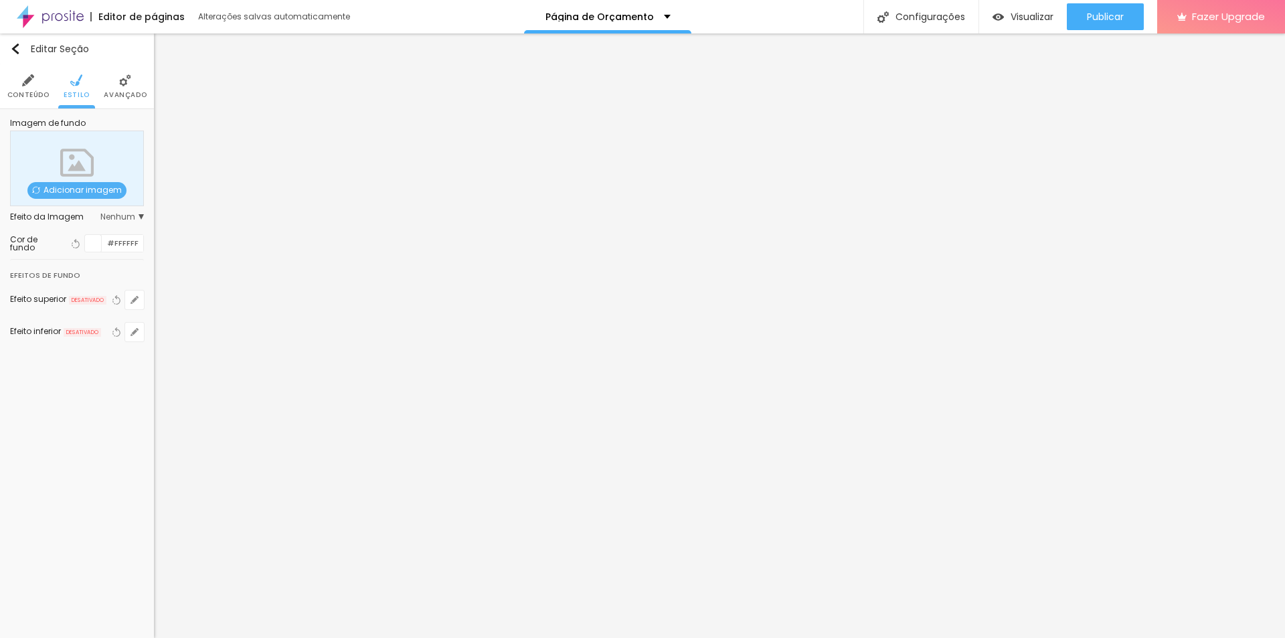
click at [38, 84] on li "Conteúdo" at bounding box center [28, 86] width 42 height 44
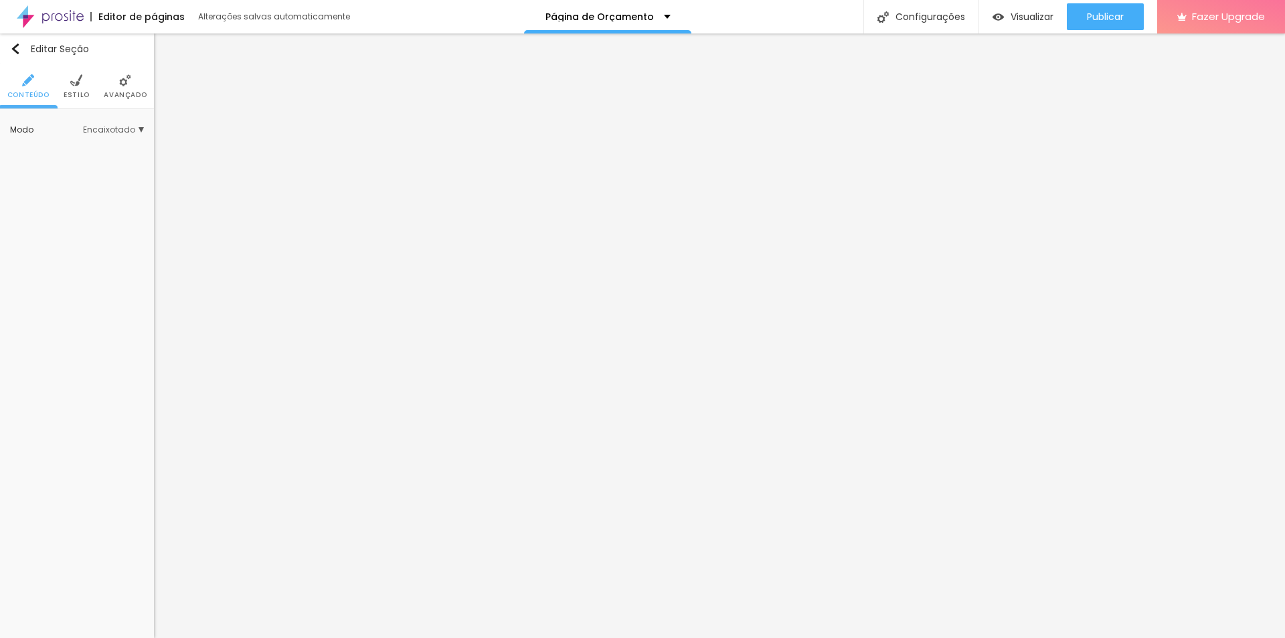
click at [103, 135] on div "Modo Encaixotado Encaixotado Completo" at bounding box center [77, 129] width 134 height 21
click at [100, 135] on div "Modo Encaixotado Encaixotado Completo" at bounding box center [77, 129] width 134 height 21
click at [100, 130] on span "Encaixotado" at bounding box center [113, 130] width 61 height 8
click at [101, 167] on span "Completo" at bounding box center [96, 167] width 91 height 8
click at [94, 146] on span "Encaixotado" at bounding box center [77, 148] width 52 height 11
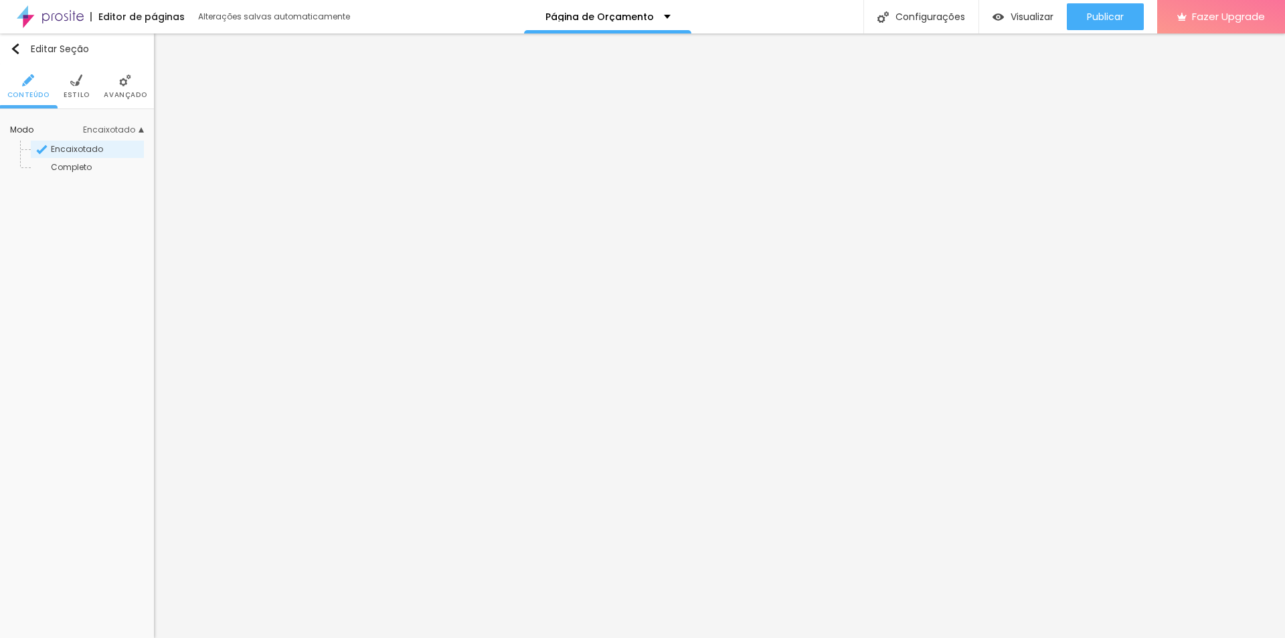
click at [88, 88] on ul "Conteúdo Estilo Avançado" at bounding box center [77, 86] width 154 height 45
click at [79, 84] on img at bounding box center [76, 80] width 12 height 12
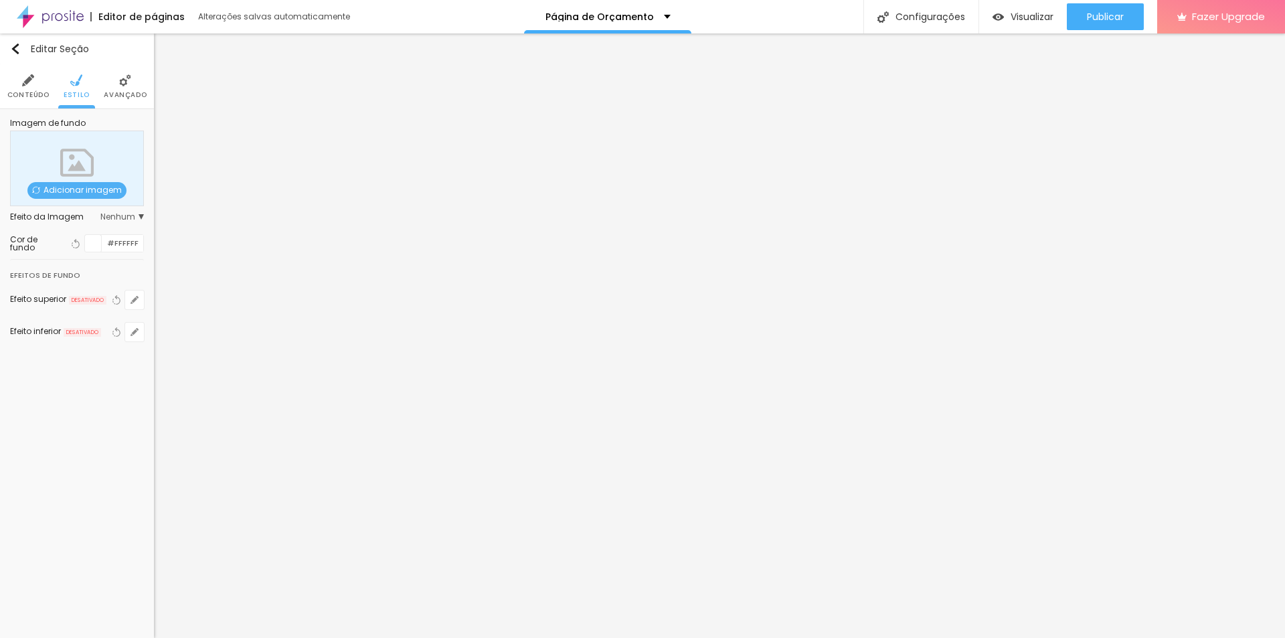
click at [126, 92] on span "Avançado" at bounding box center [125, 95] width 43 height 7
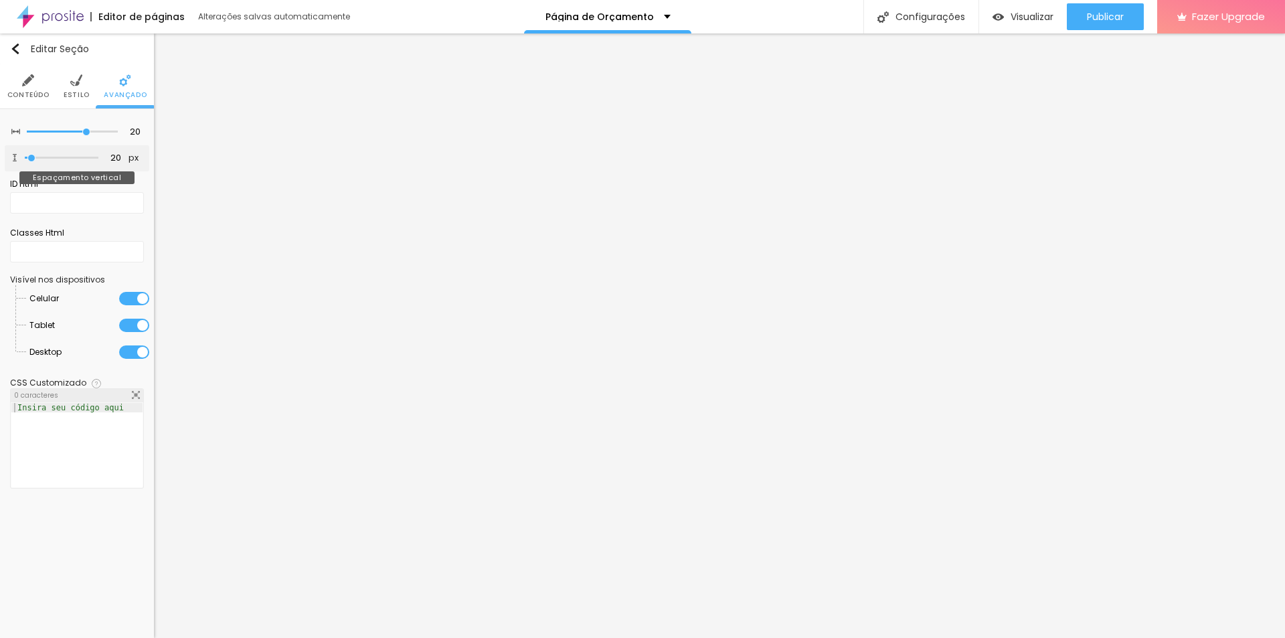
type input "0"
drag, startPoint x: 24, startPoint y: 160, endPoint x: 0, endPoint y: 158, distance: 24.2
type input "0"
click at [25, 158] on input "range" at bounding box center [62, 158] width 74 height 7
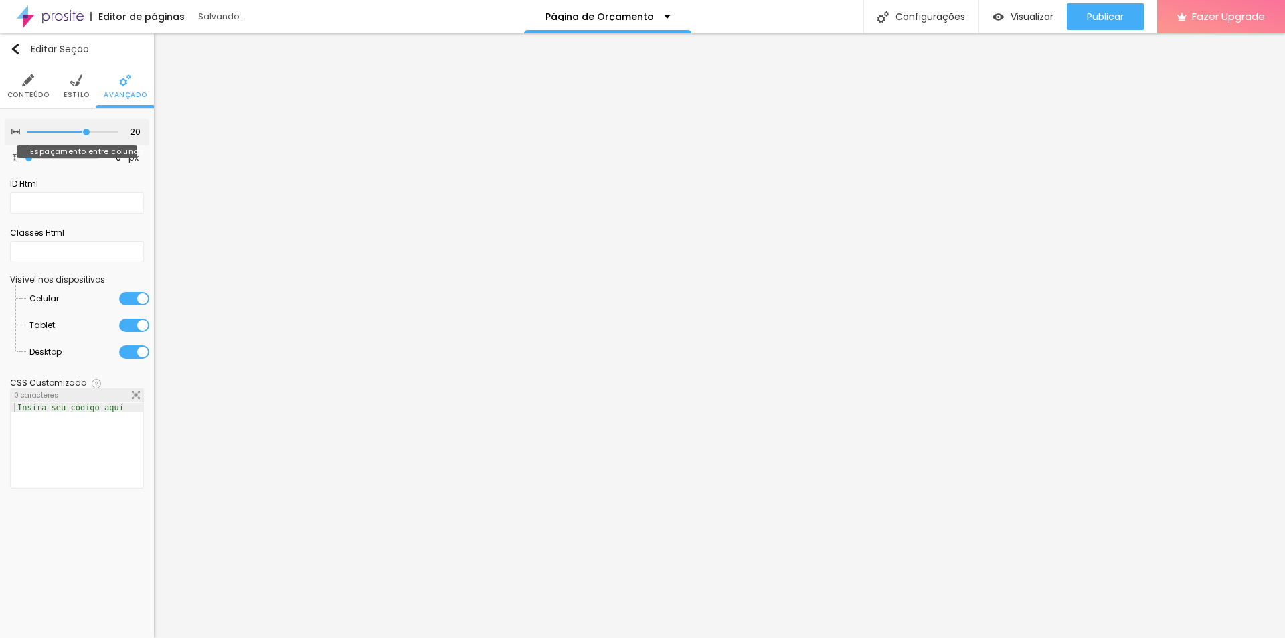
type input "10"
type input "0"
drag, startPoint x: 81, startPoint y: 129, endPoint x: 21, endPoint y: 130, distance: 59.6
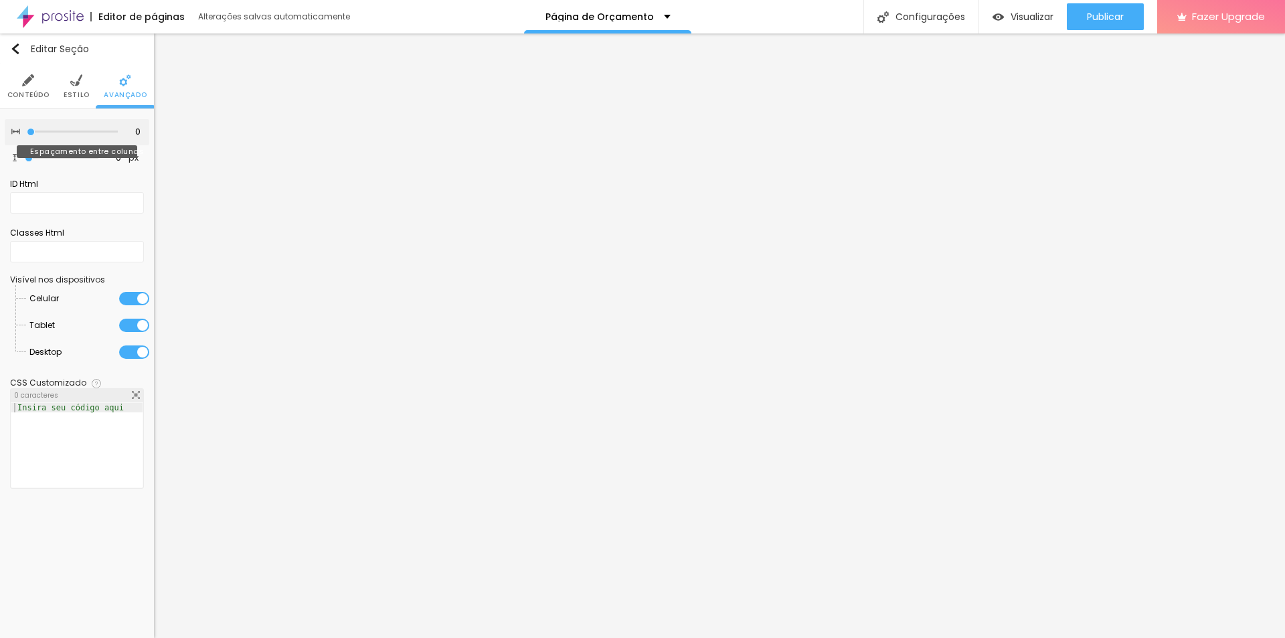
type input "0"
click at [27, 130] on input "range" at bounding box center [72, 132] width 91 height 7
click at [56, 95] on ul "Conteúdo Estilo Avançado" at bounding box center [77, 86] width 154 height 45
click at [30, 83] on img at bounding box center [28, 80] width 12 height 12
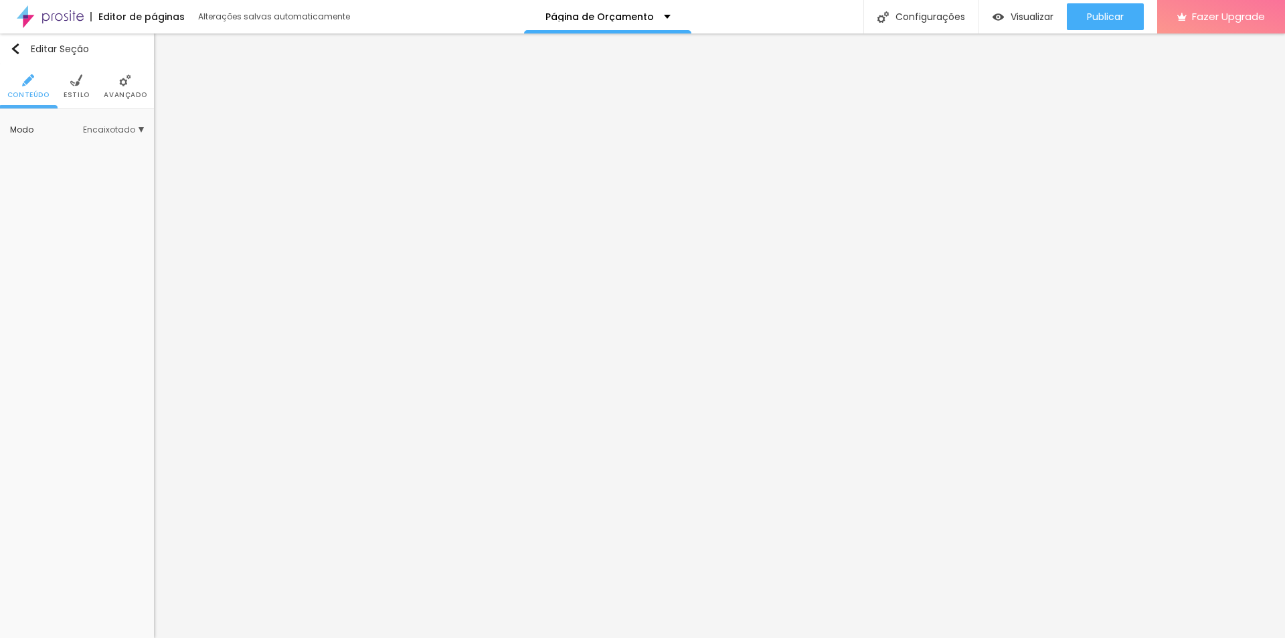
click at [99, 96] on ul "Conteúdo Estilo Avançado" at bounding box center [77, 86] width 154 height 45
click at [78, 86] on img at bounding box center [76, 80] width 12 height 12
click at [75, 153] on input "Click me" at bounding box center [77, 150] width 134 height 21
drag, startPoint x: 82, startPoint y: 151, endPoint x: 0, endPoint y: 148, distance: 82.4
click at [0, 148] on div "Texto Click me Alinhamento [GEOGRAPHIC_DATA] Link URL https:// Abrir em uma nov…" at bounding box center [77, 220] width 154 height 222
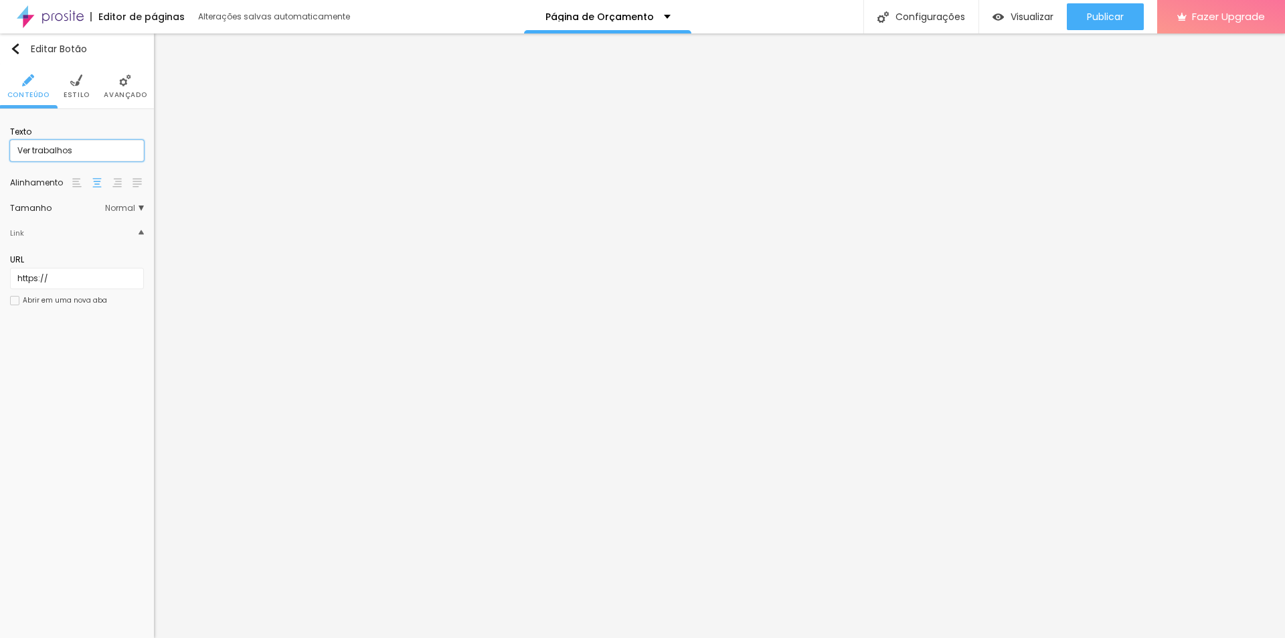
click at [83, 147] on input "Ver trabalhos" at bounding box center [77, 150] width 134 height 21
click at [80, 156] on input "Ver trabalhos" at bounding box center [77, 150] width 134 height 21
type input "Ver trabalhos"
click at [71, 83] on img at bounding box center [76, 80] width 12 height 12
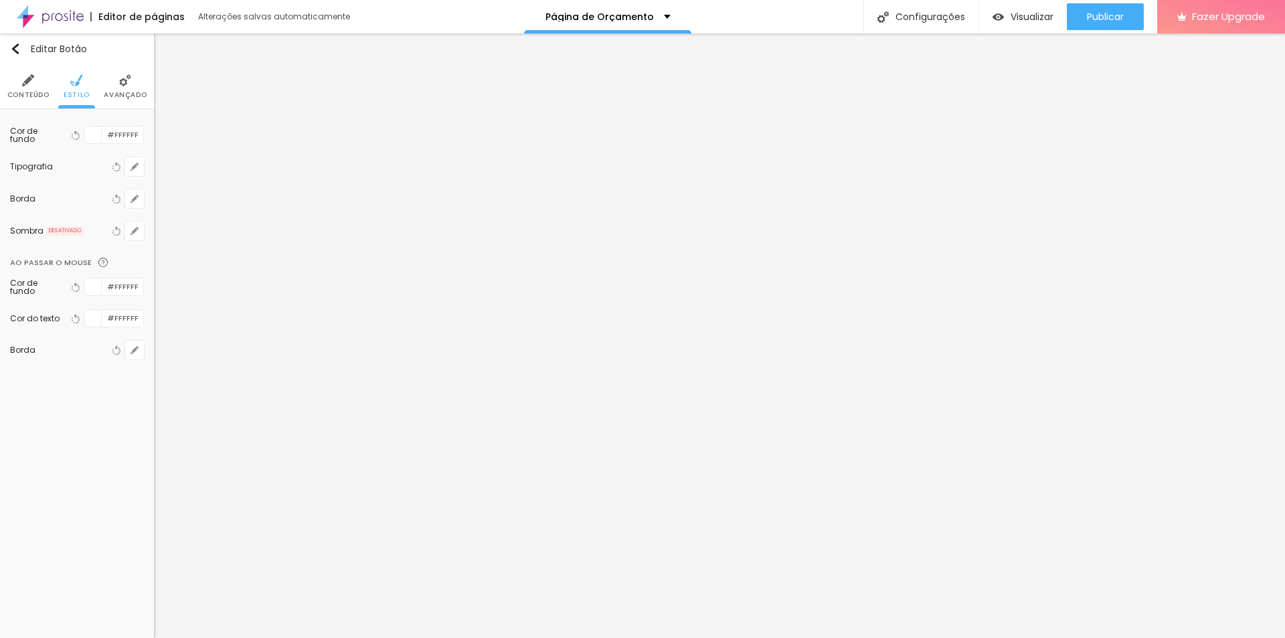
click at [95, 141] on div at bounding box center [93, 135] width 17 height 17
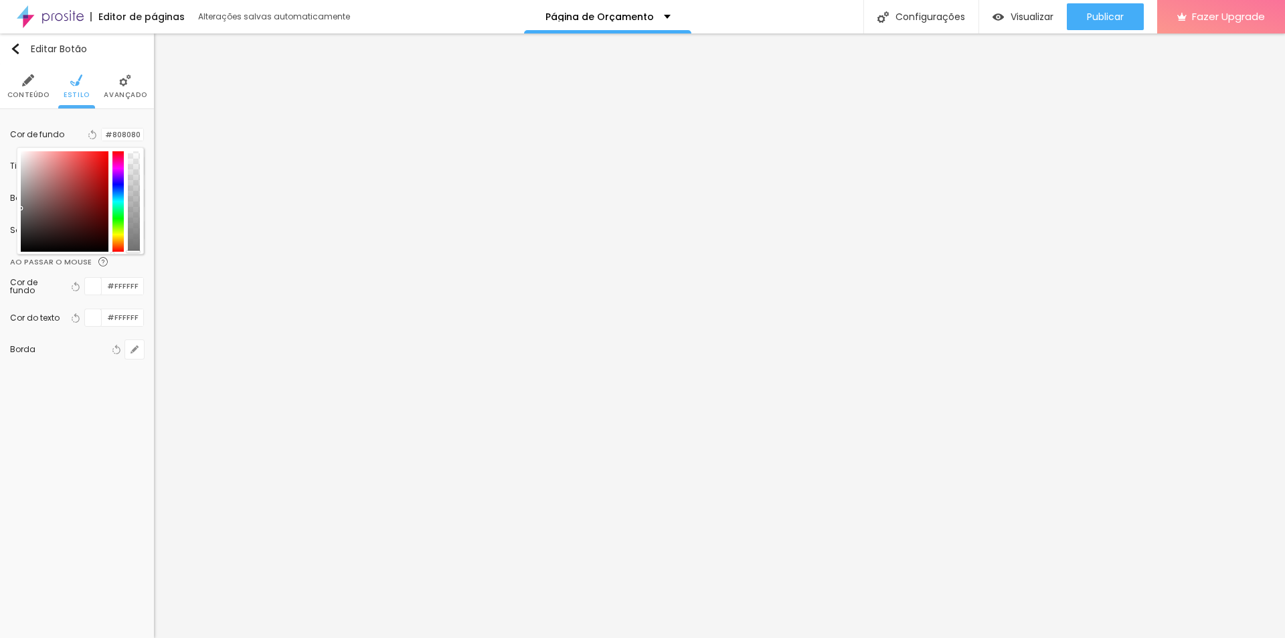
drag, startPoint x: 64, startPoint y: 205, endPoint x: 5, endPoint y: 212, distance: 59.3
click at [5, 212] on div "Cor de fundo Voltar ao padrão #808080 Tipografia Voltar ao padrão [PERSON_NAME]…" at bounding box center [77, 247] width 154 height 276
type input "#6F6F6F"
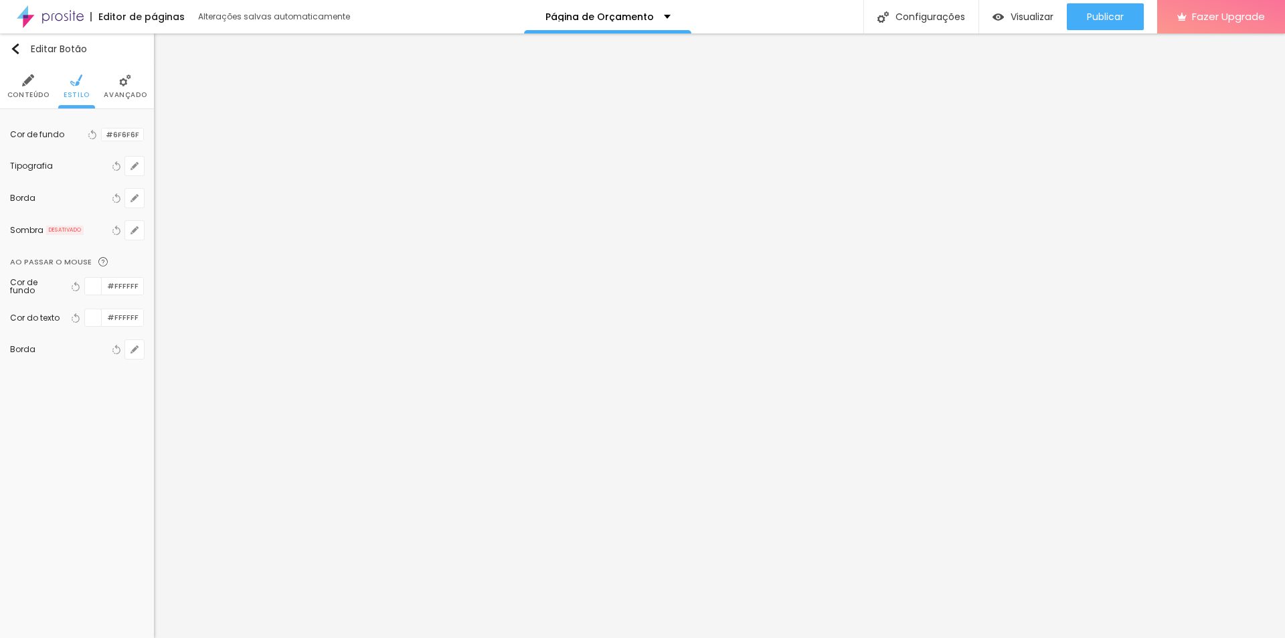
click at [148, 448] on div "Editar Botão Conteúdo Estilo Avançado Cor de fundo Voltar ao padrão #6F6F6F Tip…" at bounding box center [77, 335] width 154 height 604
click at [83, 83] on li "Estilo" at bounding box center [77, 86] width 26 height 44
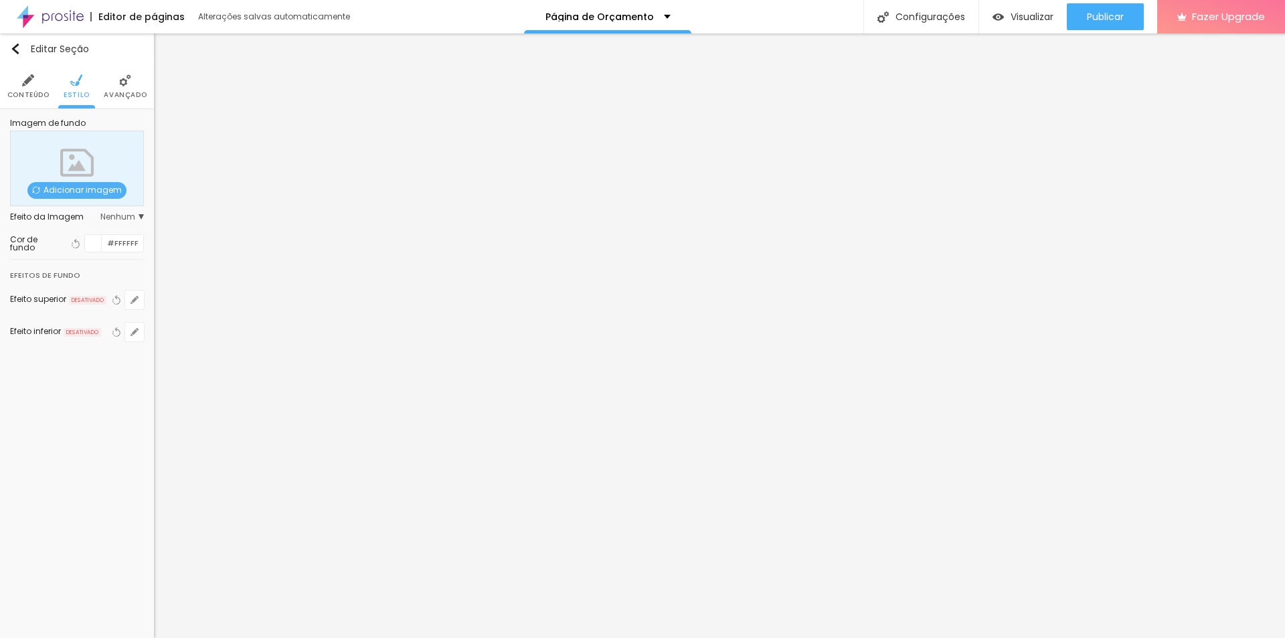
click at [124, 217] on span "Nenhum" at bounding box center [122, 217] width 44 height 8
click at [94, 244] on div at bounding box center [93, 243] width 17 height 17
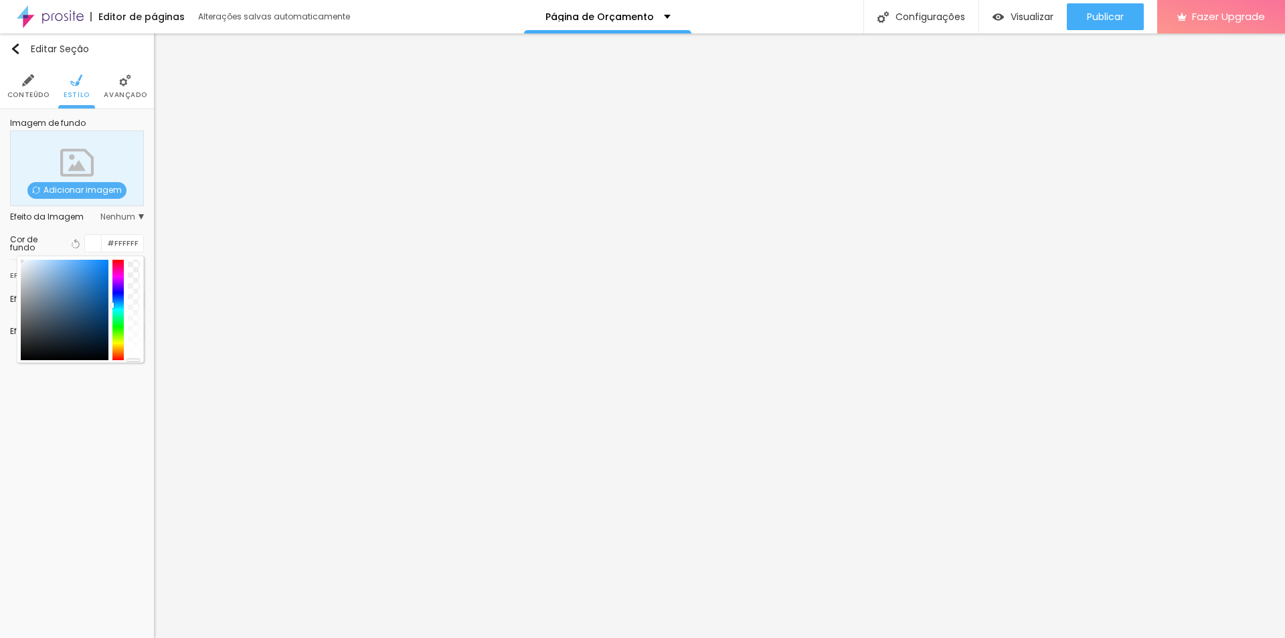
drag, startPoint x: 118, startPoint y: 272, endPoint x: 116, endPoint y: 305, distance: 32.2
click at [116, 305] on div at bounding box center [118, 310] width 12 height 100
drag, startPoint x: 135, startPoint y: 253, endPoint x: 138, endPoint y: 224, distance: 28.9
click at [138, 224] on div "Imagem de fundo Adicionar imagem Efeito da Imagem Nenhum Nenhum Parallax Cor de…" at bounding box center [77, 238] width 154 height 258
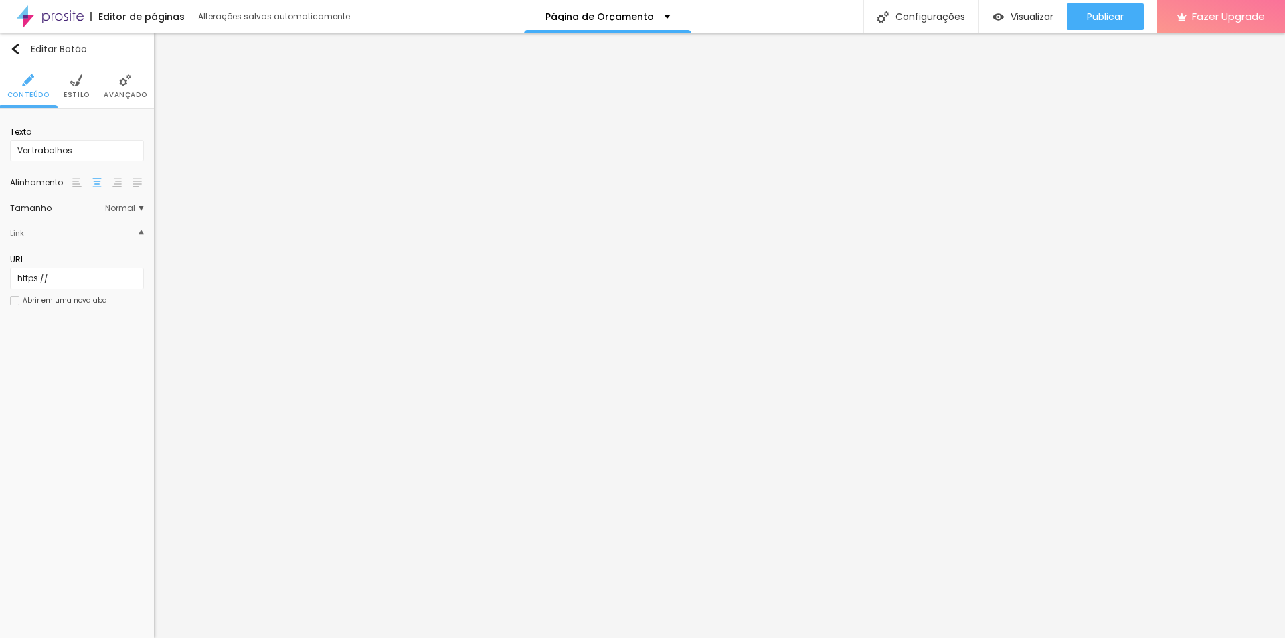
click at [0, 446] on div "Editar Botão Conteúdo Estilo Avançado Texto Ver trabalhos Alinhamento Tamanho N…" at bounding box center [77, 335] width 154 height 604
click at [64, 88] on li "Estilo" at bounding box center [77, 86] width 26 height 44
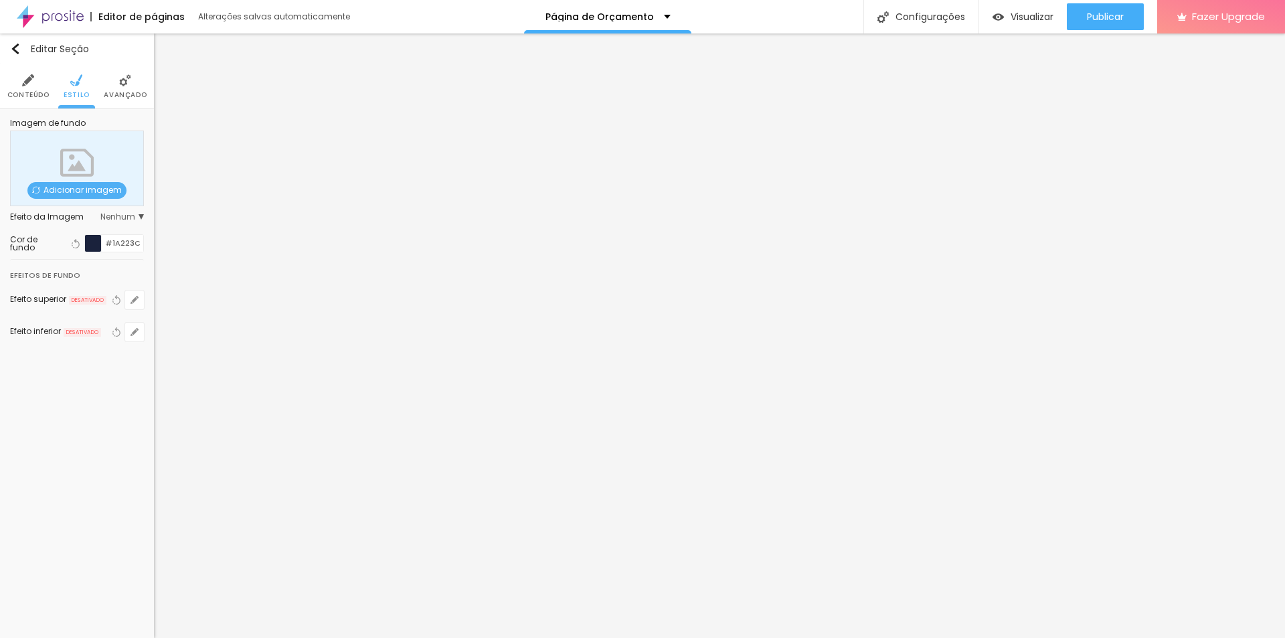
drag, startPoint x: 134, startPoint y: 234, endPoint x: 133, endPoint y: 243, distance: 8.7
click at [134, 235] on div "#1A223C" at bounding box center [114, 243] width 60 height 18
click at [133, 245] on input "#1A223C" at bounding box center [122, 243] width 41 height 17
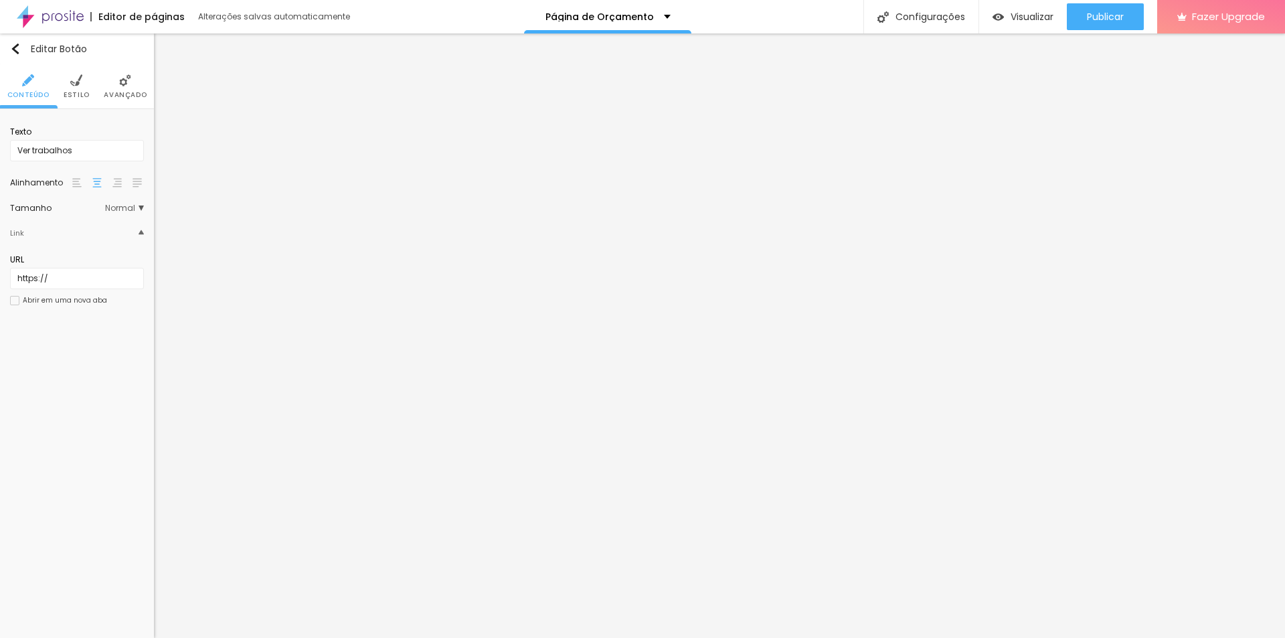
click at [80, 92] on span "Estilo" at bounding box center [77, 95] width 26 height 7
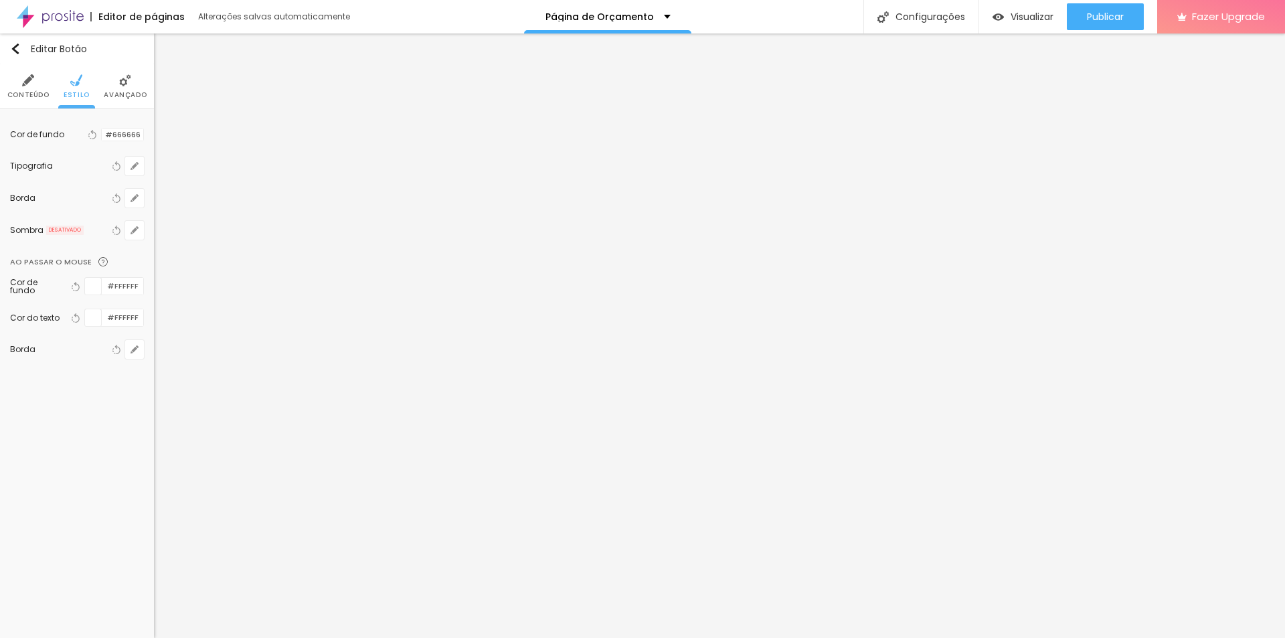
click at [102, 133] on div at bounding box center [102, 135] width 0 height 13
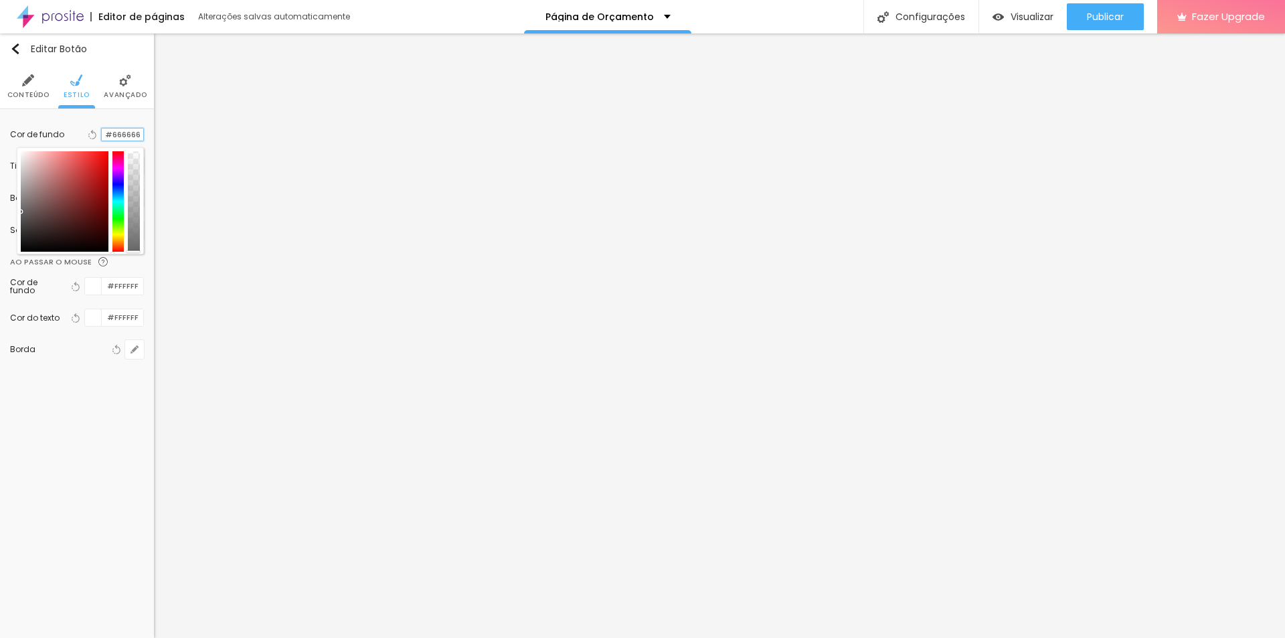
click at [122, 135] on input "#666666" at bounding box center [122, 135] width 41 height 13
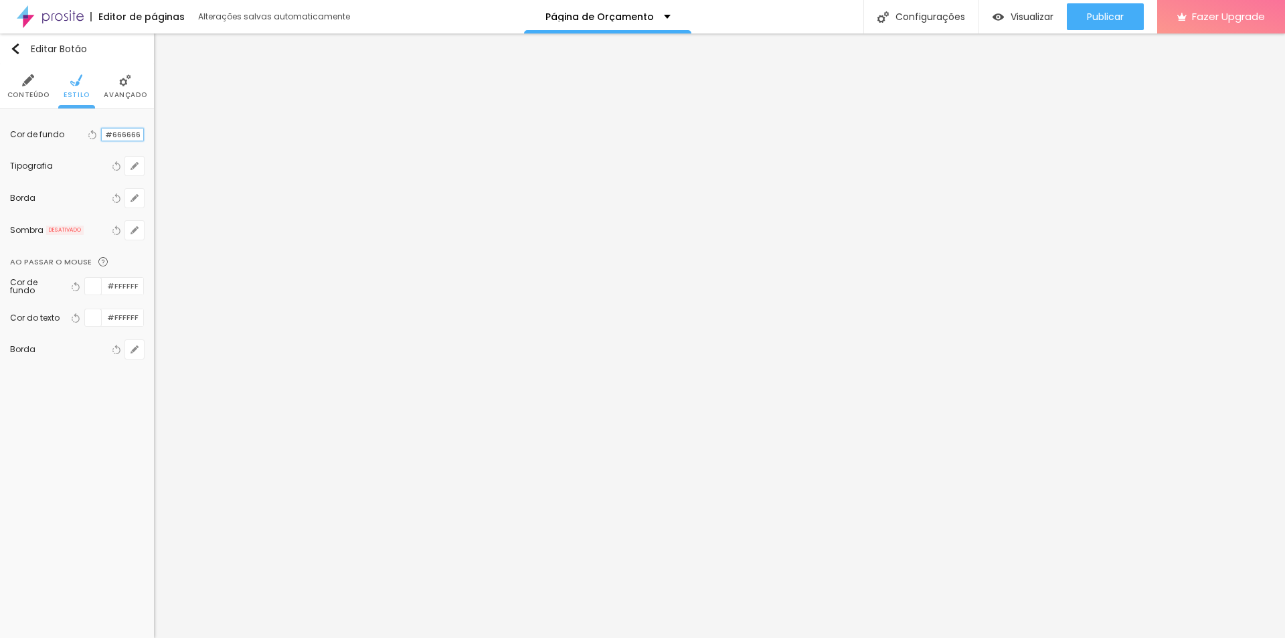
paste input "1A223C"
type input "#1A223C"
click at [52, 214] on div "Borda Voltar ao padrão" at bounding box center [77, 199] width 134 height 32
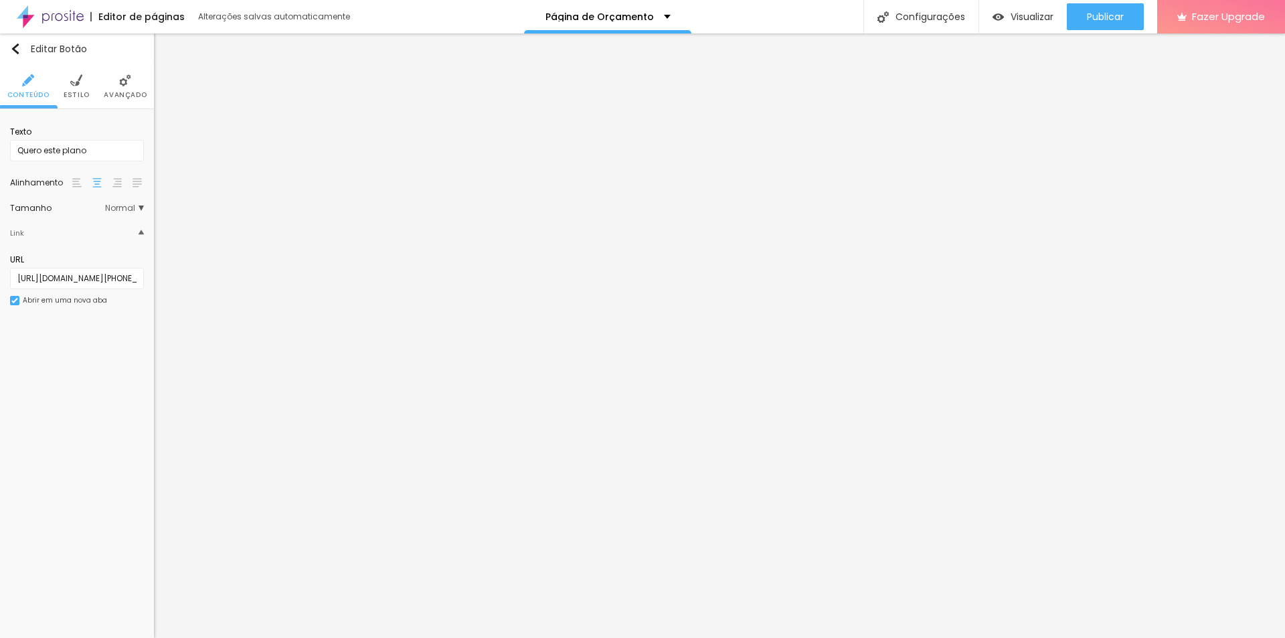
click at [76, 94] on span "Estilo" at bounding box center [77, 95] width 26 height 7
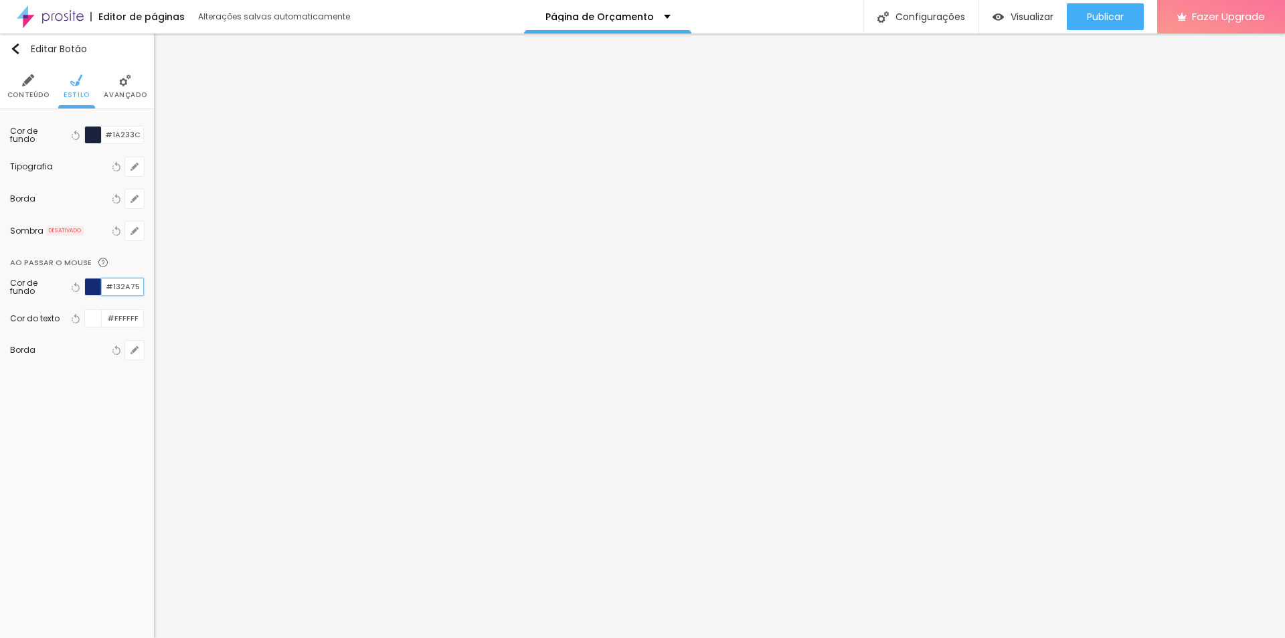
click at [127, 288] on input "#132A75" at bounding box center [122, 286] width 41 height 17
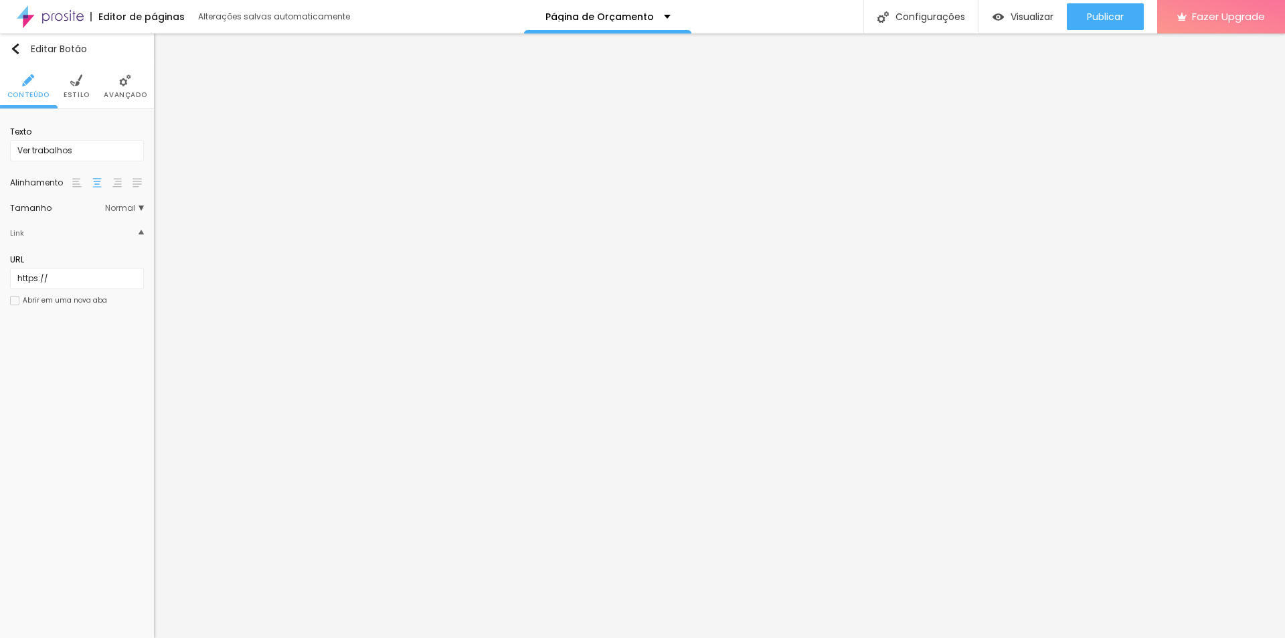
click at [75, 84] on img at bounding box center [76, 80] width 12 height 12
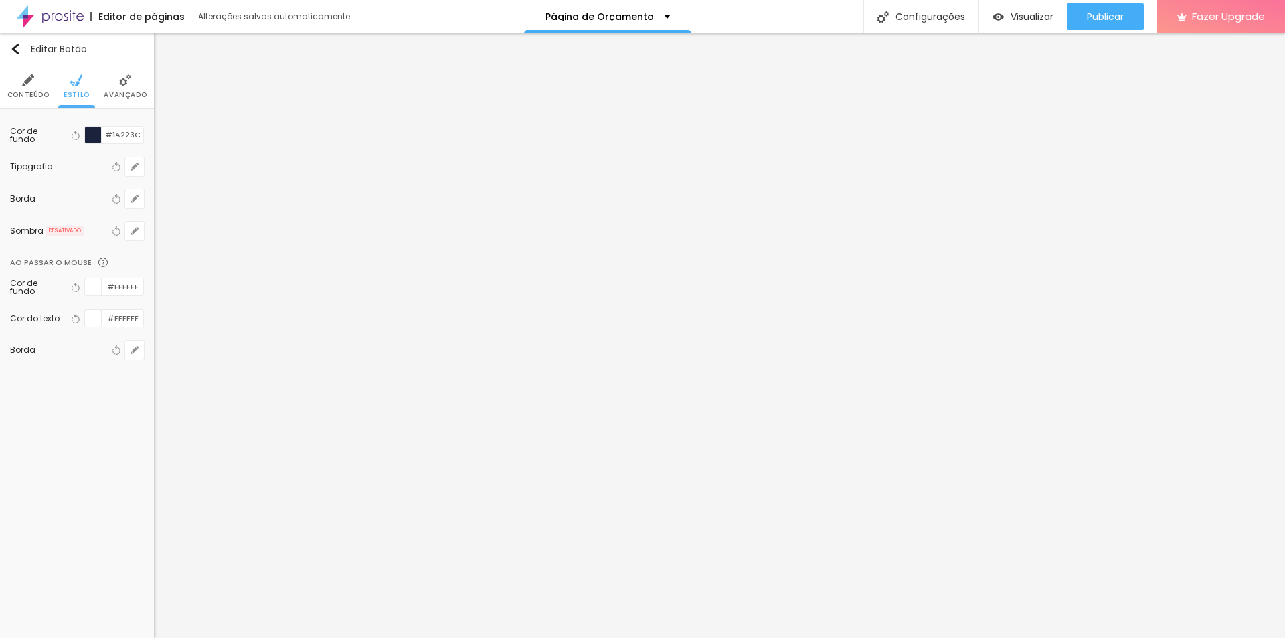
click at [88, 289] on div at bounding box center [93, 286] width 17 height 17
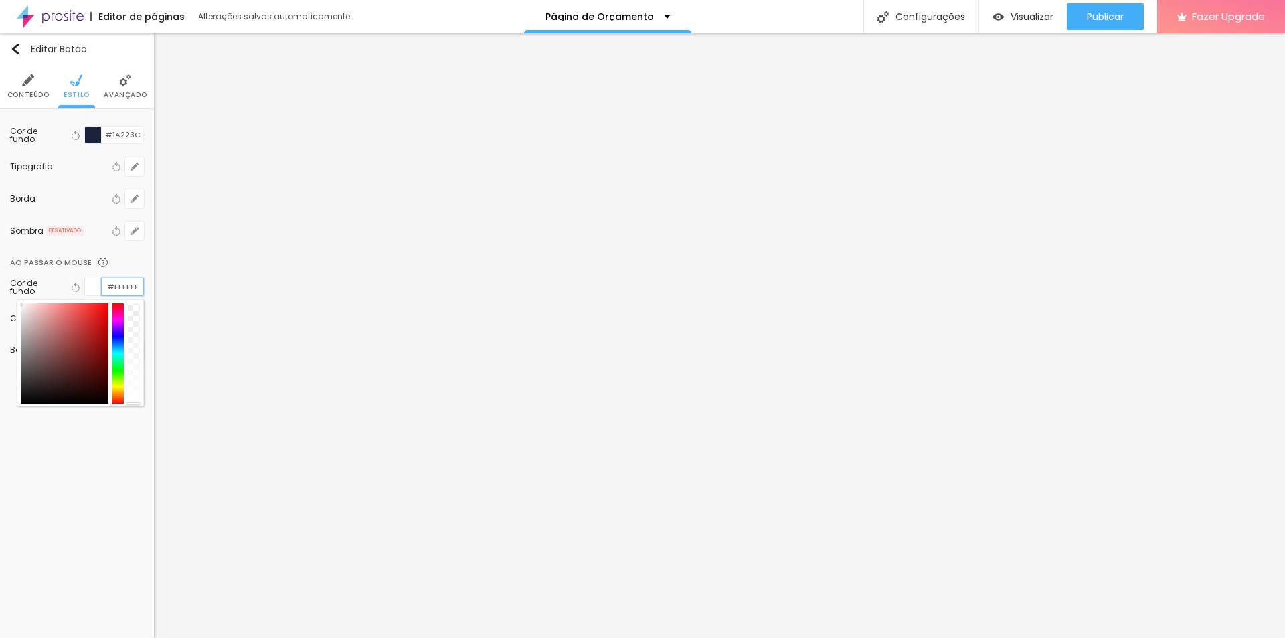
click at [120, 286] on input "#FFFFFF" at bounding box center [122, 286] width 41 height 17
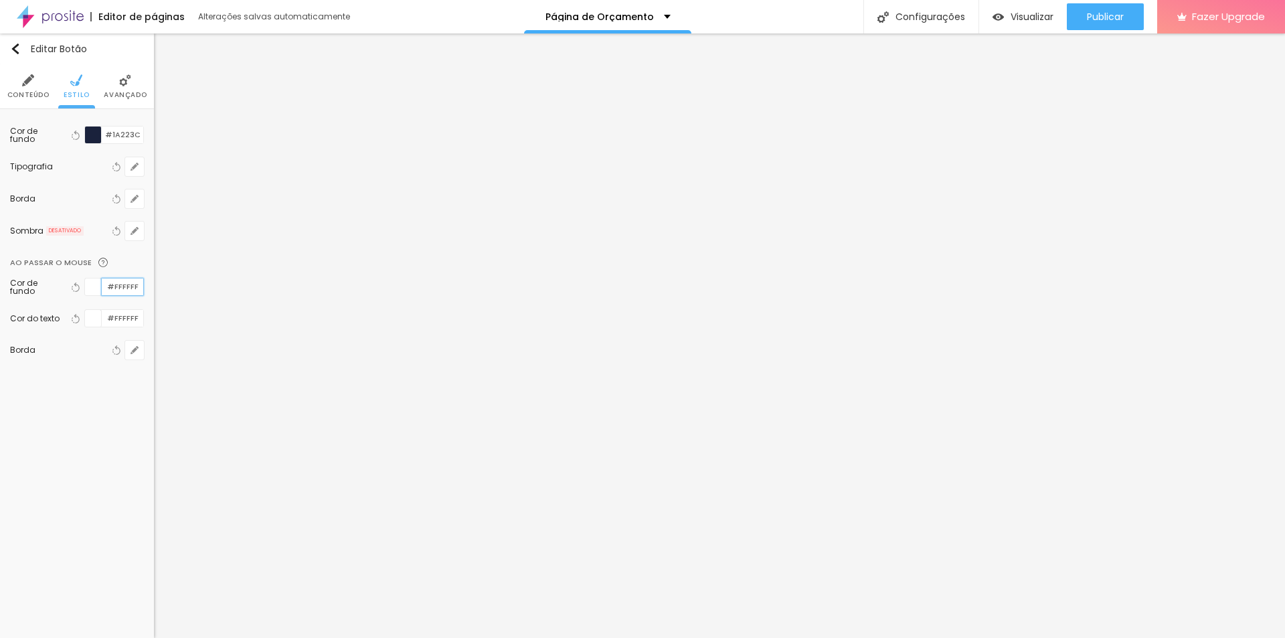
click at [120, 286] on input "#FFFFFF" at bounding box center [122, 286] width 41 height 17
paste input "132A75"
type input "#132A75"
click at [31, 86] on img at bounding box center [28, 80] width 12 height 12
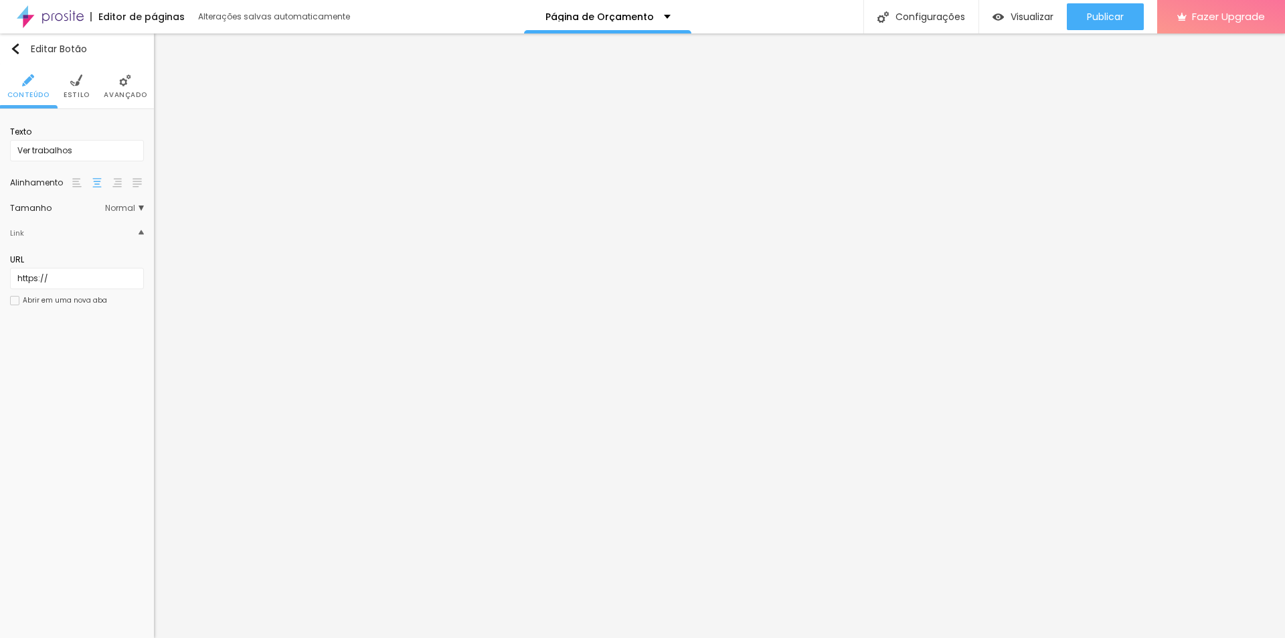
click at [131, 88] on li "Avançado" at bounding box center [125, 86] width 43 height 44
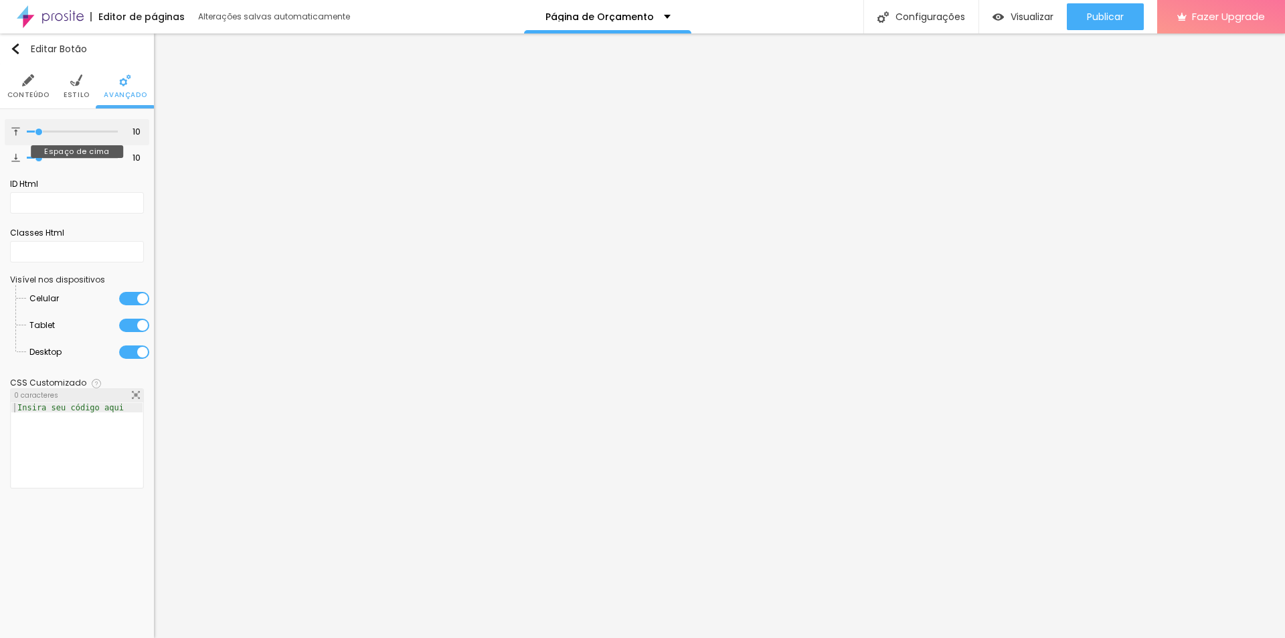
type input "0"
drag, startPoint x: 39, startPoint y: 133, endPoint x: 3, endPoint y: 135, distance: 35.6
click at [27, 131] on input "range" at bounding box center [72, 132] width 91 height 7
drag, startPoint x: 34, startPoint y: 160, endPoint x: 0, endPoint y: 155, distance: 34.6
click at [27, 155] on input "range" at bounding box center [72, 158] width 91 height 7
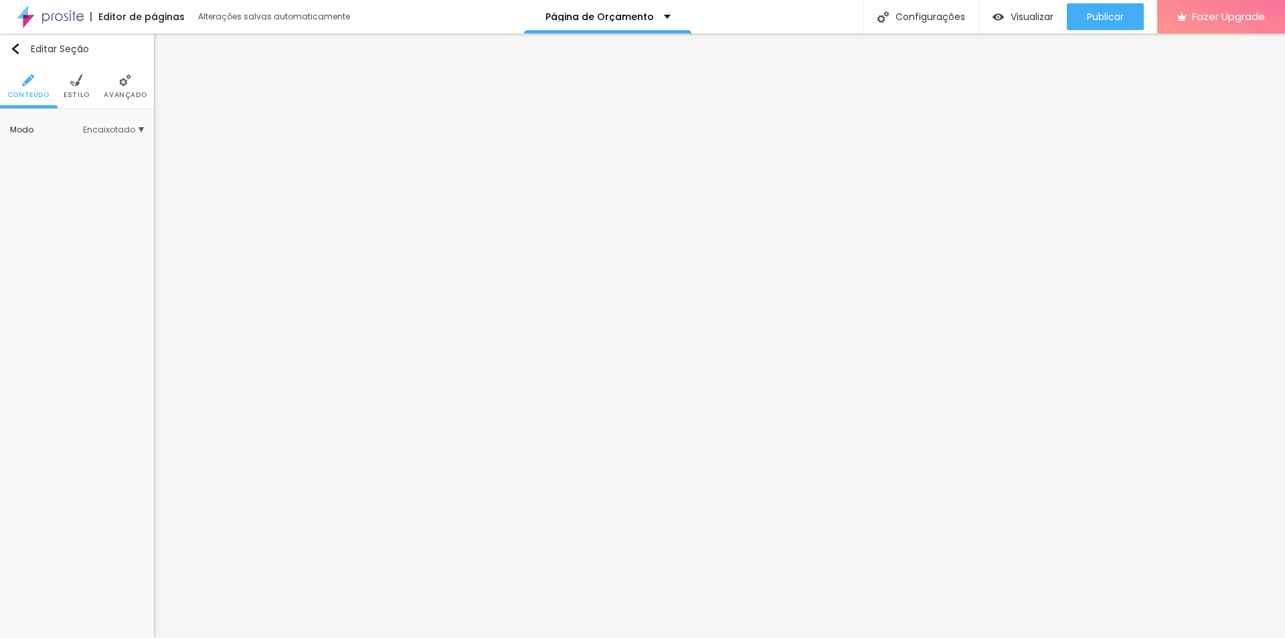
click at [85, 84] on li "Estilo" at bounding box center [77, 86] width 26 height 44
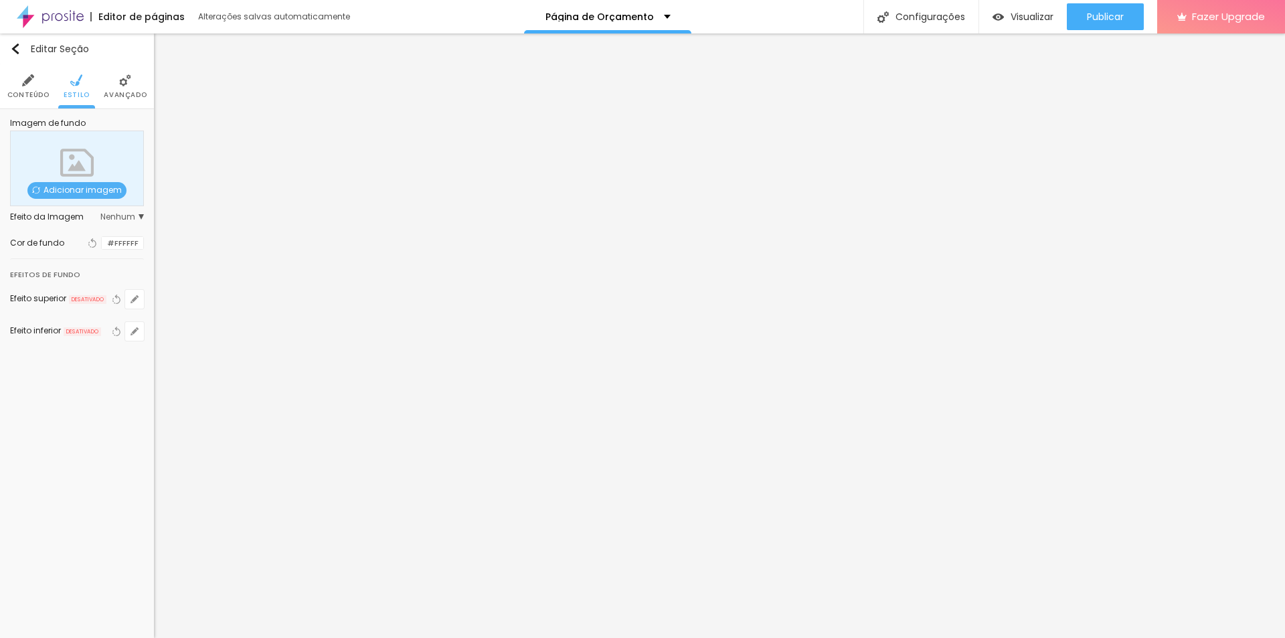
click at [126, 216] on span "Nenhum" at bounding box center [122, 217] width 44 height 8
click at [127, 217] on span "Nenhum" at bounding box center [122, 217] width 44 height 8
click at [121, 220] on span "Nenhum" at bounding box center [122, 217] width 44 height 8
click at [58, 250] on span "Parallax" at bounding box center [67, 253] width 33 height 11
click at [59, 403] on div "Imagem de fundo Adicionar imagem Efeito da Imagem Parallax Nenhum Parallax Cor …" at bounding box center [77, 259] width 154 height 301
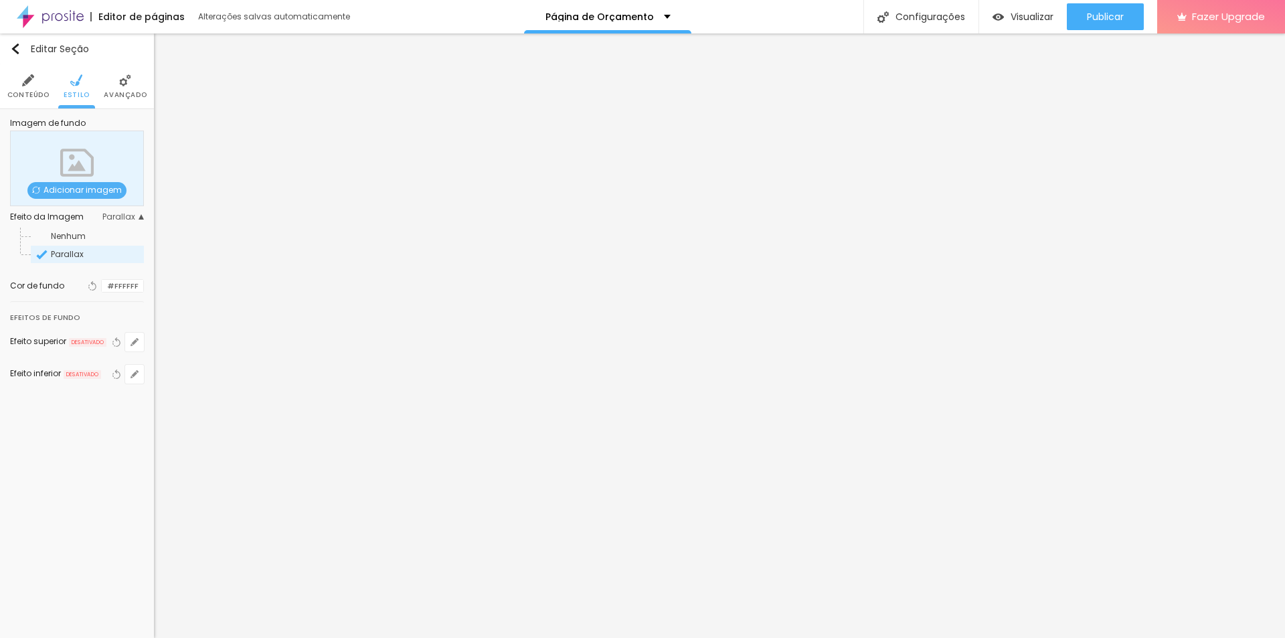
click at [124, 84] on img at bounding box center [125, 80] width 12 height 12
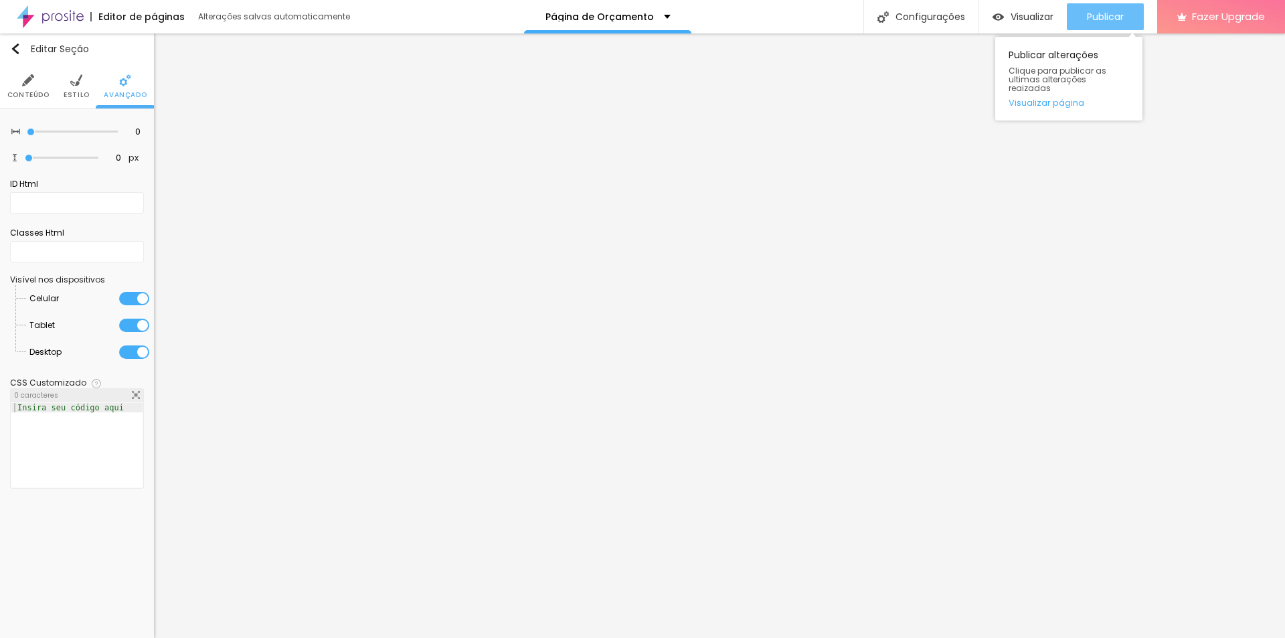
click at [1096, 18] on span "Publicar" at bounding box center [1105, 16] width 37 height 11
click at [1034, 15] on span "Visualizar" at bounding box center [1032, 16] width 43 height 11
click at [68, 92] on span "Estilo" at bounding box center [77, 95] width 26 height 7
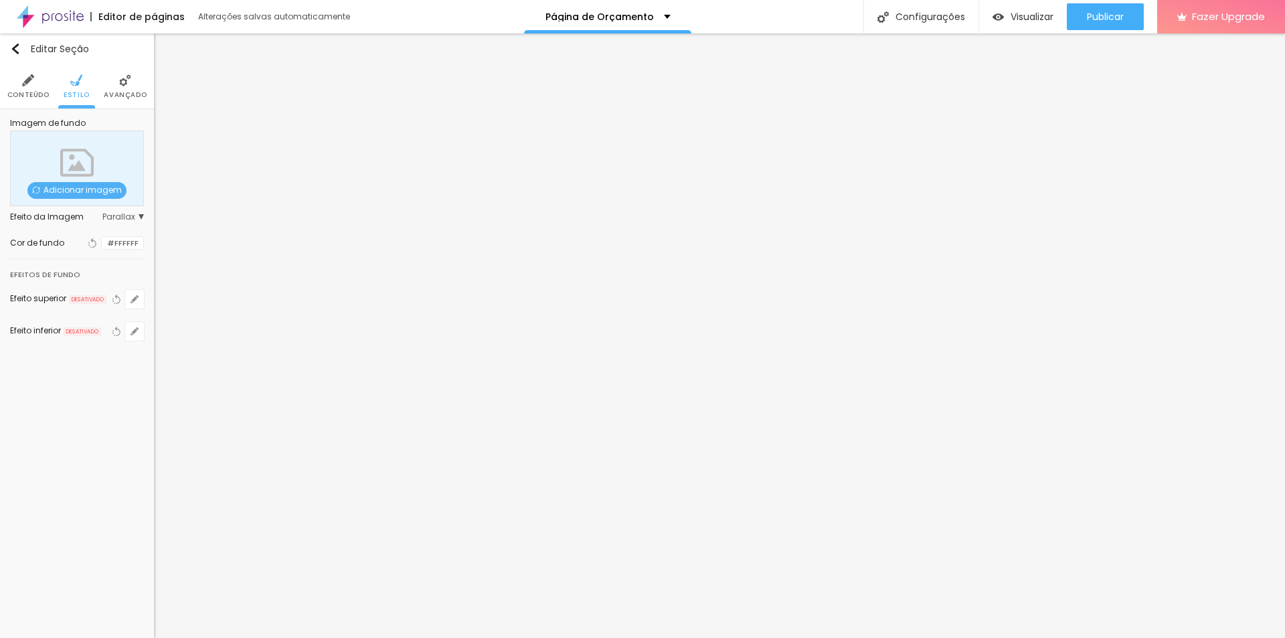
click at [108, 88] on li "Avançado" at bounding box center [125, 86] width 43 height 44
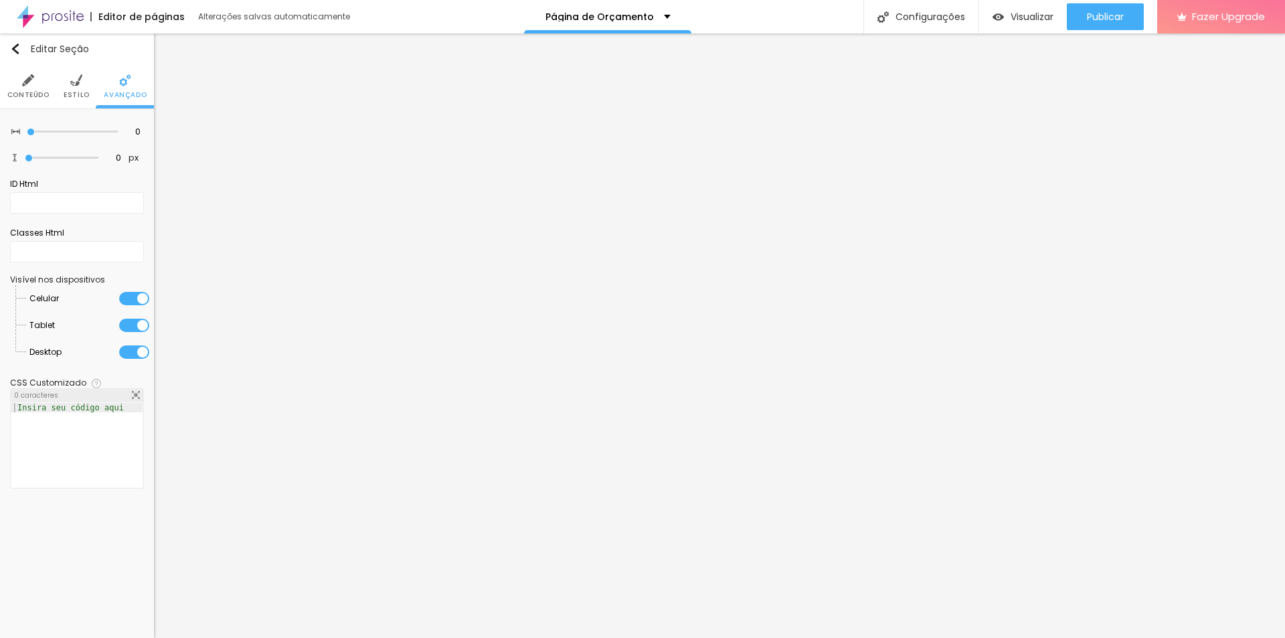
click at [67, 400] on div "0 caracteres" at bounding box center [77, 395] width 133 height 13
click at [81, 411] on div "Insira seu código aqui" at bounding box center [70, 407] width 118 height 9
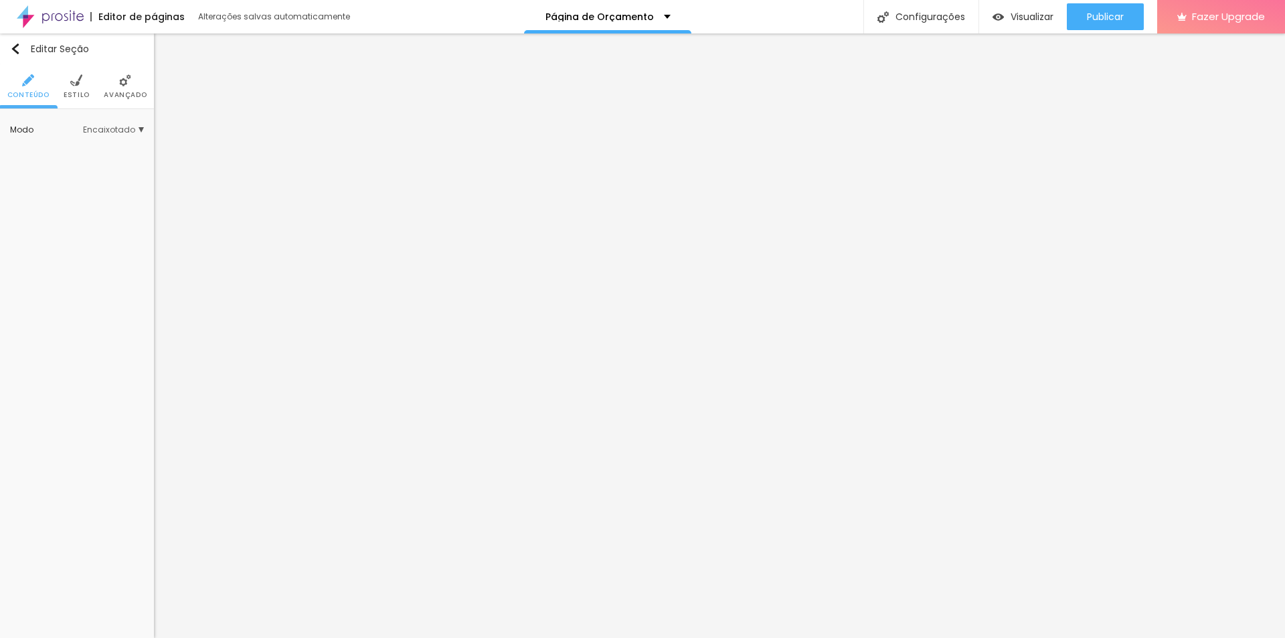
click at [80, 88] on li "Estilo" at bounding box center [77, 86] width 26 height 44
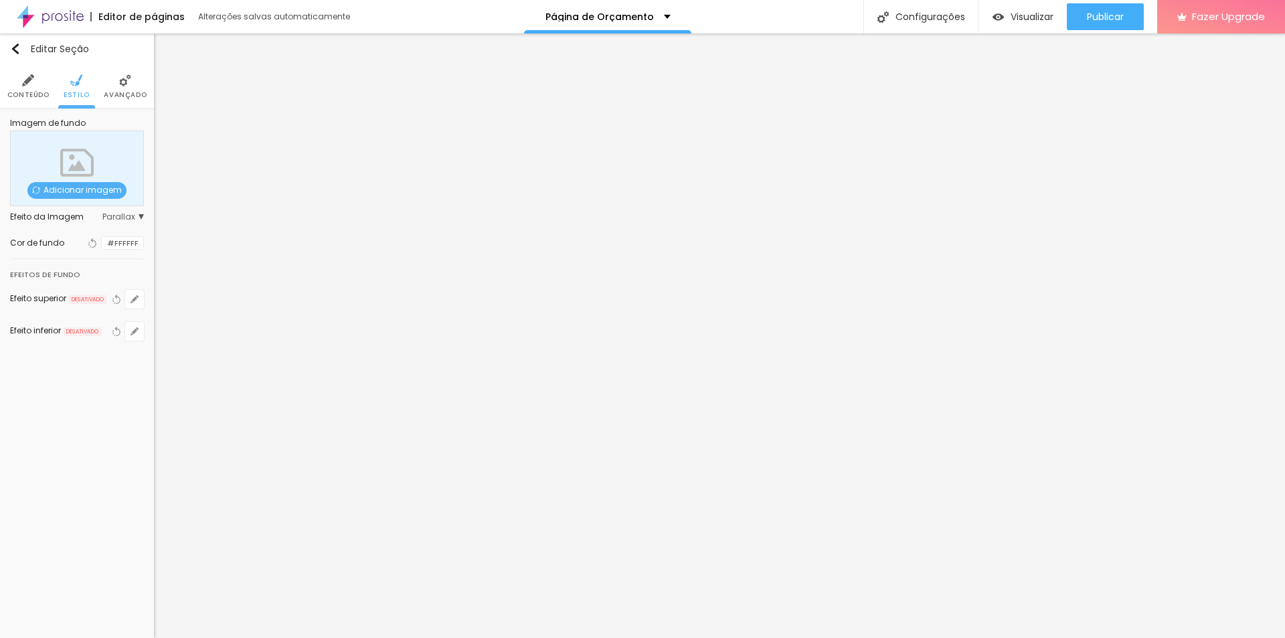
click at [102, 250] on div at bounding box center [102, 243] width 0 height 13
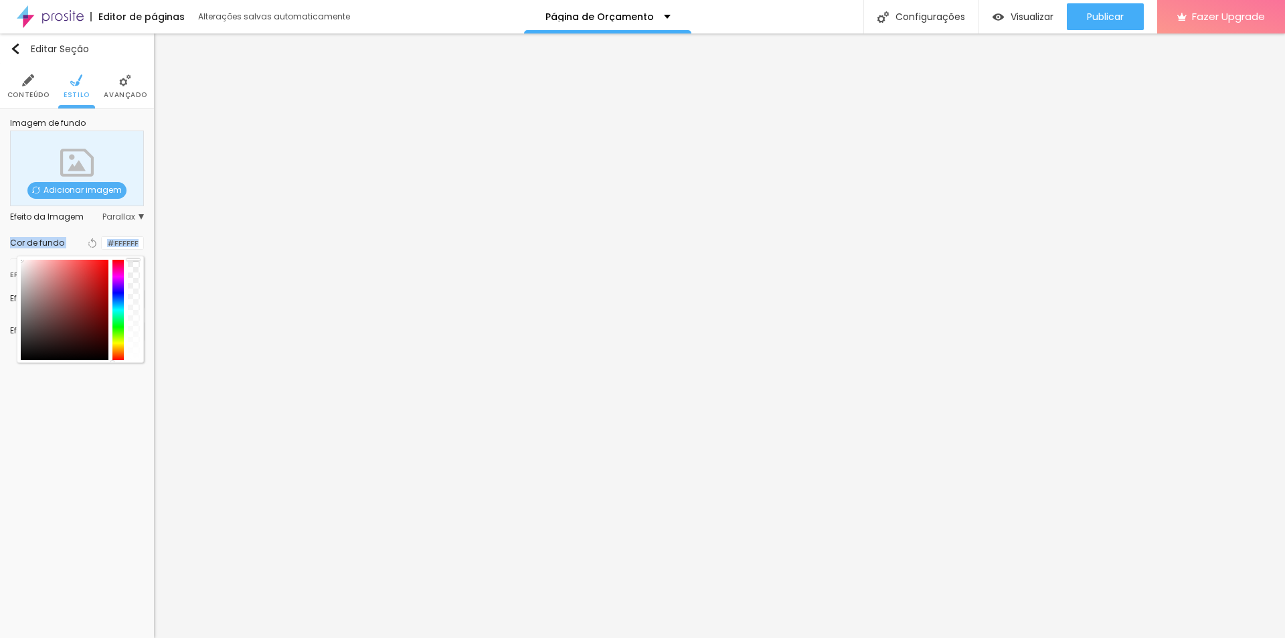
drag, startPoint x: 39, startPoint y: 277, endPoint x: 0, endPoint y: 256, distance: 44.9
click at [0, 256] on div "Imagem de fundo Adicionar imagem Efeito da Imagem Parallax Nenhum Parallax Cor …" at bounding box center [77, 238] width 154 height 258
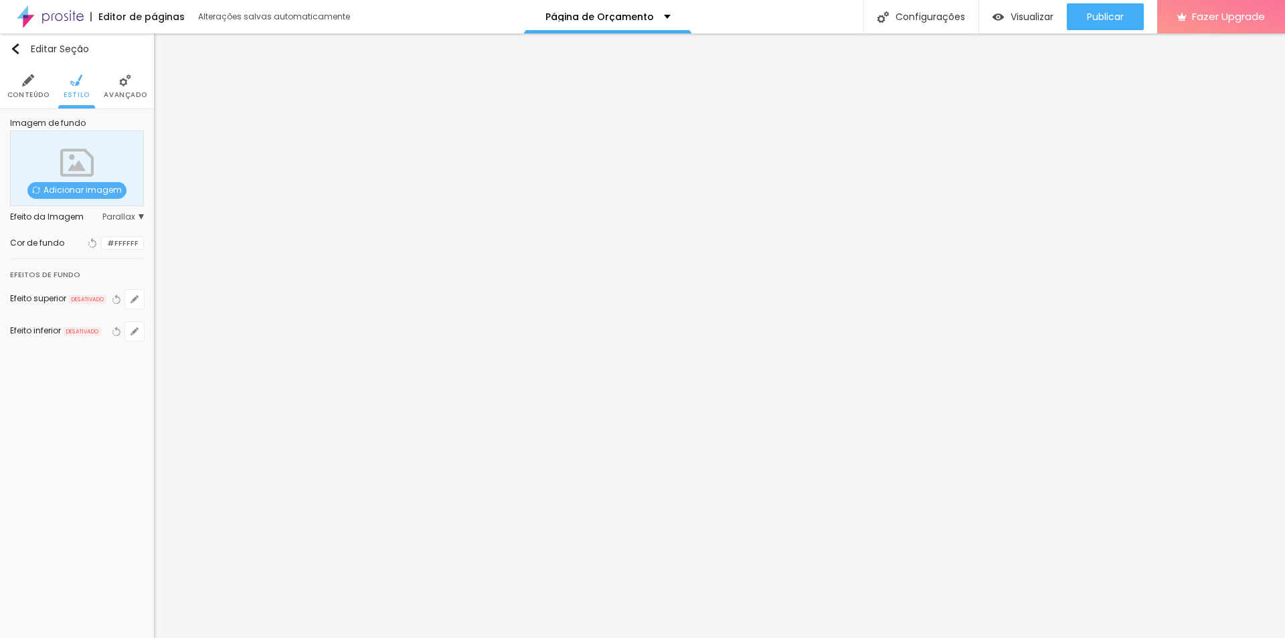
click at [46, 450] on div "Editar Seção Conteúdo Estilo Avançado Imagem de fundo Adicionar imagem Efeito d…" at bounding box center [77, 335] width 154 height 604
click at [55, 428] on div "Editar Seção Conteúdo Estilo Avançado Imagem de fundo Adicionar imagem Efeito d…" at bounding box center [77, 335] width 154 height 604
click at [112, 94] on span "Avançado" at bounding box center [125, 95] width 43 height 7
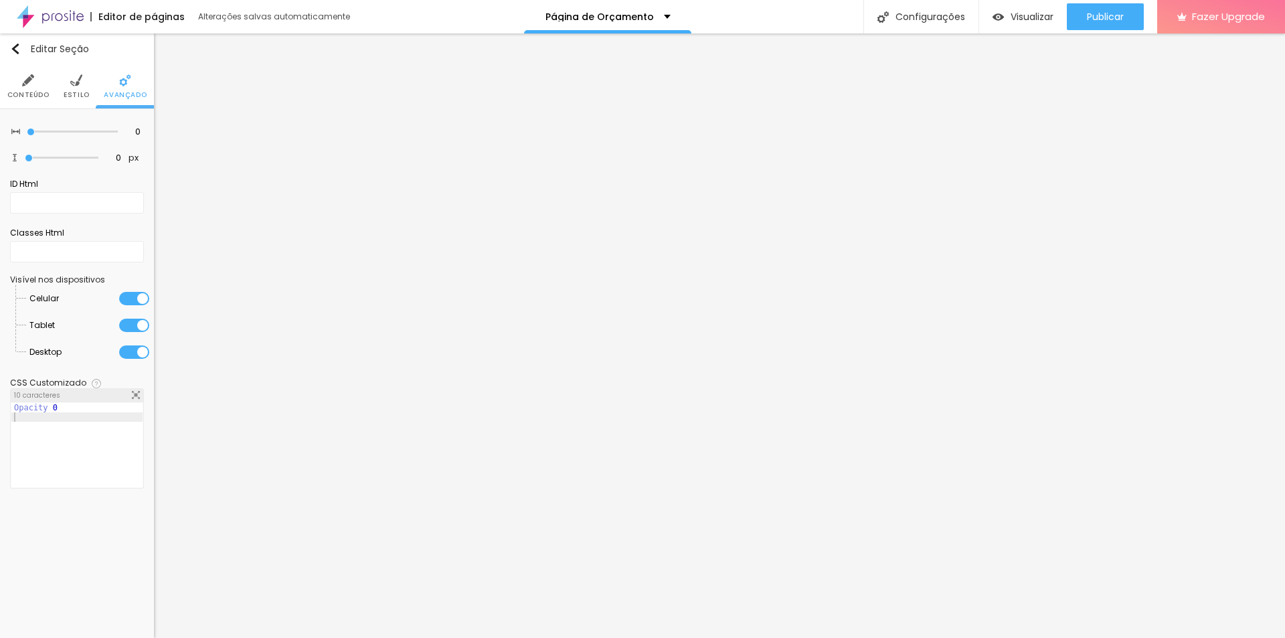
click at [132, 396] on img at bounding box center [136, 395] width 8 height 8
click at [962, 21] on div "Configurações" at bounding box center [920, 16] width 115 height 33
click at [15, 52] on img "button" at bounding box center [15, 49] width 11 height 11
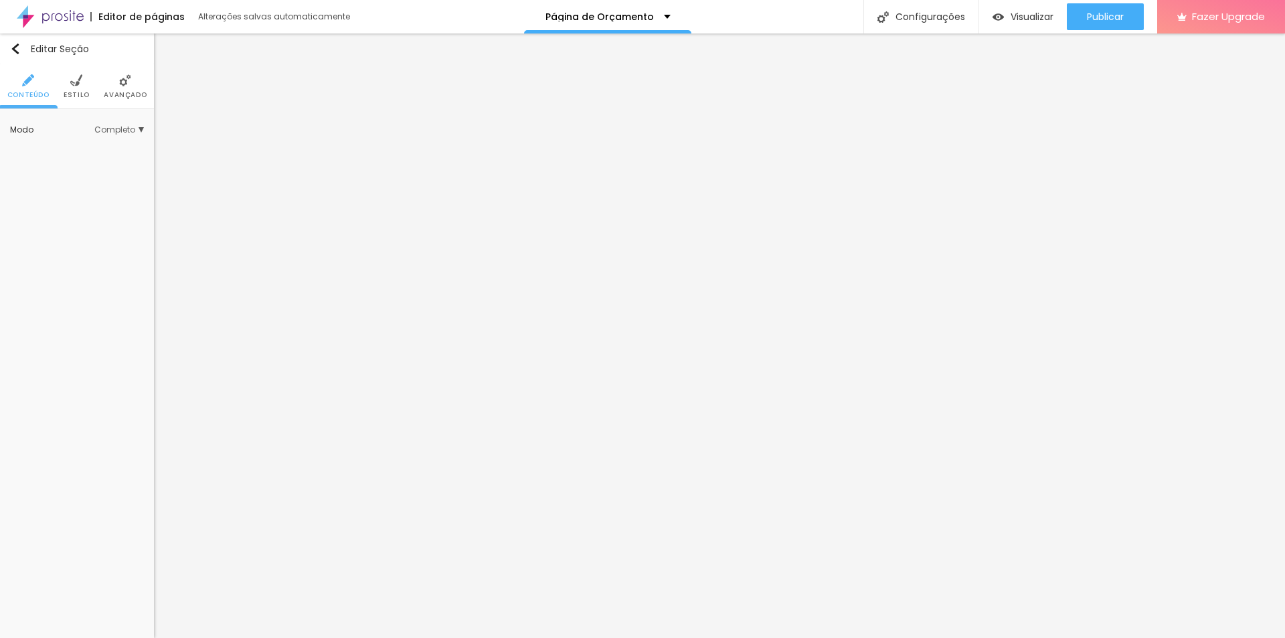
click at [78, 86] on img at bounding box center [76, 80] width 12 height 12
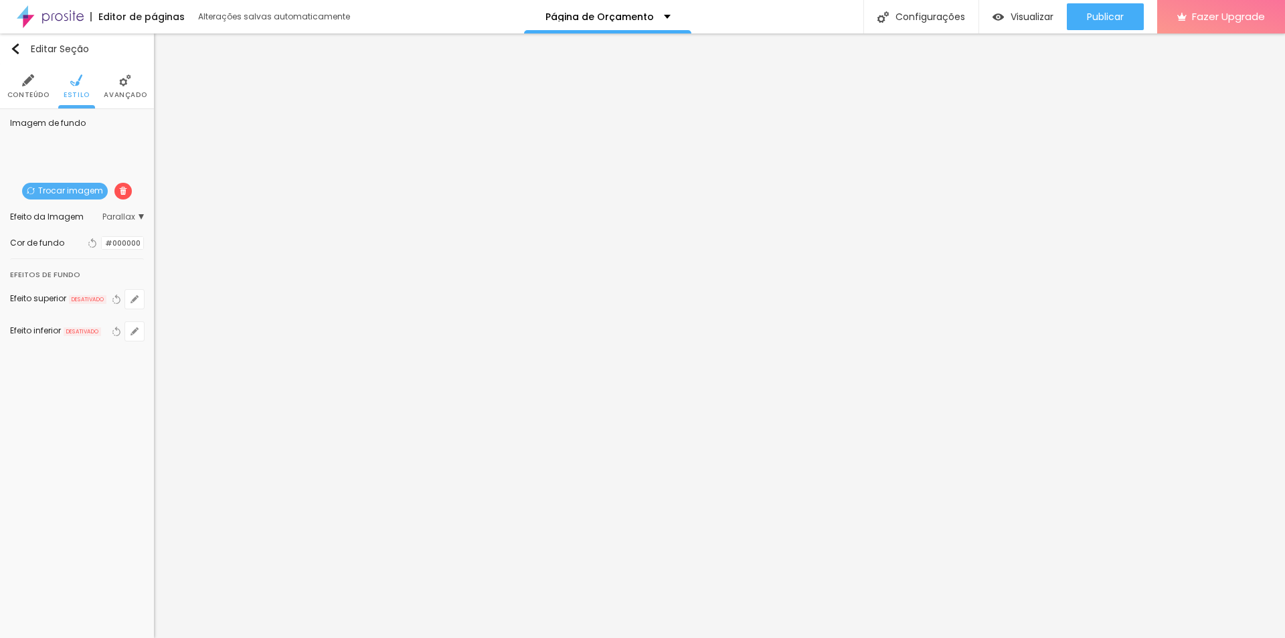
click at [38, 92] on span "Conteúdo" at bounding box center [28, 95] width 42 height 7
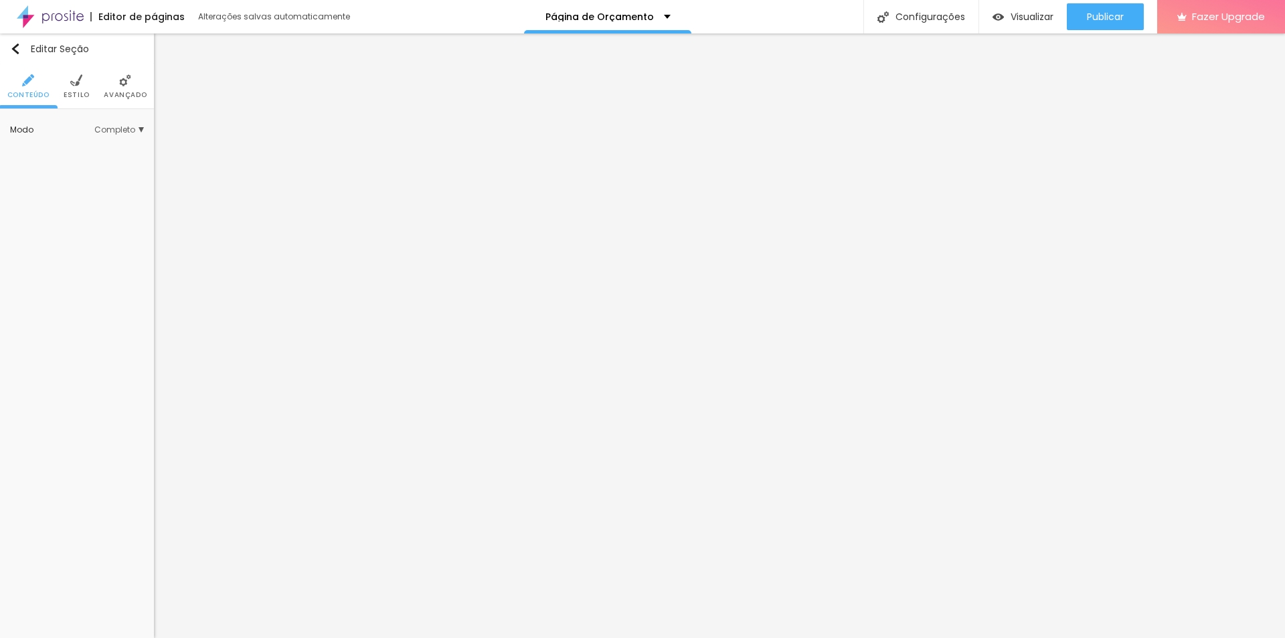
click at [122, 131] on span "Completo" at bounding box center [119, 130] width 50 height 8
click at [98, 148] on span "Encaixotado" at bounding box center [77, 148] width 52 height 11
click at [111, 128] on span "Encaixotado" at bounding box center [113, 130] width 61 height 8
click at [109, 129] on span "Encaixotado" at bounding box center [113, 130] width 61 height 8
click at [82, 168] on span "Completo" at bounding box center [71, 166] width 41 height 11
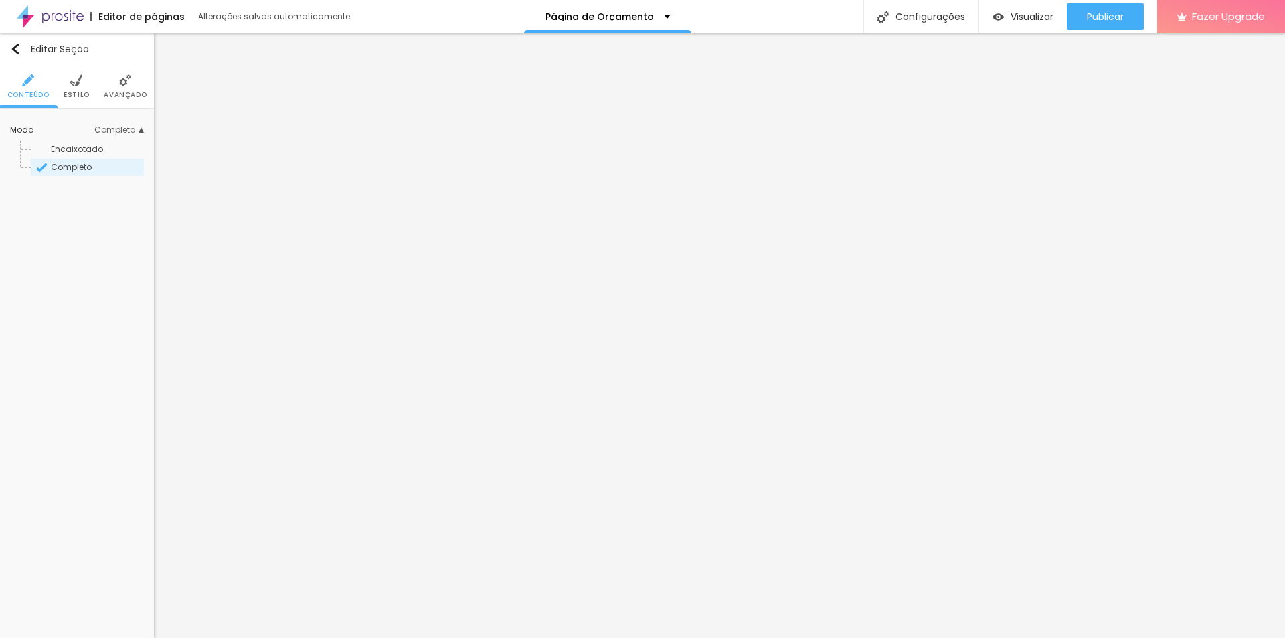
click at [62, 81] on ul "Conteúdo Estilo Avançado" at bounding box center [77, 86] width 154 height 45
click at [78, 92] on span "Estilo" at bounding box center [77, 95] width 26 height 7
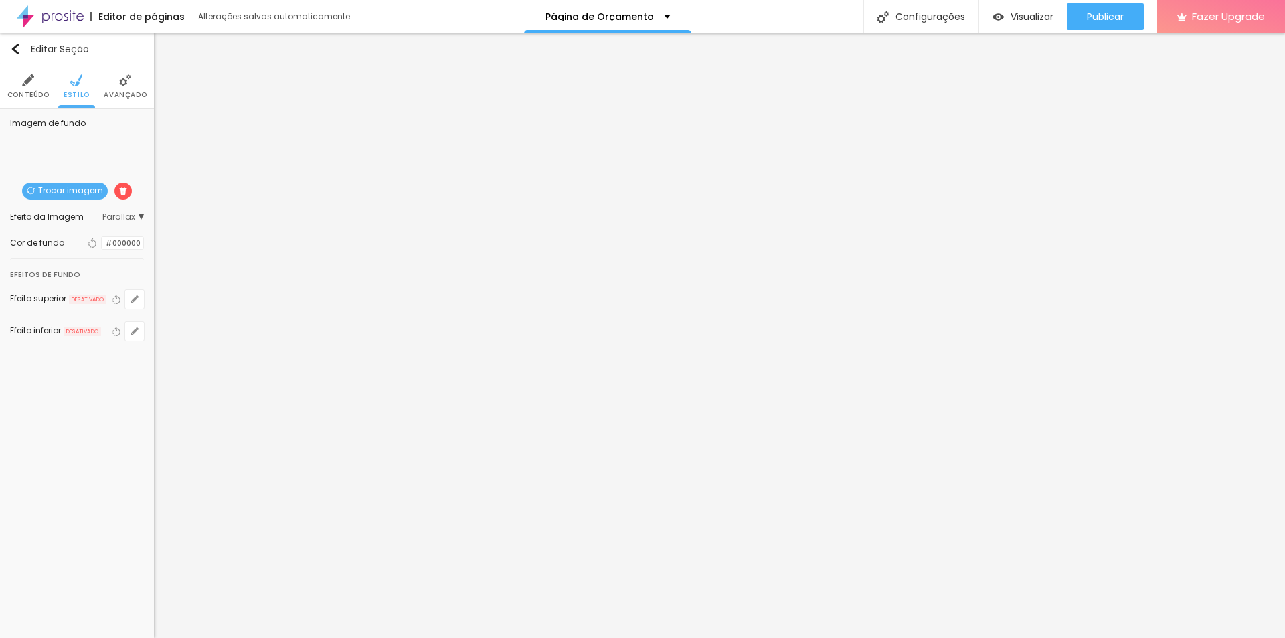
click at [119, 217] on span "Parallax" at bounding box center [122, 217] width 41 height 8
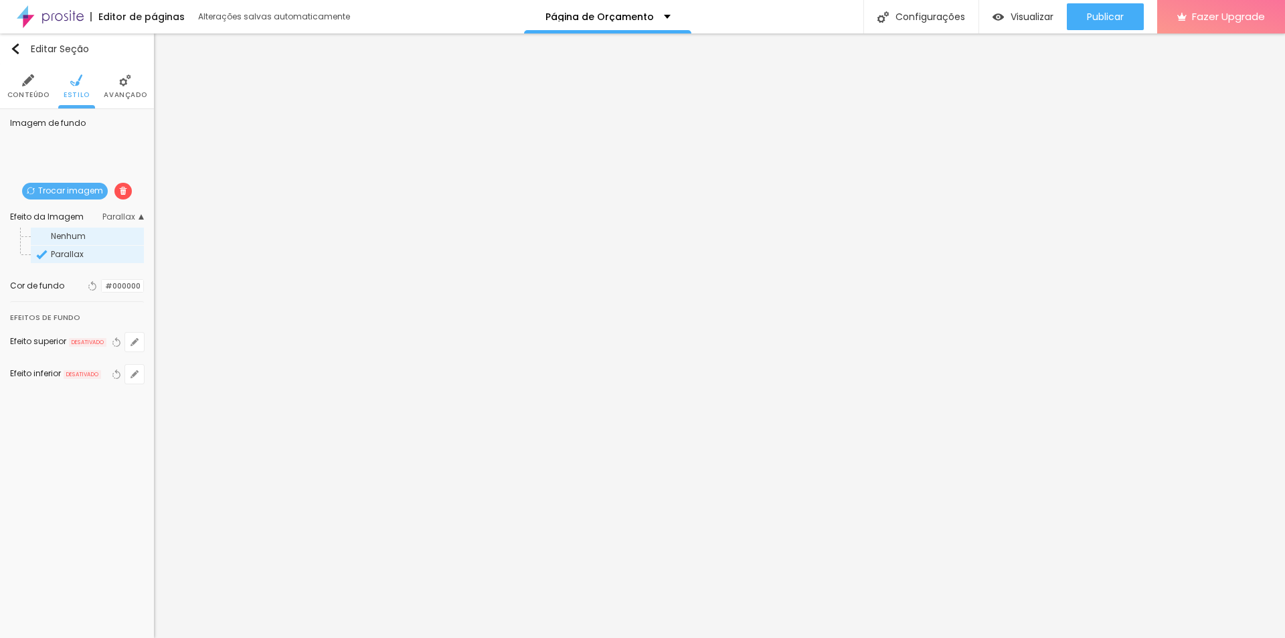
click at [76, 237] on span "Nenhum" at bounding box center [68, 235] width 35 height 11
click at [72, 252] on span "Parallax" at bounding box center [67, 253] width 33 height 11
click at [104, 96] on span "Avançado" at bounding box center [125, 95] width 43 height 7
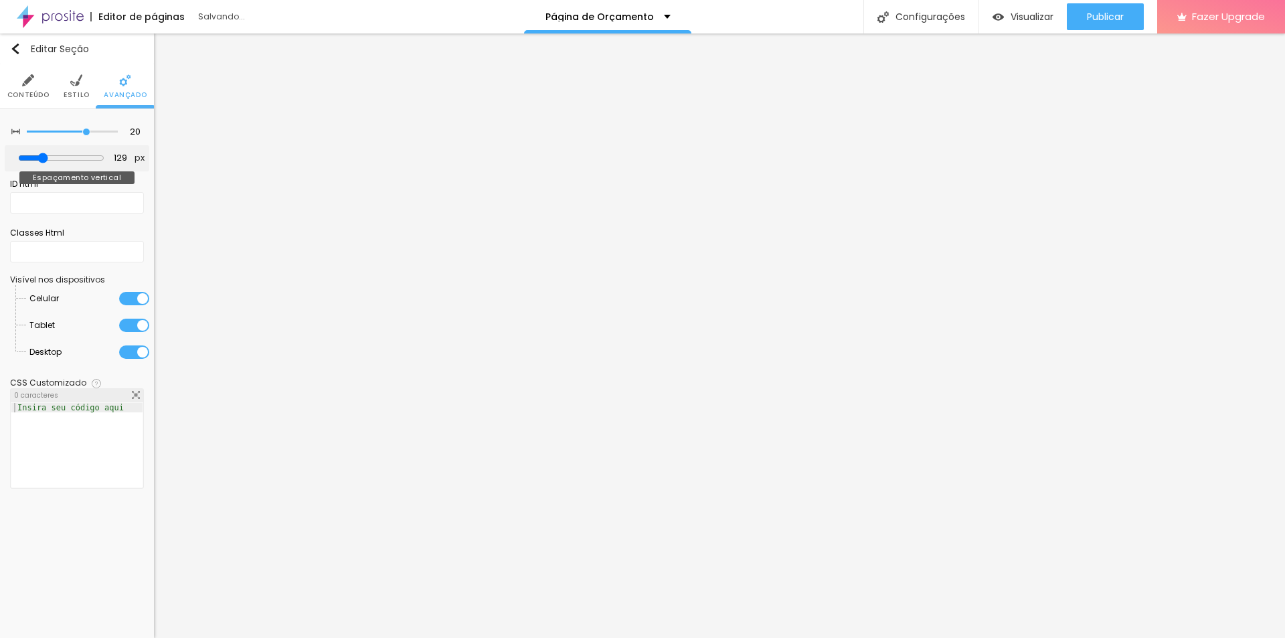
drag, startPoint x: 59, startPoint y: 159, endPoint x: 46, endPoint y: 165, distance: 14.4
click at [46, 163] on input "range" at bounding box center [61, 158] width 86 height 11
click at [1004, 14] on img "button" at bounding box center [998, 16] width 11 height 11
click at [88, 86] on li "Estilo" at bounding box center [77, 86] width 26 height 44
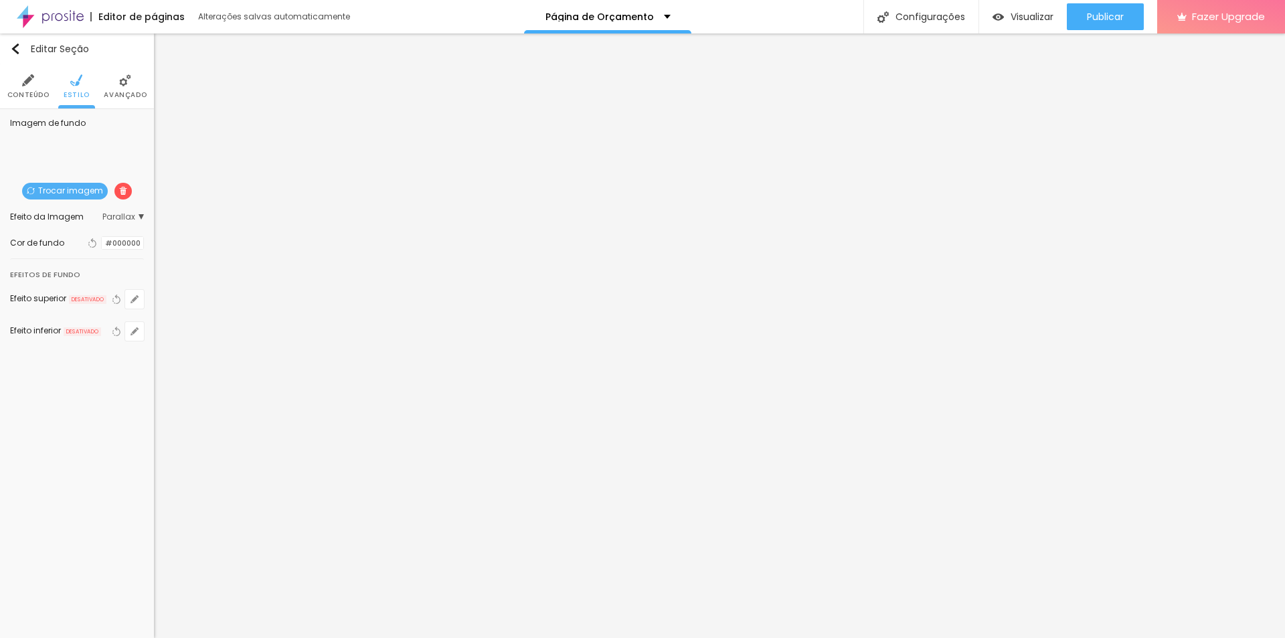
click at [23, 94] on span "Conteúdo" at bounding box center [28, 95] width 42 height 7
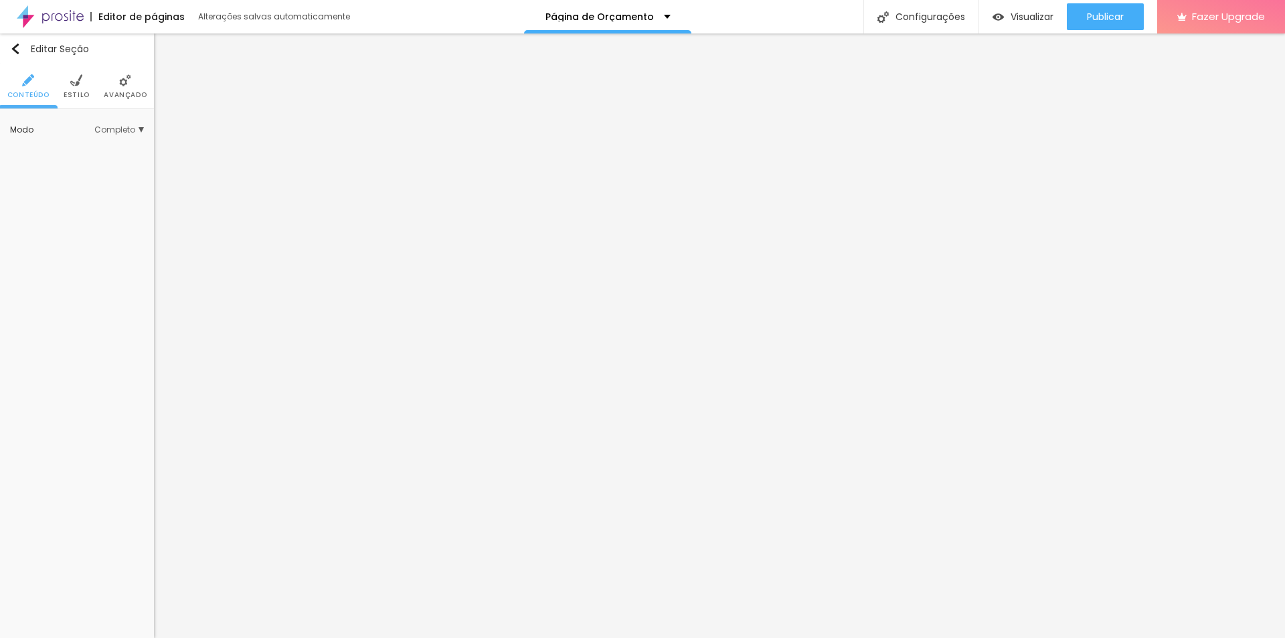
click at [66, 92] on span "Estilo" at bounding box center [77, 95] width 26 height 7
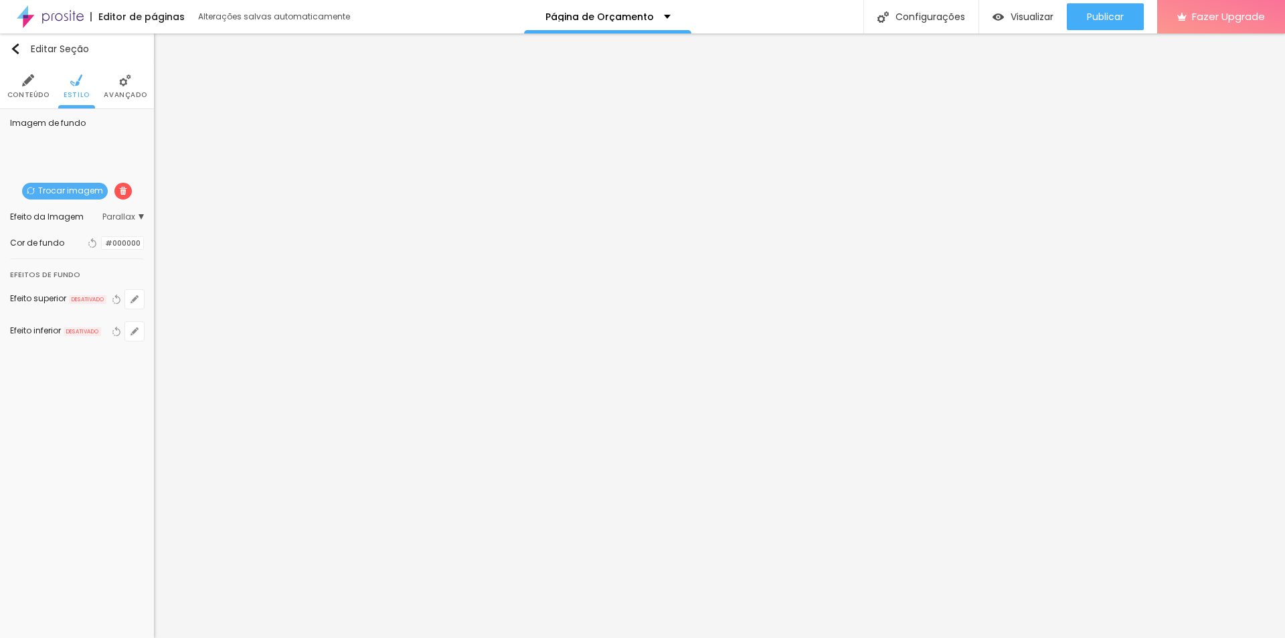
click at [123, 87] on li "Avançado" at bounding box center [125, 86] width 43 height 44
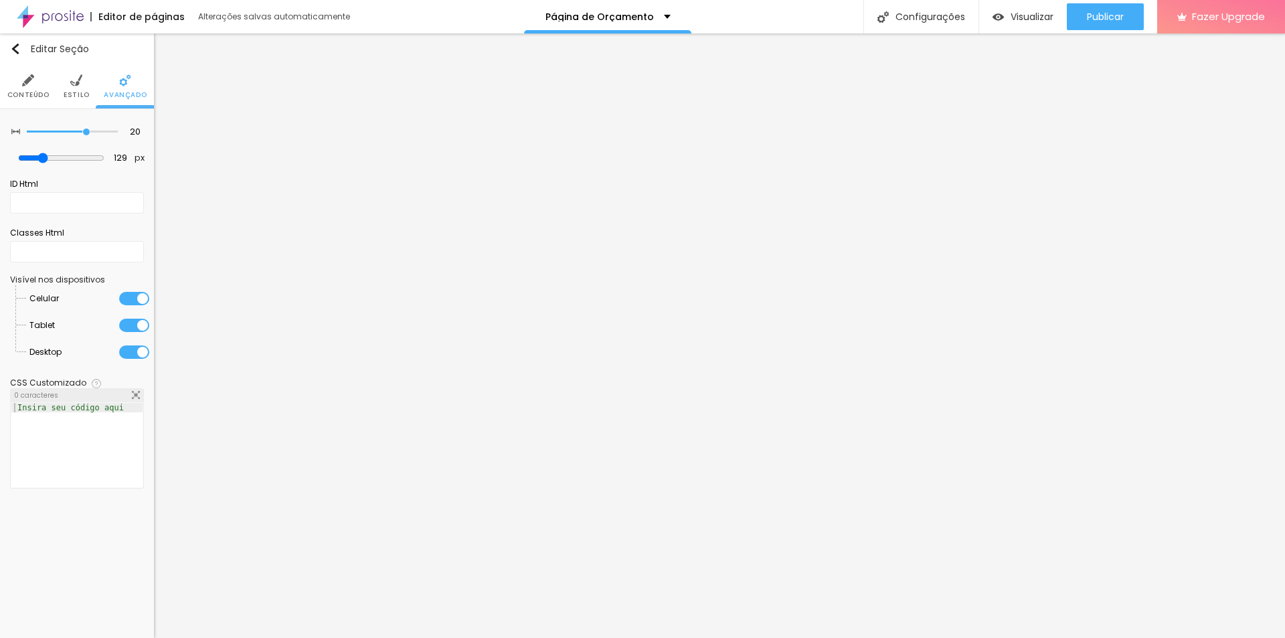
click at [127, 329] on div at bounding box center [134, 325] width 30 height 13
click at [131, 351] on div at bounding box center [134, 351] width 30 height 13
click at [1086, 17] on button "Publicar" at bounding box center [1105, 16] width 77 height 27
click at [55, 325] on div at bounding box center [55, 325] width 0 height 0
drag, startPoint x: 129, startPoint y: 359, endPoint x: 137, endPoint y: 361, distance: 8.3
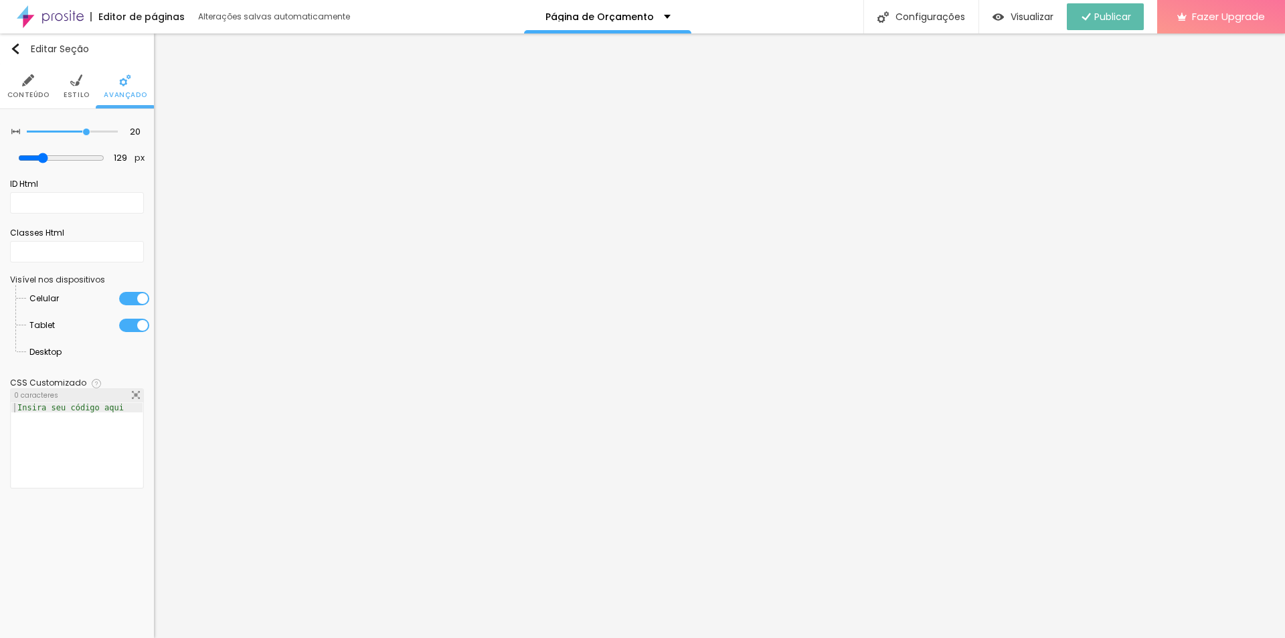
click at [130, 359] on li "Desktop" at bounding box center [89, 352] width 120 height 27
click at [62, 352] on div at bounding box center [62, 352] width 0 height 0
click at [1104, 21] on span "Publicar" at bounding box center [1105, 16] width 37 height 11
click at [17, 52] on img "button" at bounding box center [15, 49] width 11 height 11
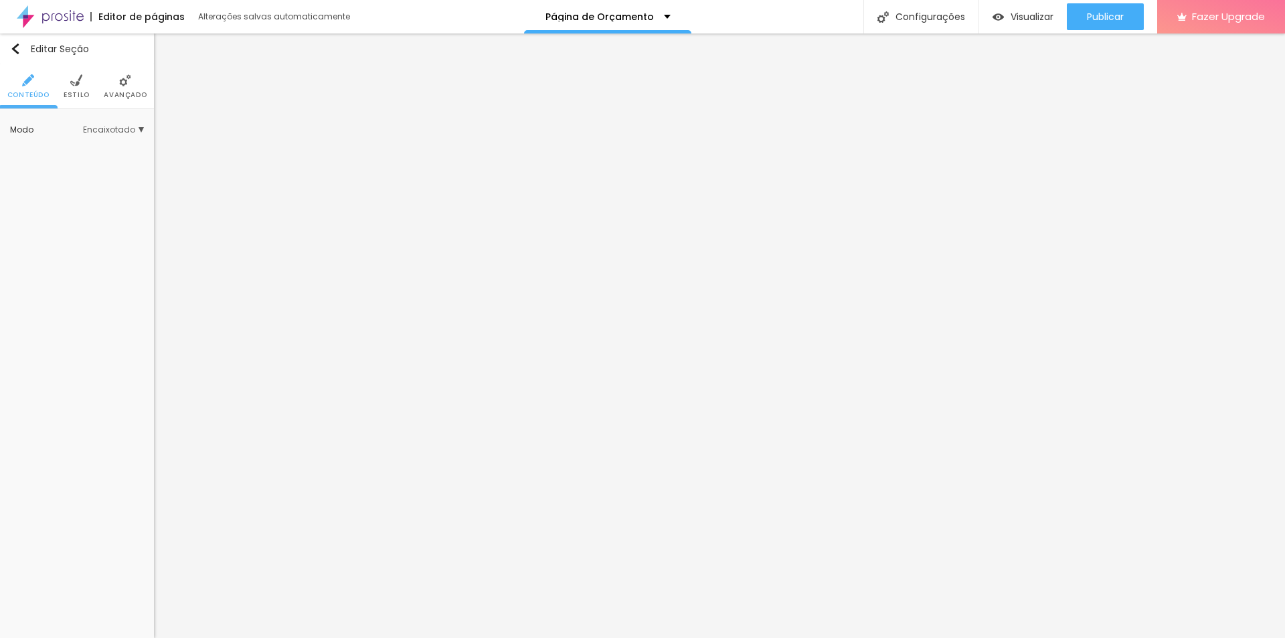
click at [86, 97] on span "Estilo" at bounding box center [77, 95] width 26 height 7
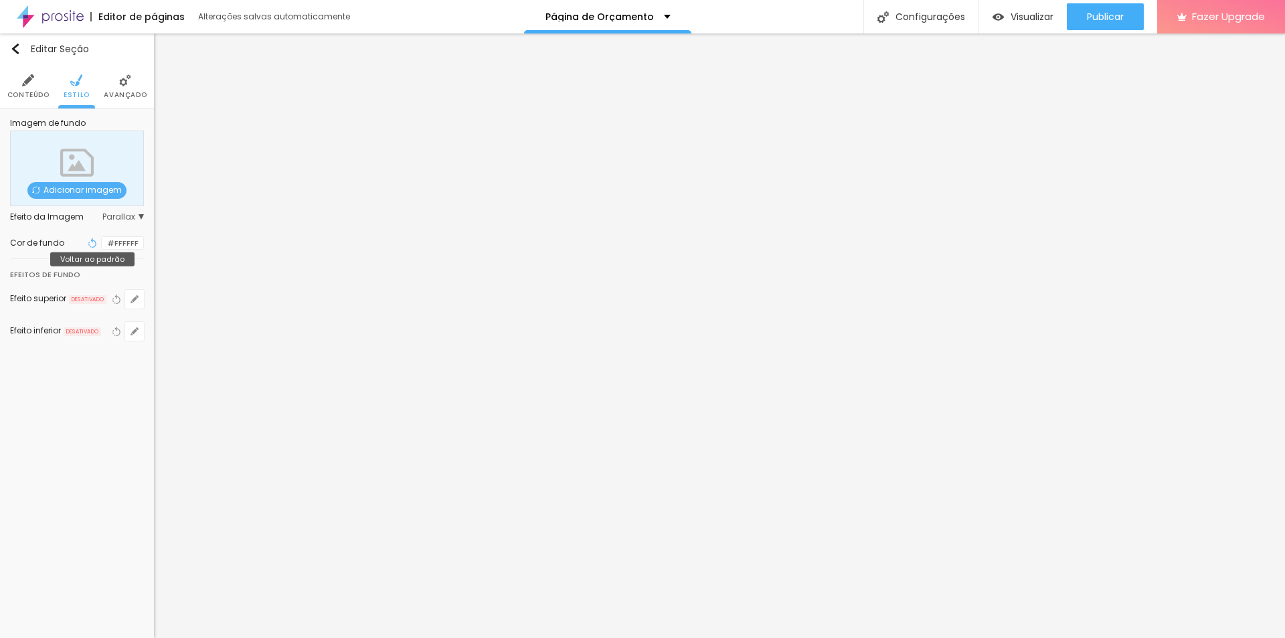
click at [88, 243] on icon "button" at bounding box center [92, 242] width 9 height 9
click at [102, 243] on div at bounding box center [102, 243] width 0 height 13
click at [102, 247] on div at bounding box center [102, 243] width 0 height 13
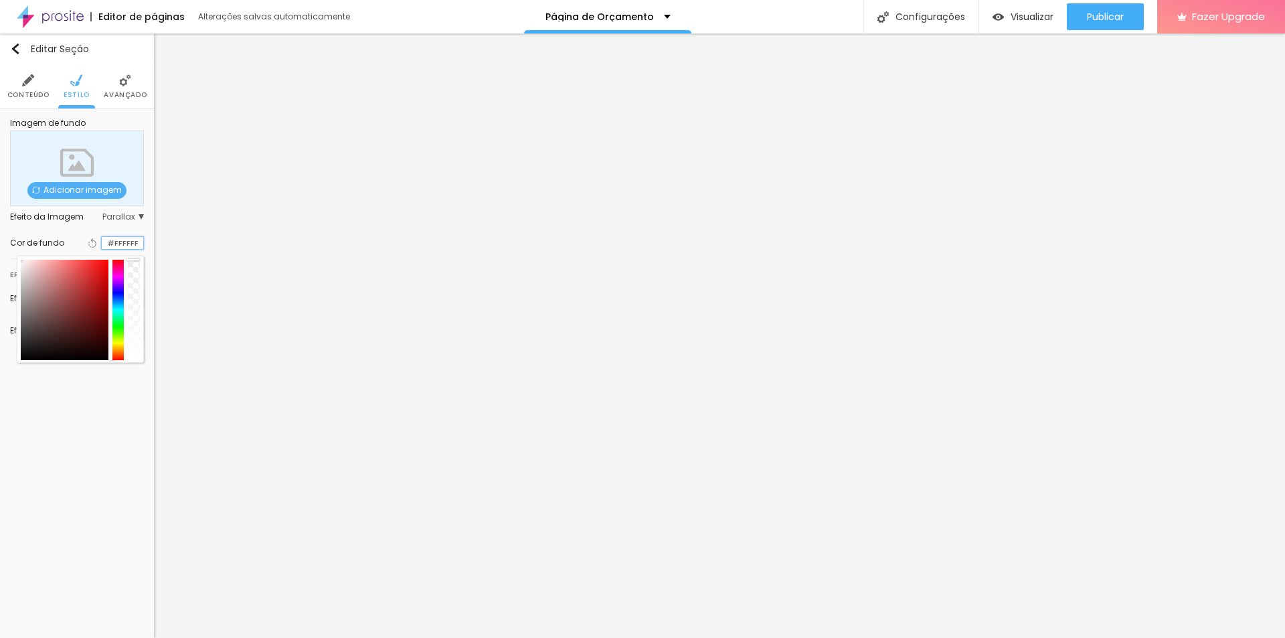
click at [122, 245] on input "#FFFFFF" at bounding box center [122, 243] width 41 height 13
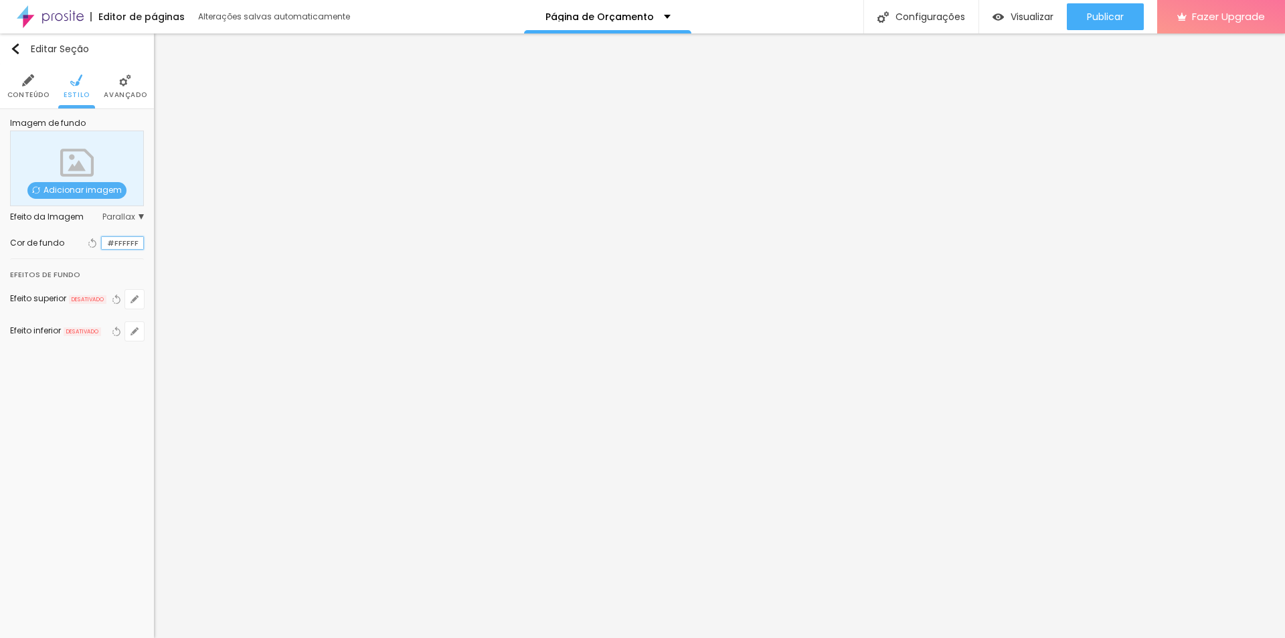
click at [102, 244] on input "#FFFFFF" at bounding box center [122, 243] width 41 height 13
click at [102, 243] on div at bounding box center [102, 243] width 0 height 13
click at [102, 245] on div at bounding box center [102, 243] width 0 height 13
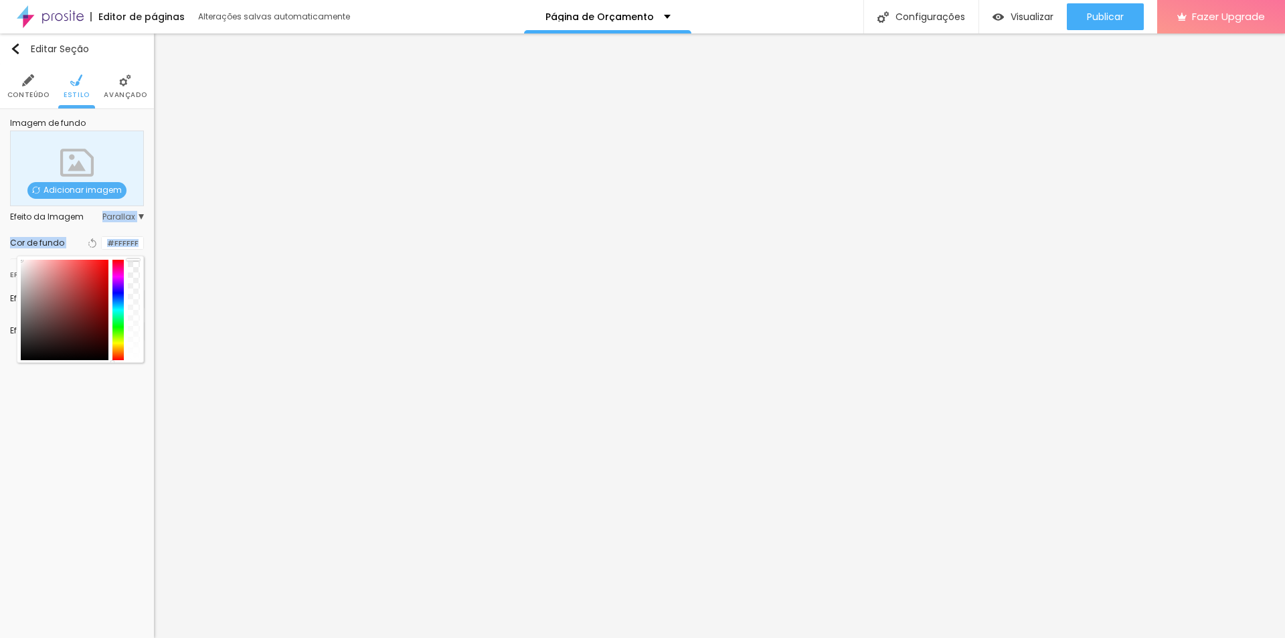
drag, startPoint x: 131, startPoint y: 269, endPoint x: 116, endPoint y: 185, distance: 85.1
click at [116, 185] on div "Imagem de fundo Adicionar imagem Efeito da Imagem Parallax Nenhum Parallax Cor …" at bounding box center [77, 238] width 154 height 258
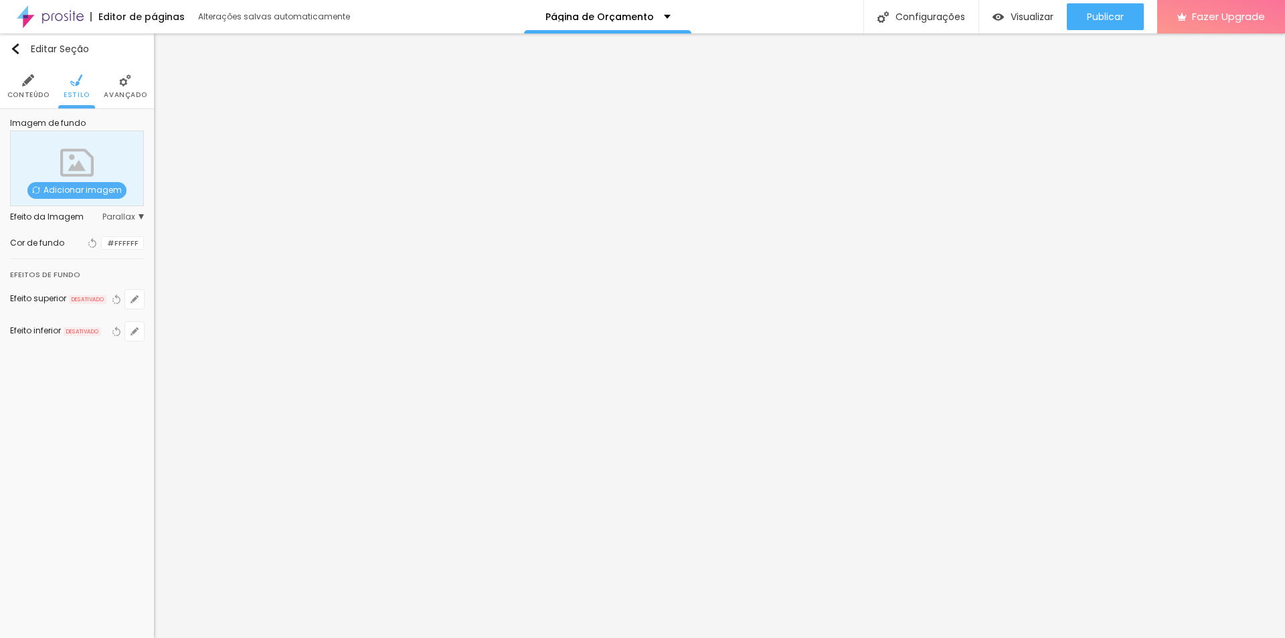
click at [47, 266] on div "Efeitos de fundo" at bounding box center [77, 271] width 134 height 24
click at [122, 217] on span "Parallax" at bounding box center [122, 217] width 41 height 8
click at [86, 237] on span "Nenhum" at bounding box center [96, 236] width 91 height 8
click at [115, 224] on div "Nenhum Parallax" at bounding box center [77, 242] width 134 height 43
click at [21, 226] on div "Nenhum Parallax" at bounding box center [77, 242] width 134 height 43
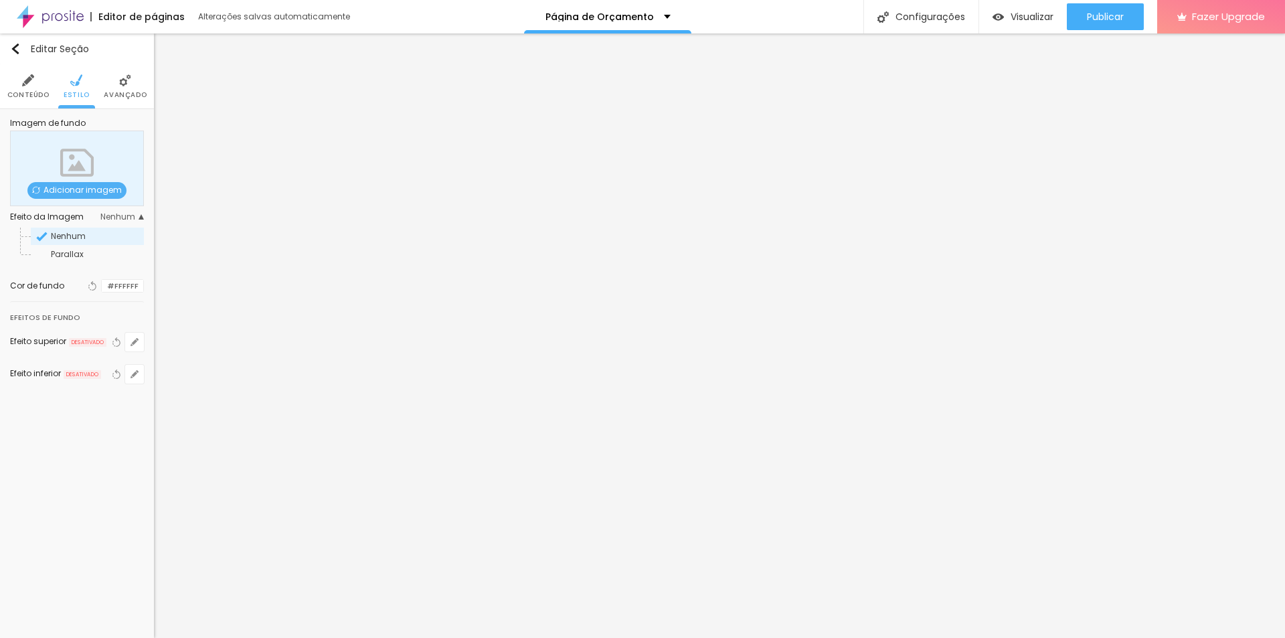
click at [88, 191] on span "Adicionar imagem" at bounding box center [76, 190] width 99 height 17
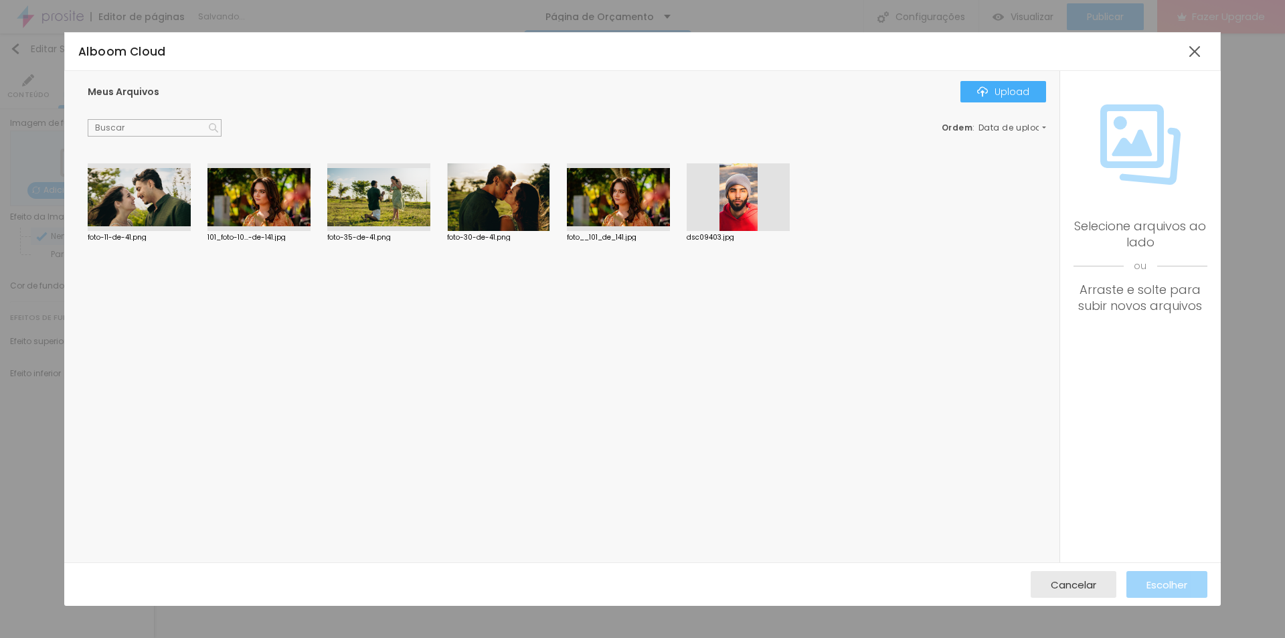
click at [149, 215] on div at bounding box center [139, 197] width 103 height 68
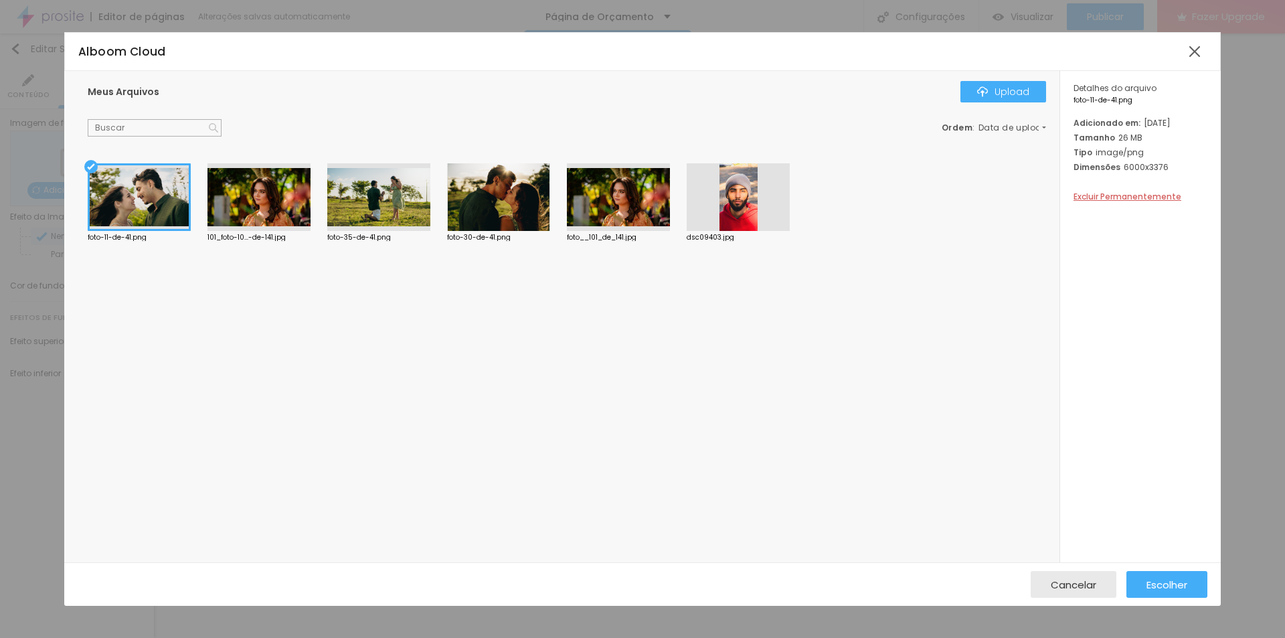
click at [278, 217] on div at bounding box center [258, 197] width 103 height 68
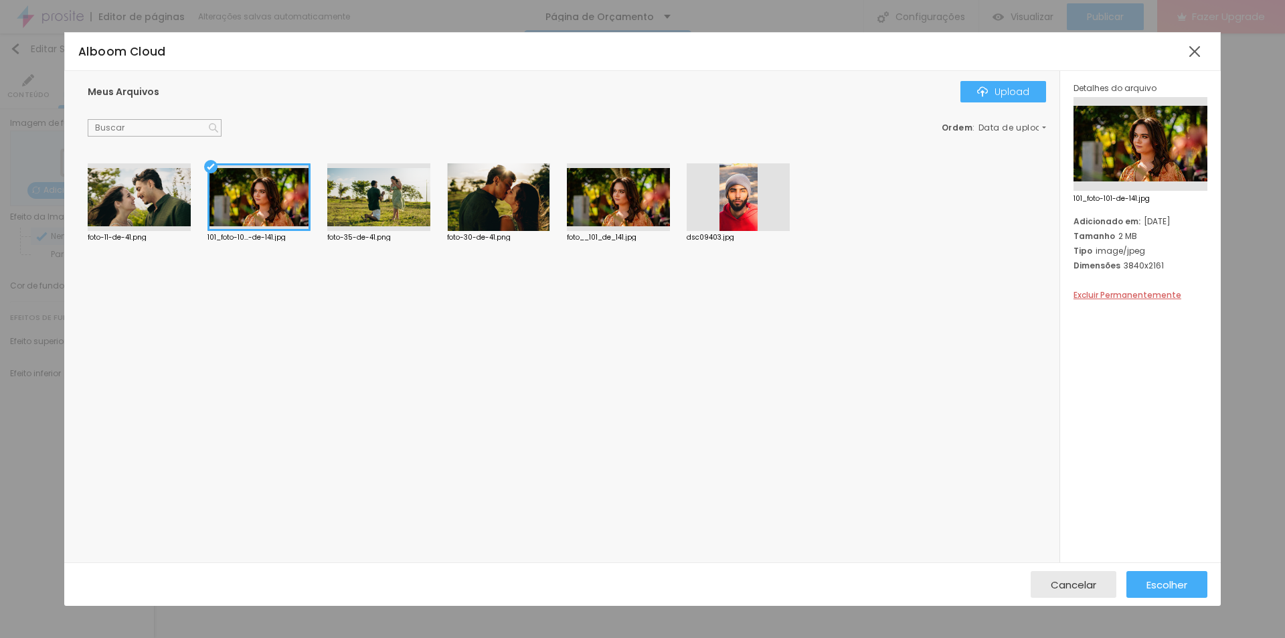
drag, startPoint x: 505, startPoint y: 214, endPoint x: 517, endPoint y: 223, distance: 15.4
click at [505, 214] on div at bounding box center [498, 197] width 103 height 68
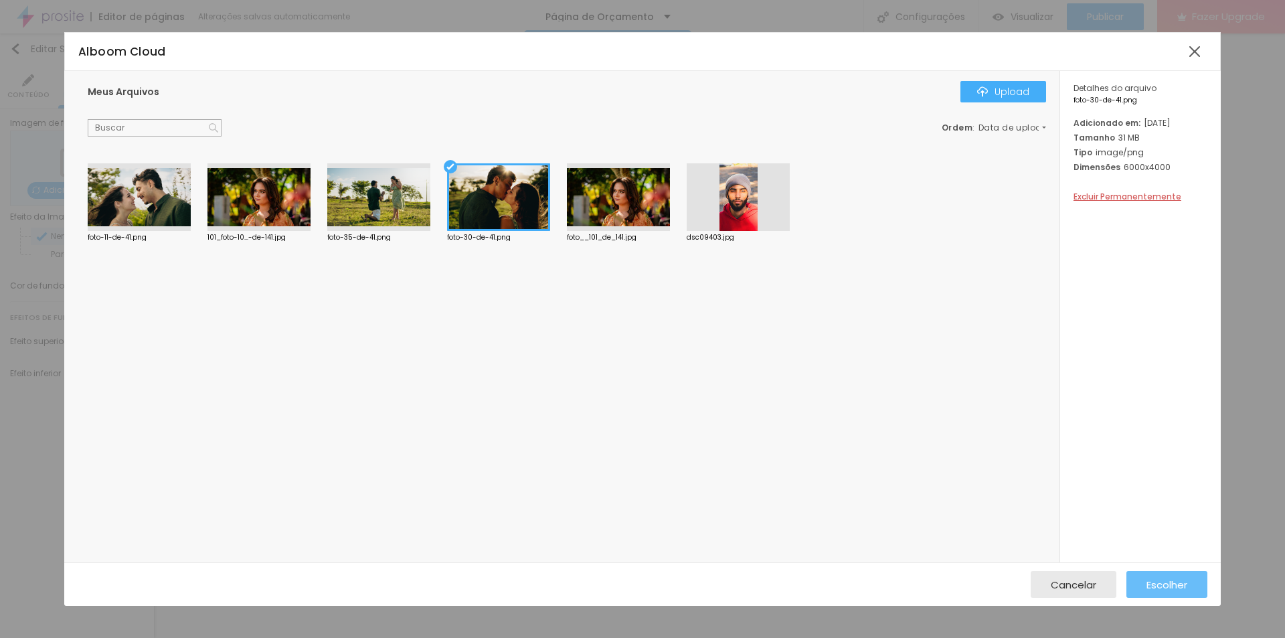
click at [1159, 577] on div "Escolher" at bounding box center [1167, 584] width 41 height 27
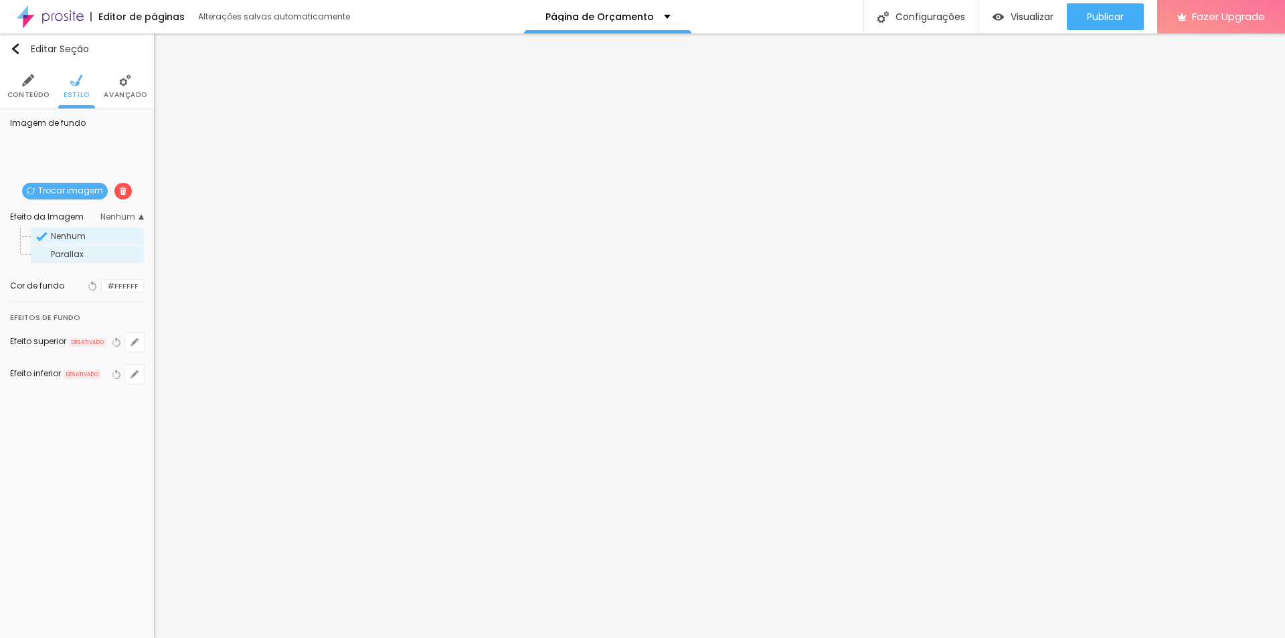
click at [60, 254] on span "Parallax" at bounding box center [67, 253] width 33 height 11
click at [102, 286] on div at bounding box center [102, 286] width 0 height 13
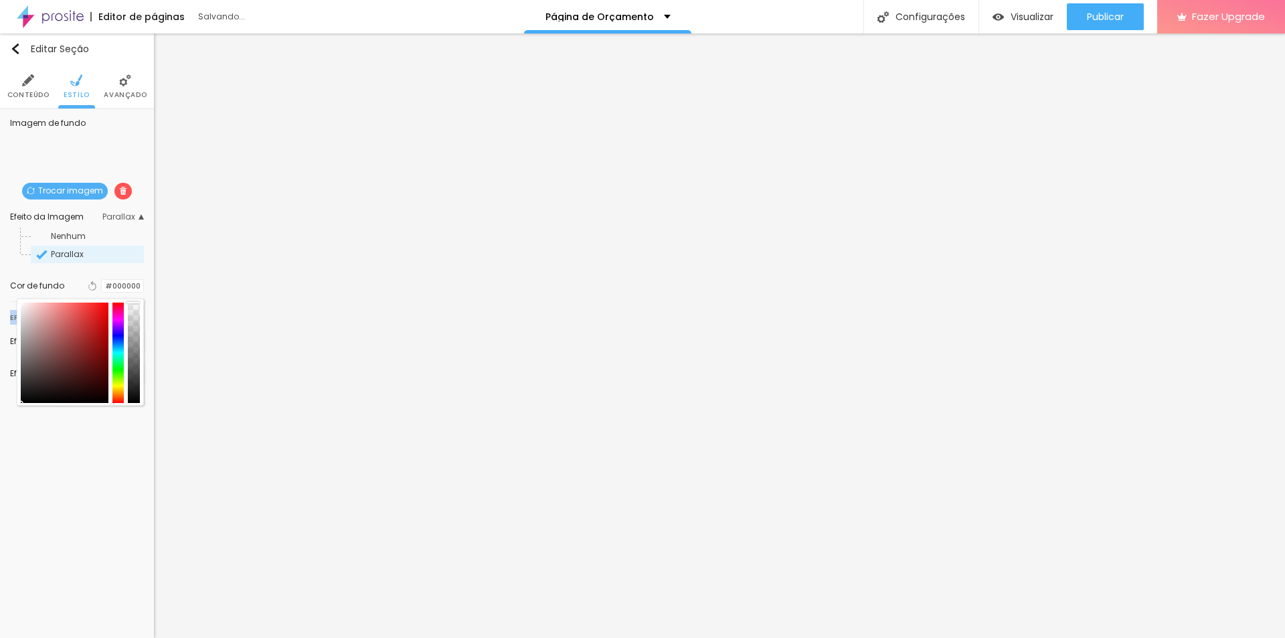
drag, startPoint x: 9, startPoint y: 378, endPoint x: 0, endPoint y: 449, distance: 71.6
click at [0, 449] on div "Editar Seção Conteúdo Estilo Avançado Imagem de fundo Trocar imagem Efeito da I…" at bounding box center [77, 335] width 154 height 604
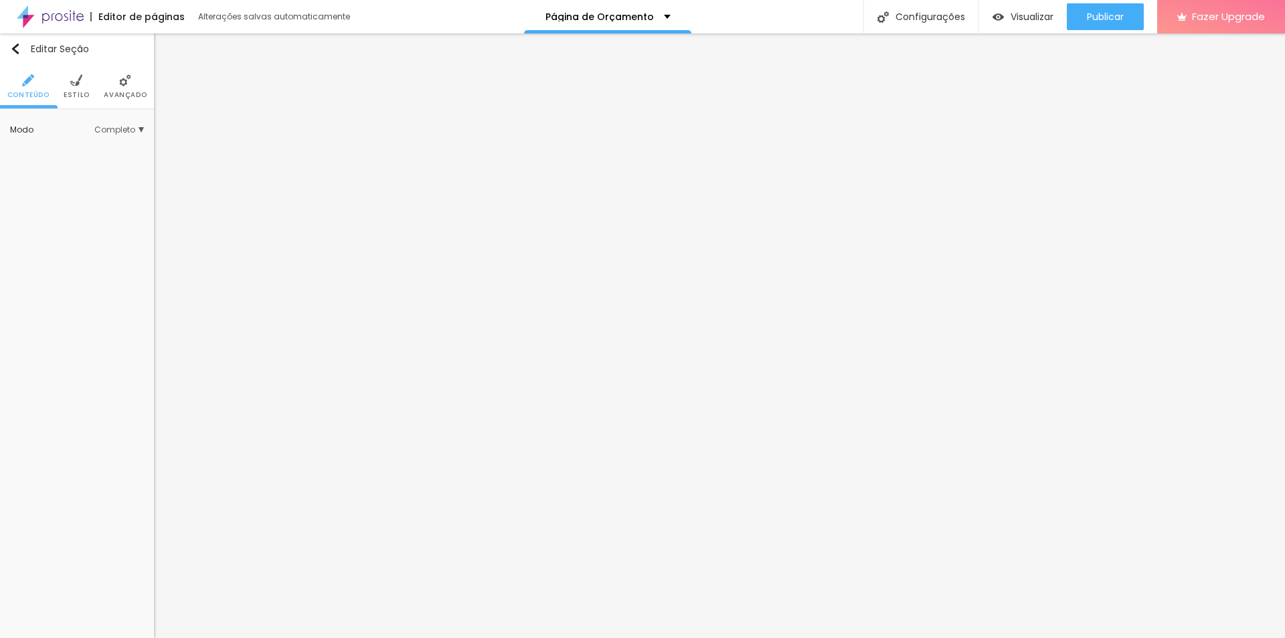
click at [84, 89] on li "Estilo" at bounding box center [77, 86] width 26 height 44
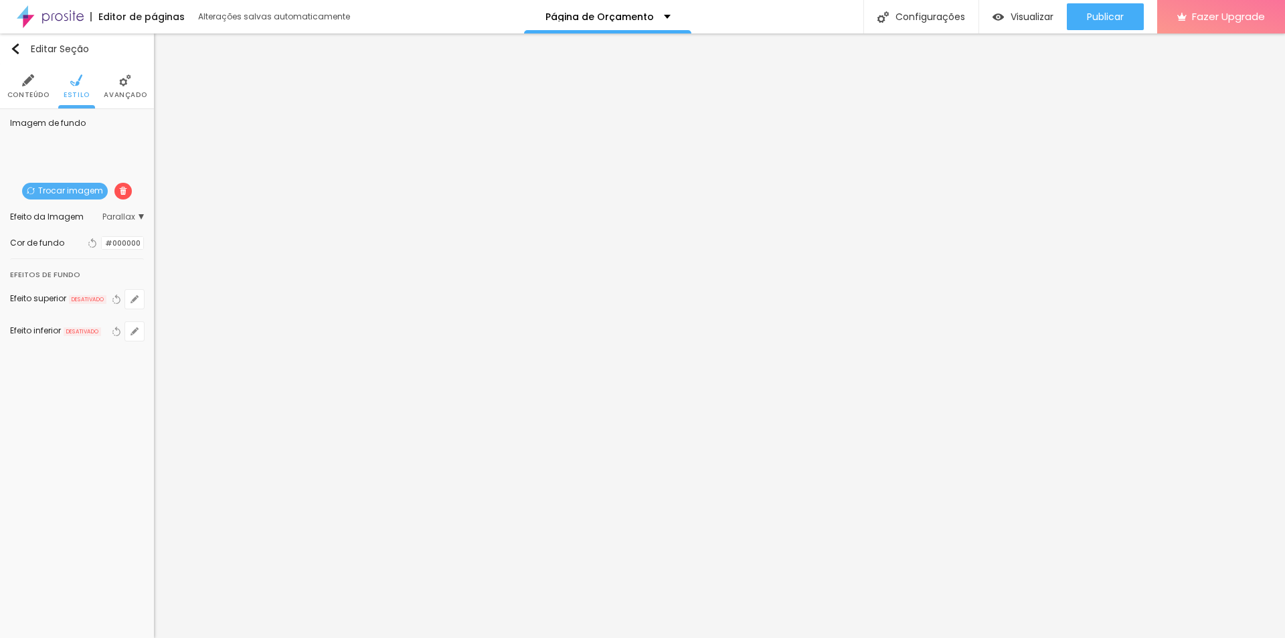
click at [20, 86] on li "Conteúdo" at bounding box center [28, 86] width 42 height 44
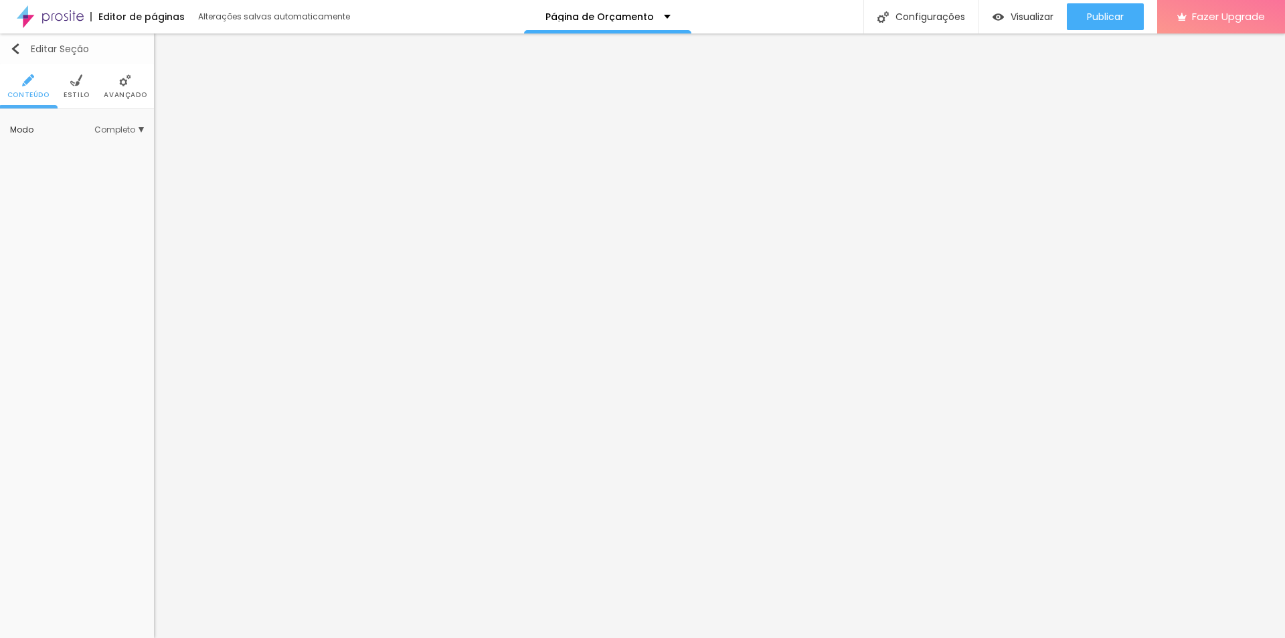
click at [10, 48] on img "button" at bounding box center [15, 49] width 11 height 11
click at [88, 82] on ul "Conteúdo Estilo Avançado" at bounding box center [77, 86] width 154 height 45
click at [75, 82] on img at bounding box center [76, 80] width 12 height 12
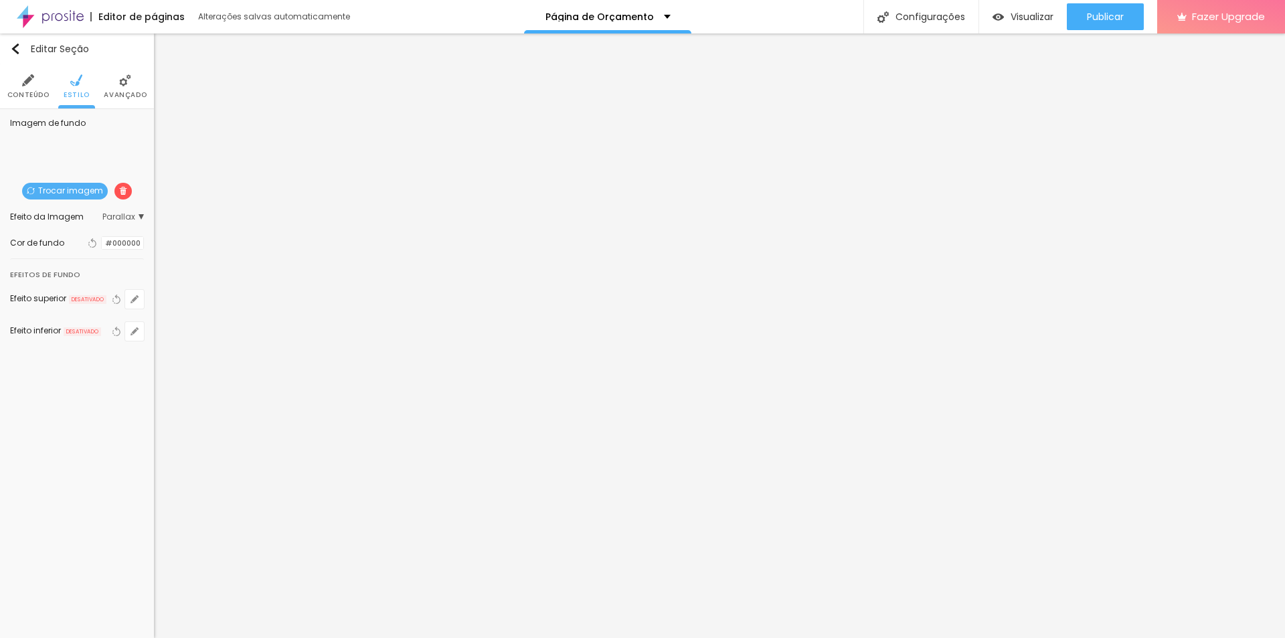
click at [102, 242] on div at bounding box center [102, 243] width 0 height 13
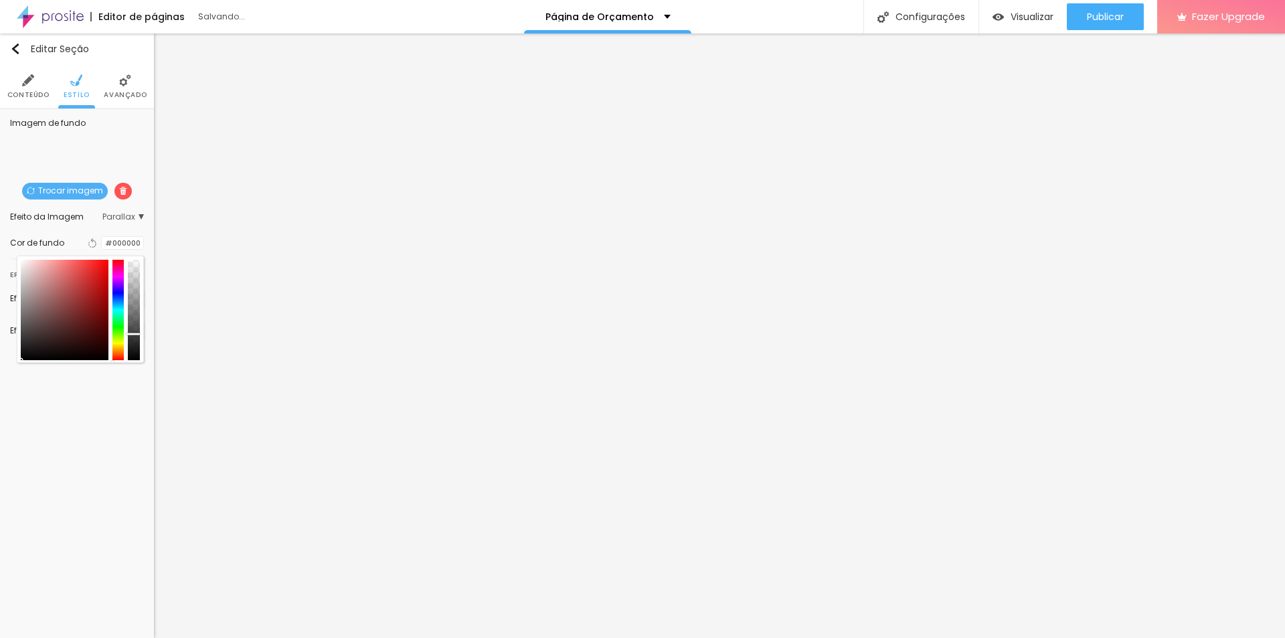
drag, startPoint x: 135, startPoint y: 269, endPoint x: 143, endPoint y: 334, distance: 65.4
click at [143, 334] on div at bounding box center [80, 309] width 127 height 107
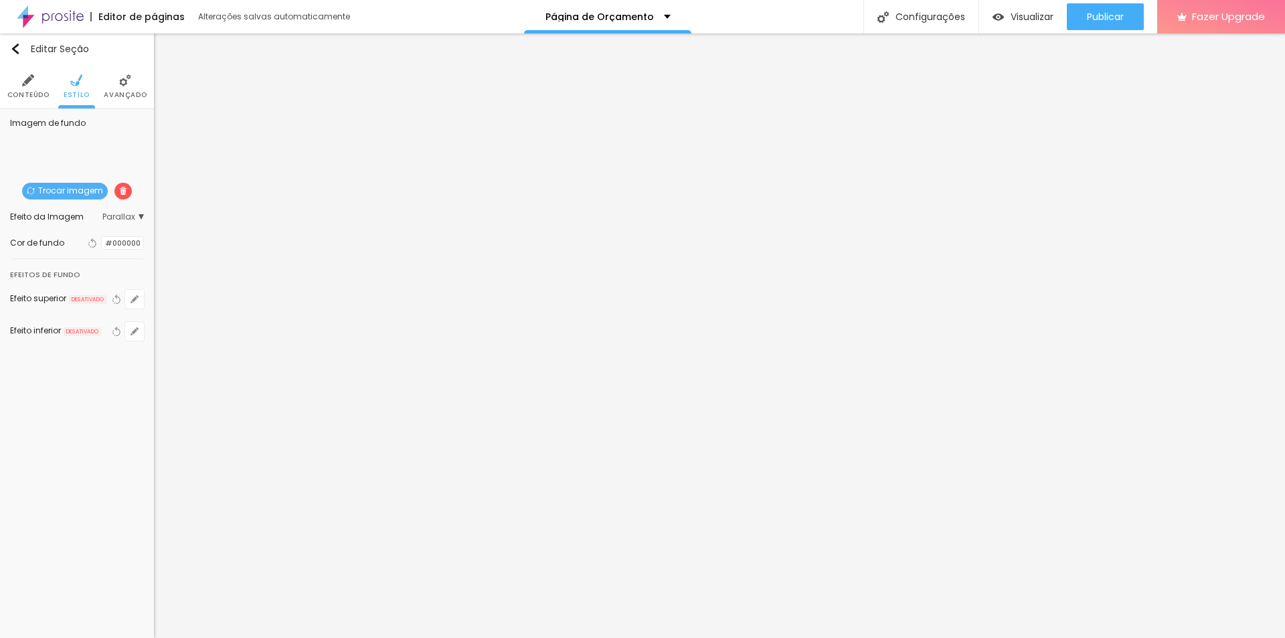
click at [102, 243] on div at bounding box center [102, 243] width 0 height 13
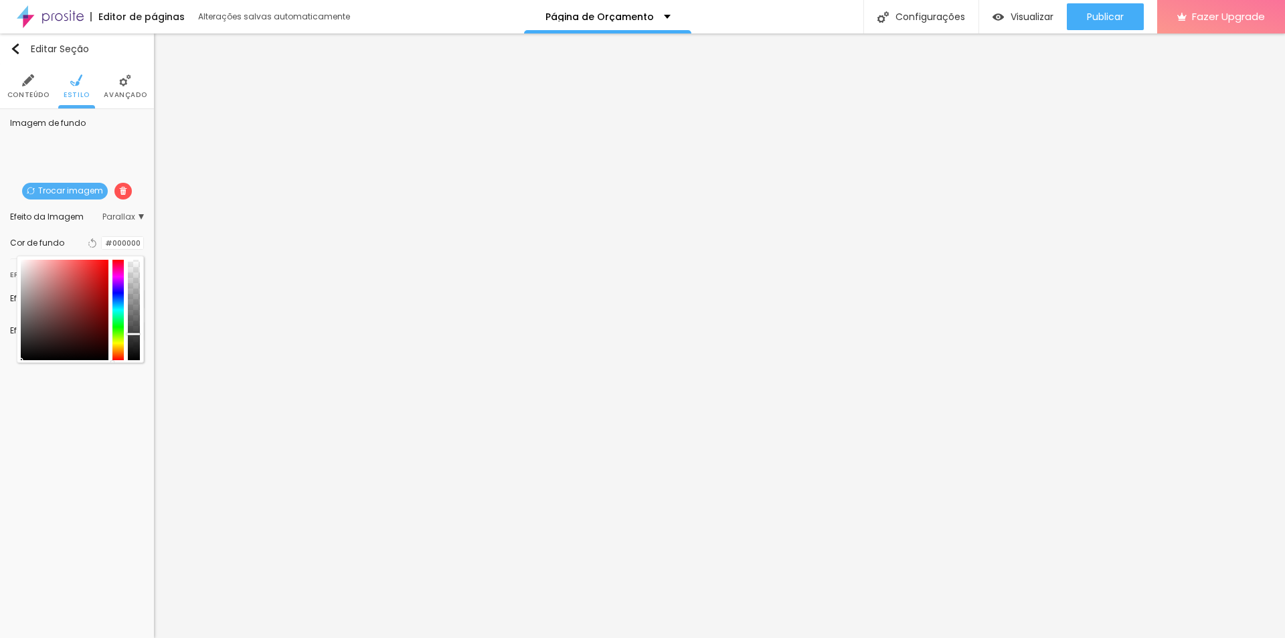
click at [66, 424] on div "Editar Seção Conteúdo Estilo Avançado Imagem de fundo Trocar imagem Efeito da I…" at bounding box center [77, 335] width 154 height 604
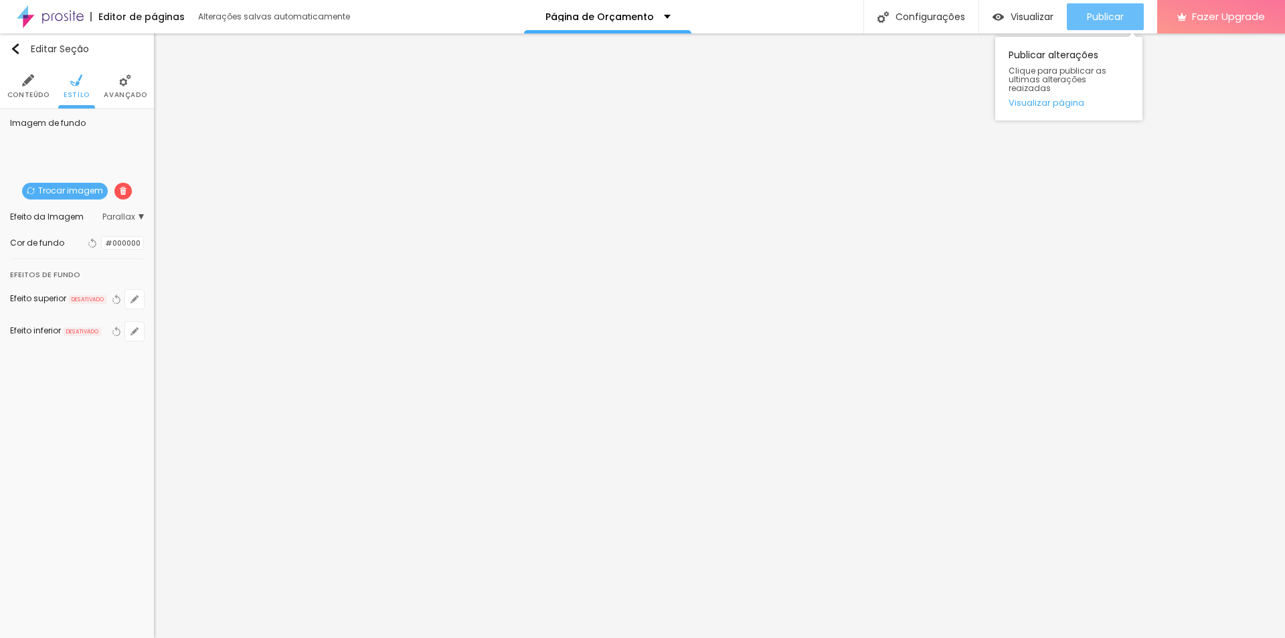
click at [1118, 7] on div "Publicar" at bounding box center [1105, 16] width 37 height 27
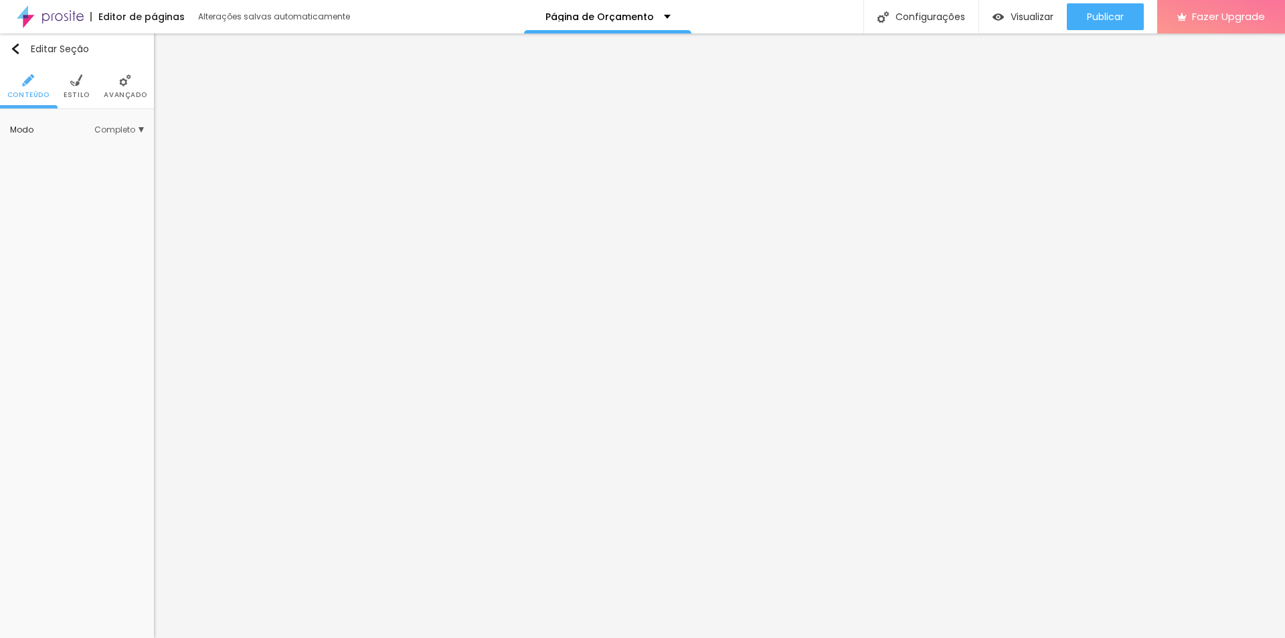
click at [80, 94] on span "Estilo" at bounding box center [77, 95] width 26 height 7
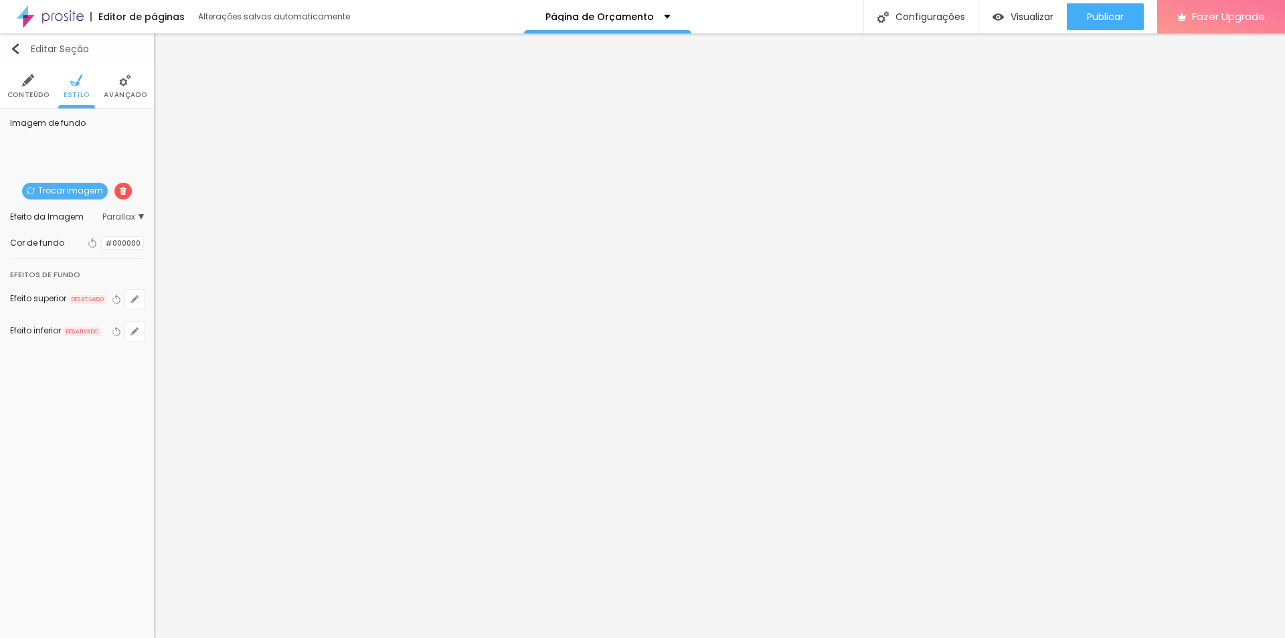
click at [15, 47] on img "button" at bounding box center [15, 49] width 11 height 11
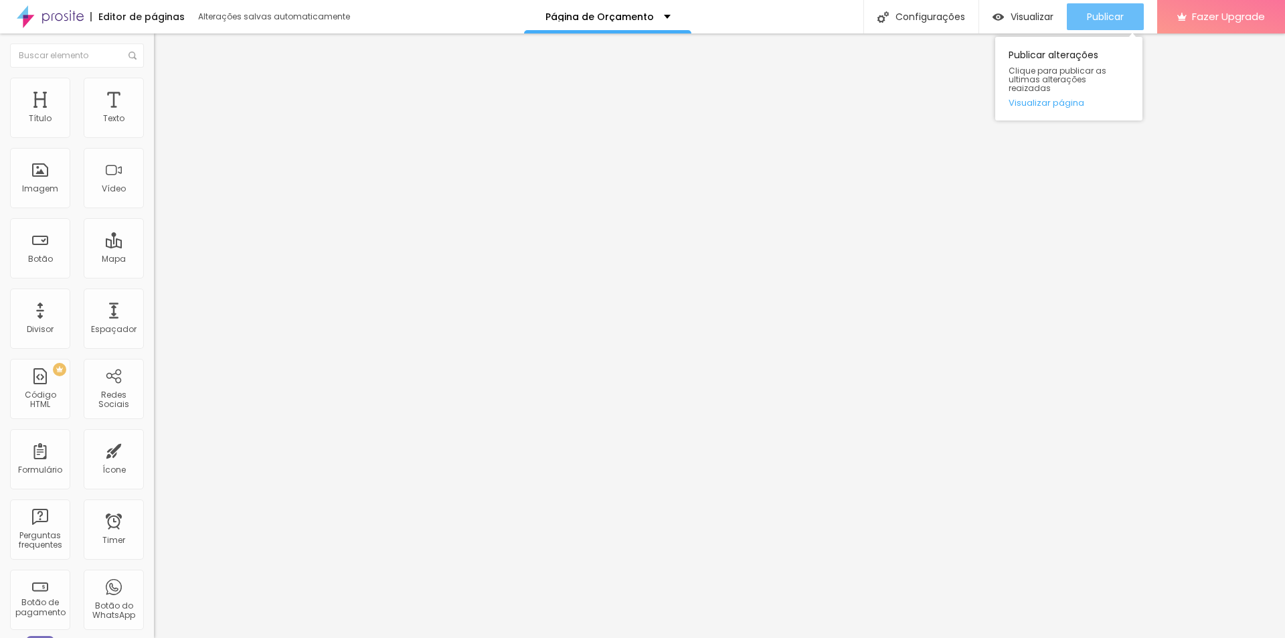
click at [1084, 11] on button "Publicar" at bounding box center [1105, 16] width 77 height 27
